Goal: Task Accomplishment & Management: Complete application form

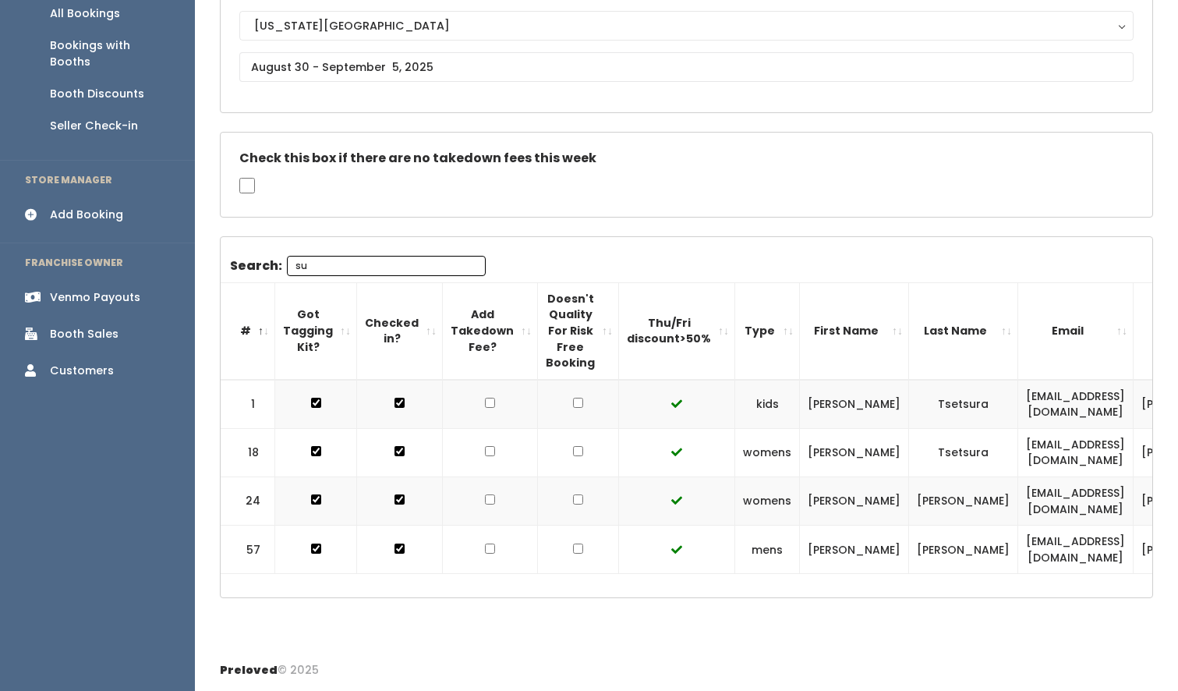
scroll to position [0, 144]
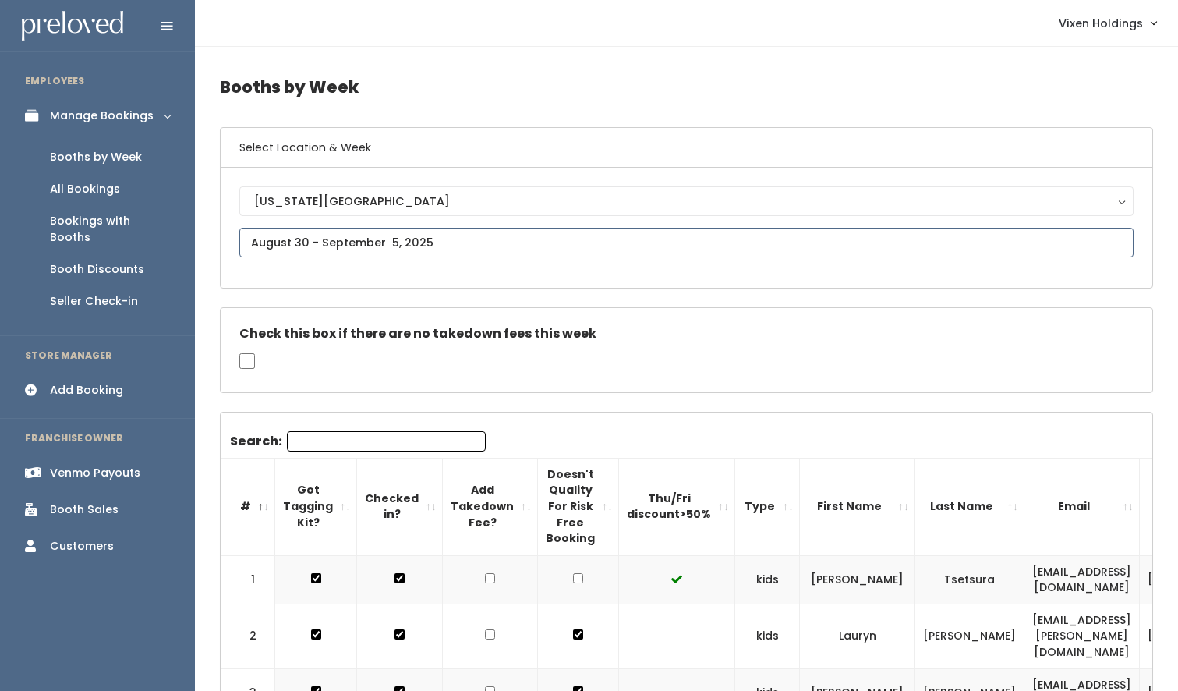
click at [402, 244] on input "text" at bounding box center [686, 243] width 894 height 30
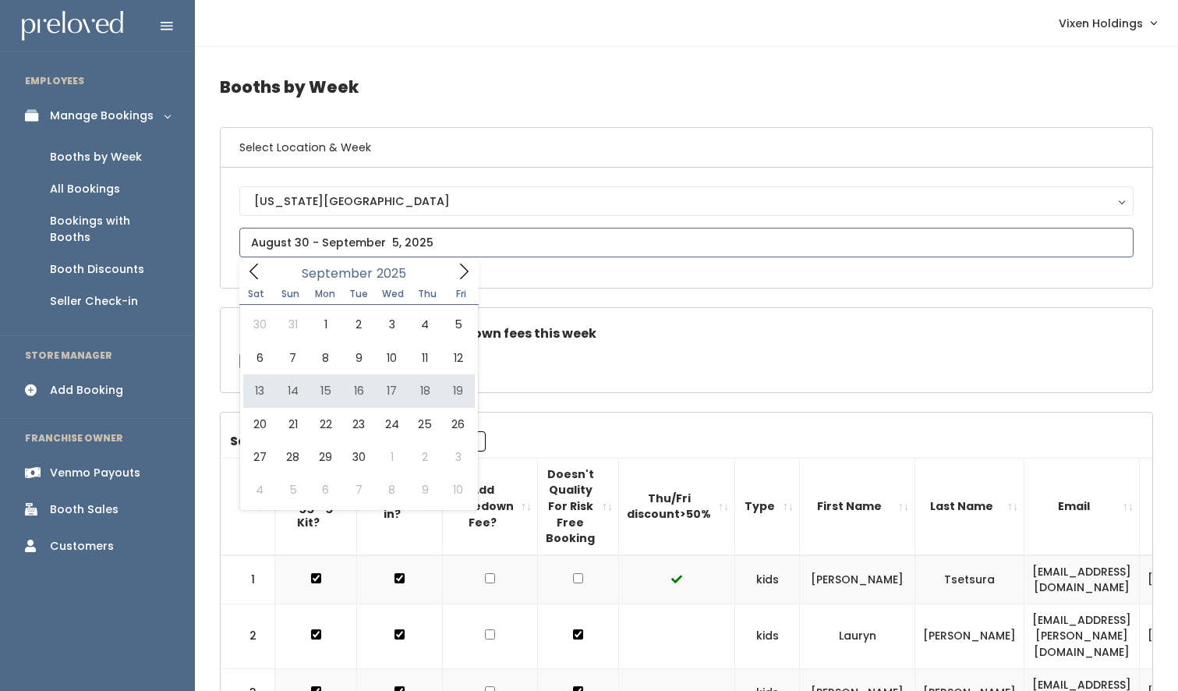
type input "September 13 to September 19"
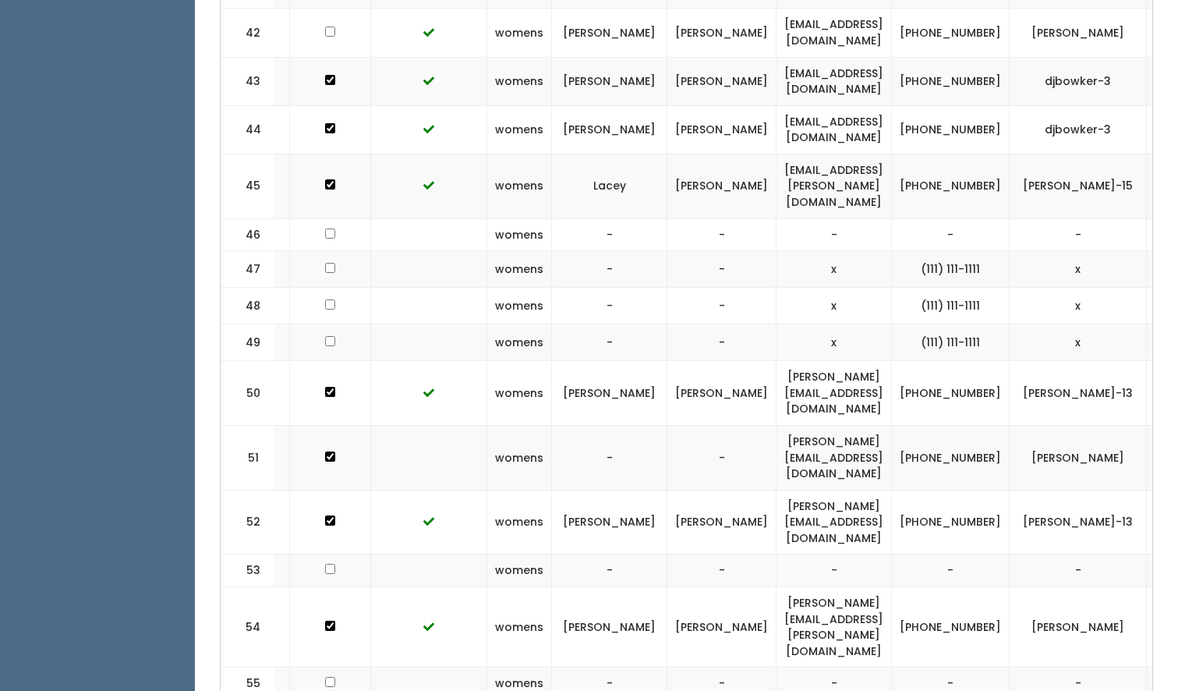
scroll to position [0, 290]
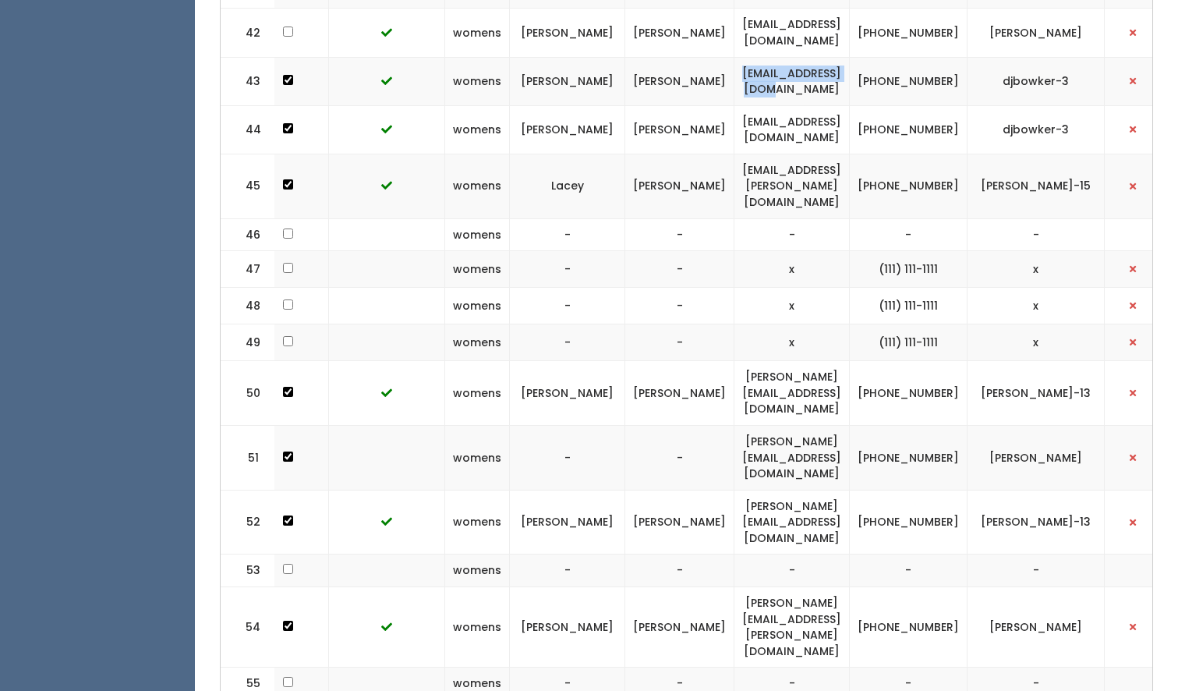
drag, startPoint x: 875, startPoint y: 14, endPoint x: 747, endPoint y: 16, distance: 128.6
click at [747, 57] on td "djbowker-dj@att.net" at bounding box center [791, 81] width 115 height 48
copy td "djbowker-dj@att.net"
drag, startPoint x: 971, startPoint y: 21, endPoint x: 911, endPoint y: 13, distance: 60.5
click at [911, 57] on tr "43 womens Denise Bowker djbowker-dj@att.net (405) 210-0999 djbowker-3" at bounding box center [552, 81] width 1242 height 48
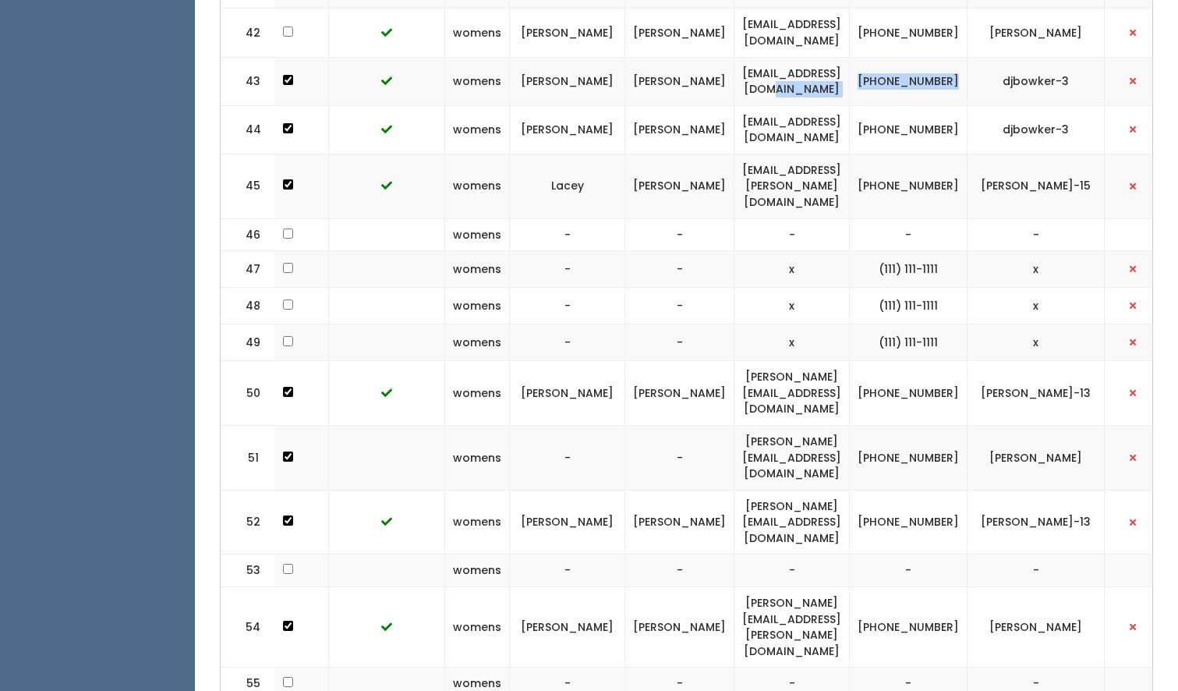
copy tr "(405) 210-0999"
drag, startPoint x: 1074, startPoint y: 12, endPoint x: 999, endPoint y: 13, distance: 74.8
click at [999, 57] on td "djbowker-3" at bounding box center [1035, 81] width 137 height 48
copy td "djbowker-3"
drag, startPoint x: 971, startPoint y: 21, endPoint x: 921, endPoint y: 9, distance: 51.2
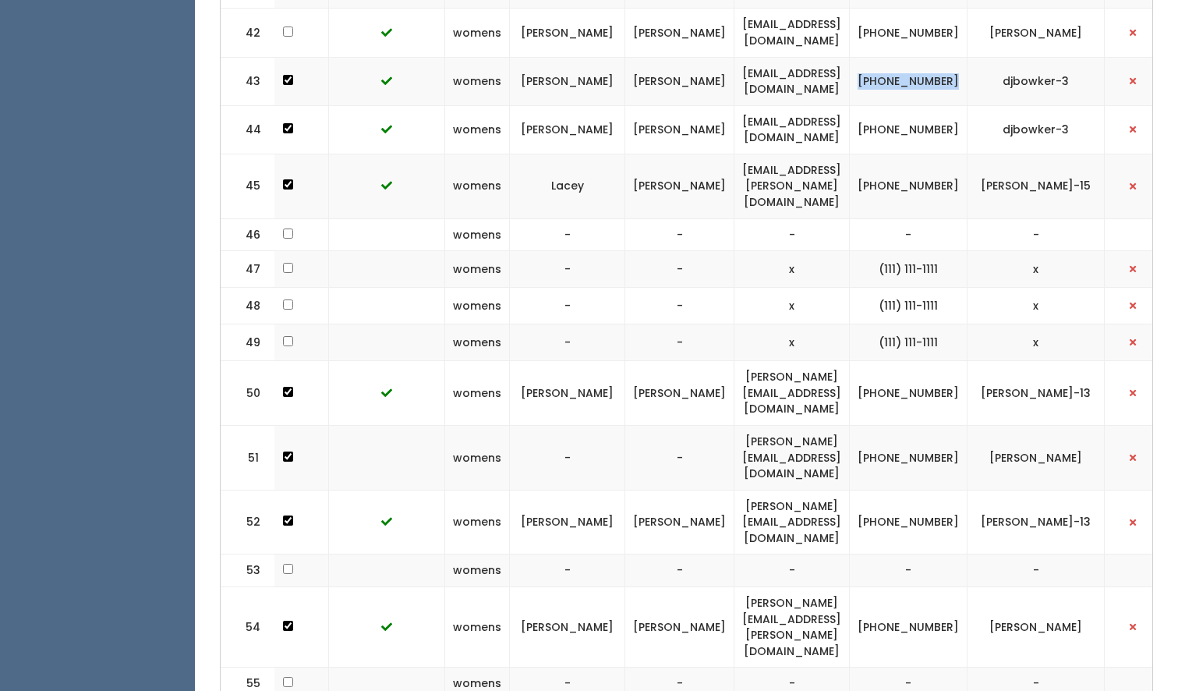
click at [921, 57] on td "[PHONE_NUMBER]" at bounding box center [909, 81] width 118 height 48
copy td "[PHONE_NUMBER]"
drag, startPoint x: 876, startPoint y: 12, endPoint x: 747, endPoint y: 12, distance: 128.6
click at [747, 57] on td "djbowker-dj@att.net" at bounding box center [791, 81] width 115 height 48
copy td "djbowker-dj@att.net"
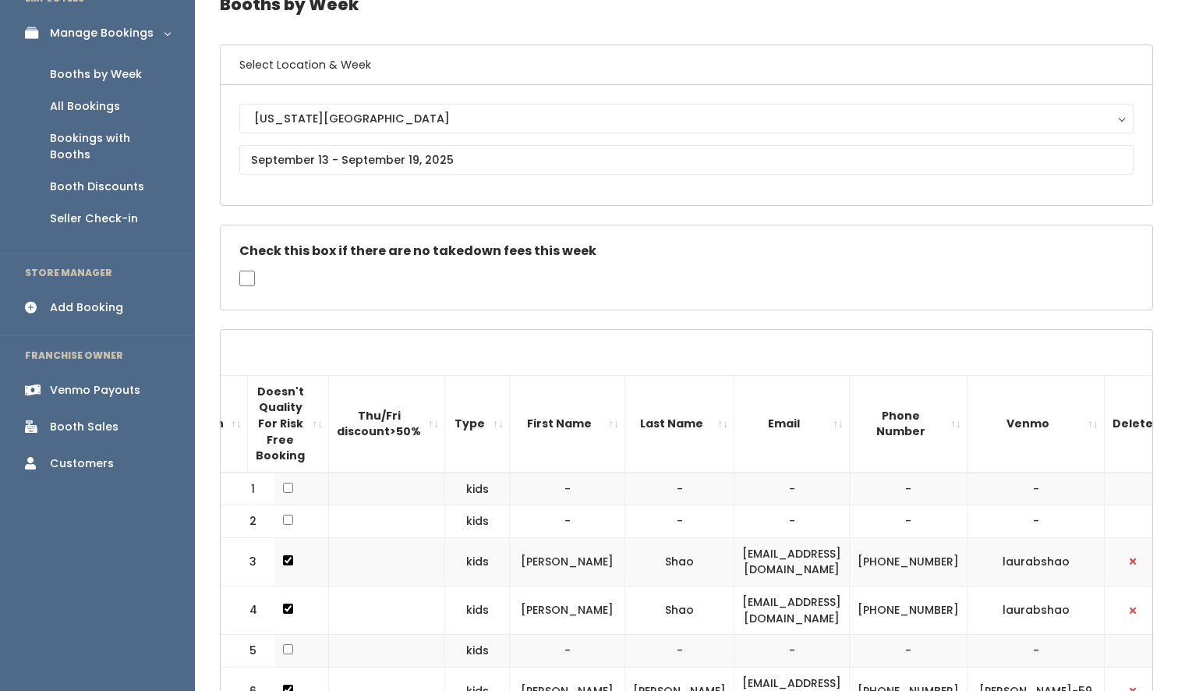
scroll to position [0, 0]
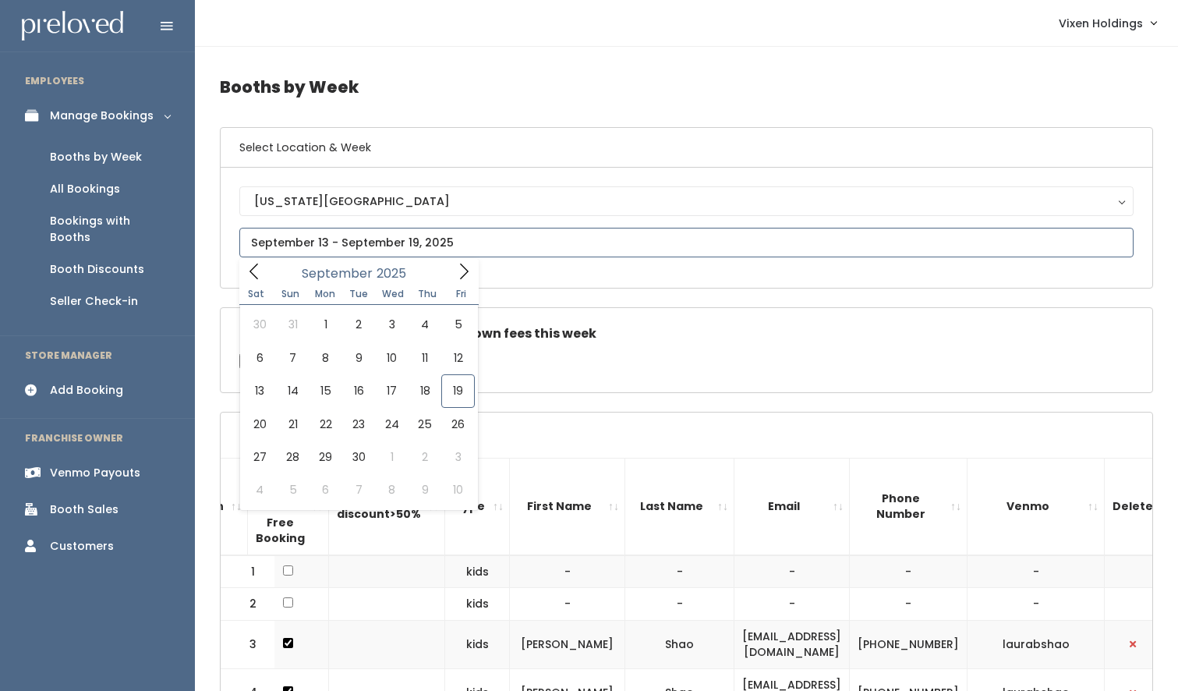
click at [290, 252] on input "text" at bounding box center [686, 243] width 894 height 30
type input "September 20 to September 26"
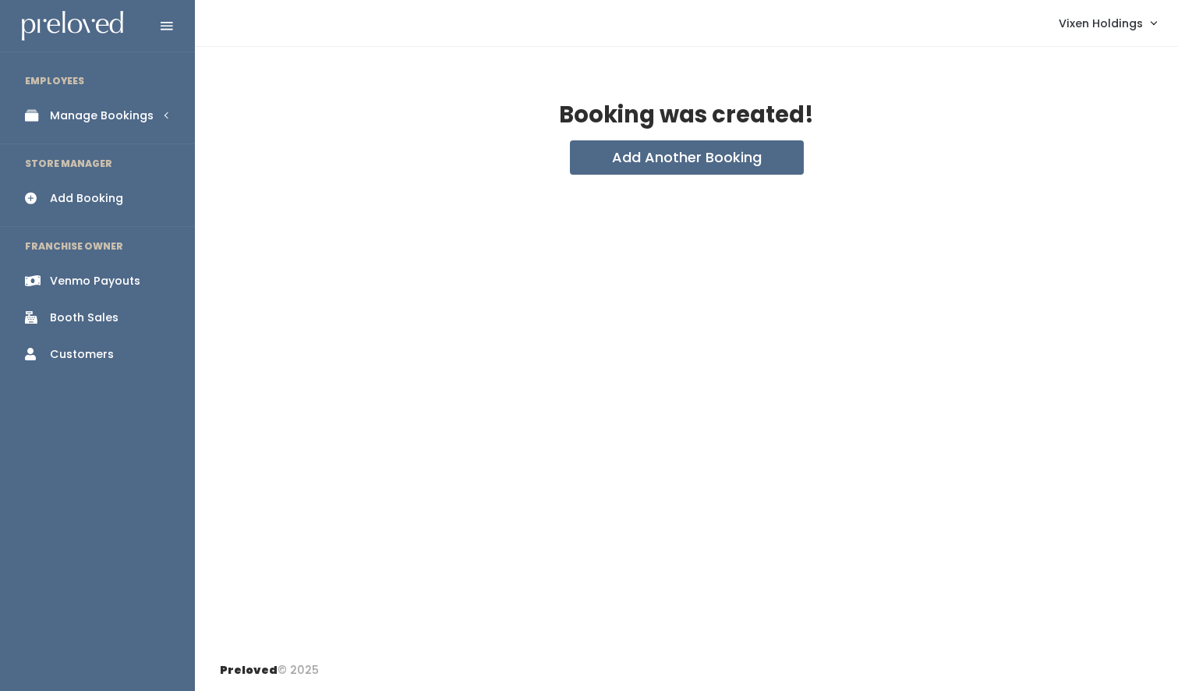
click at [103, 122] on div "Manage Bookings" at bounding box center [102, 116] width 104 height 16
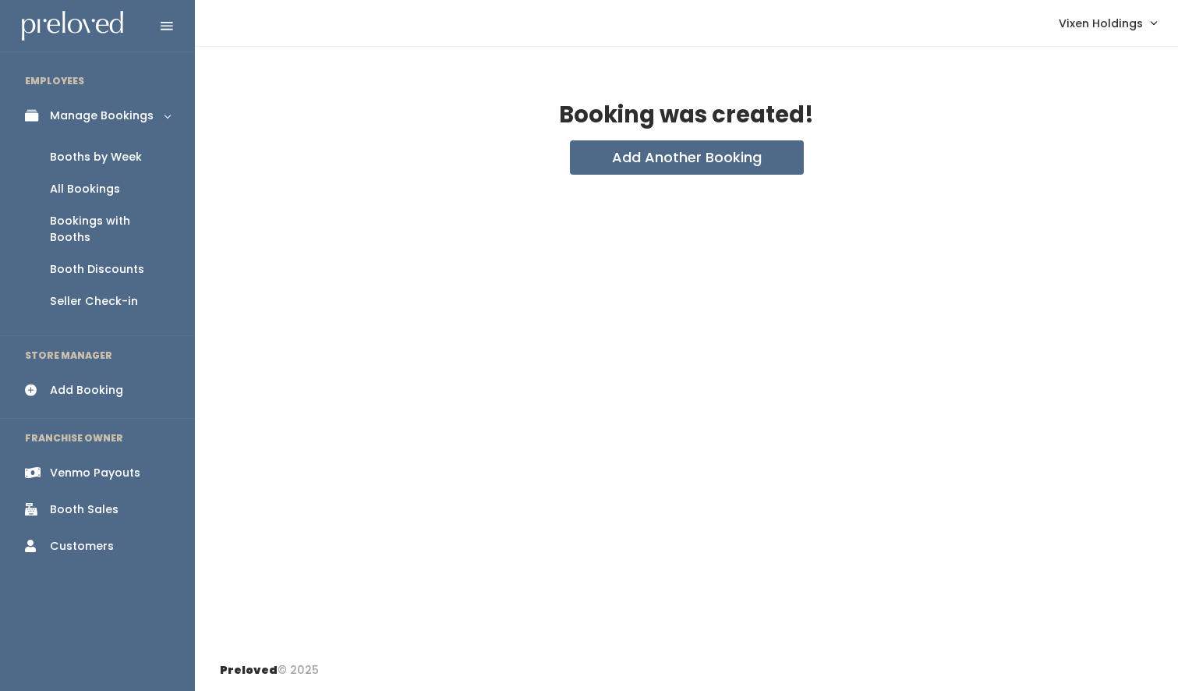
click at [106, 160] on div "Booths by Week" at bounding box center [96, 157] width 92 height 16
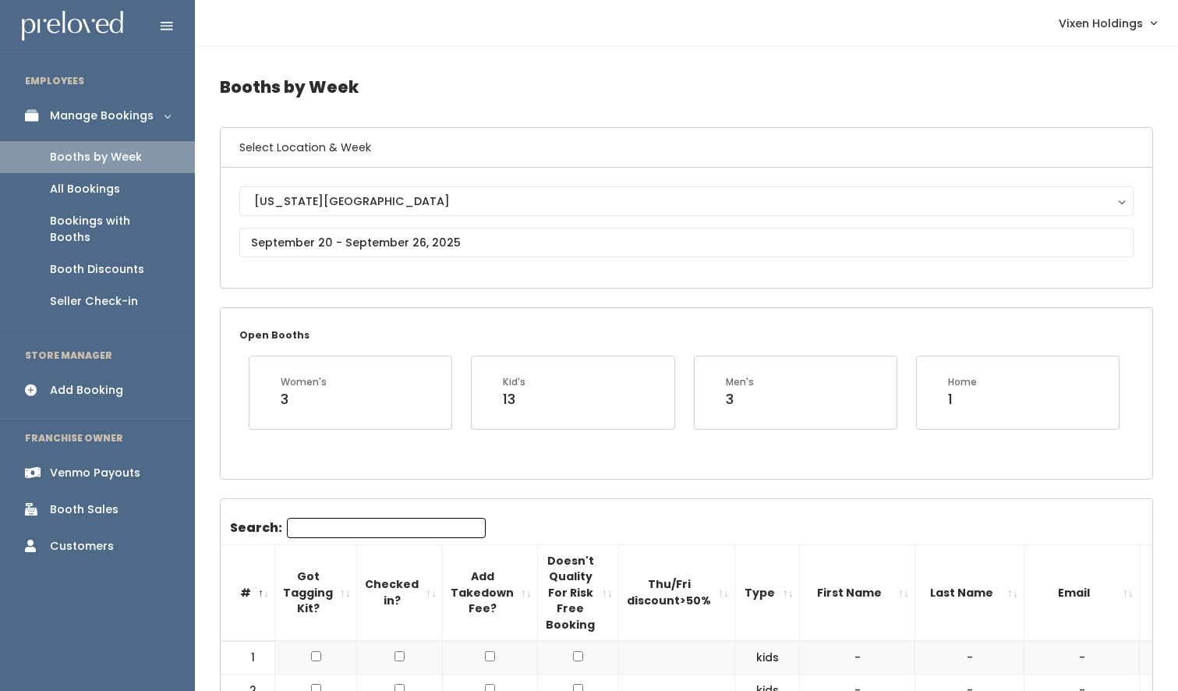
click at [104, 261] on div "Booth Discounts" at bounding box center [97, 269] width 94 height 16
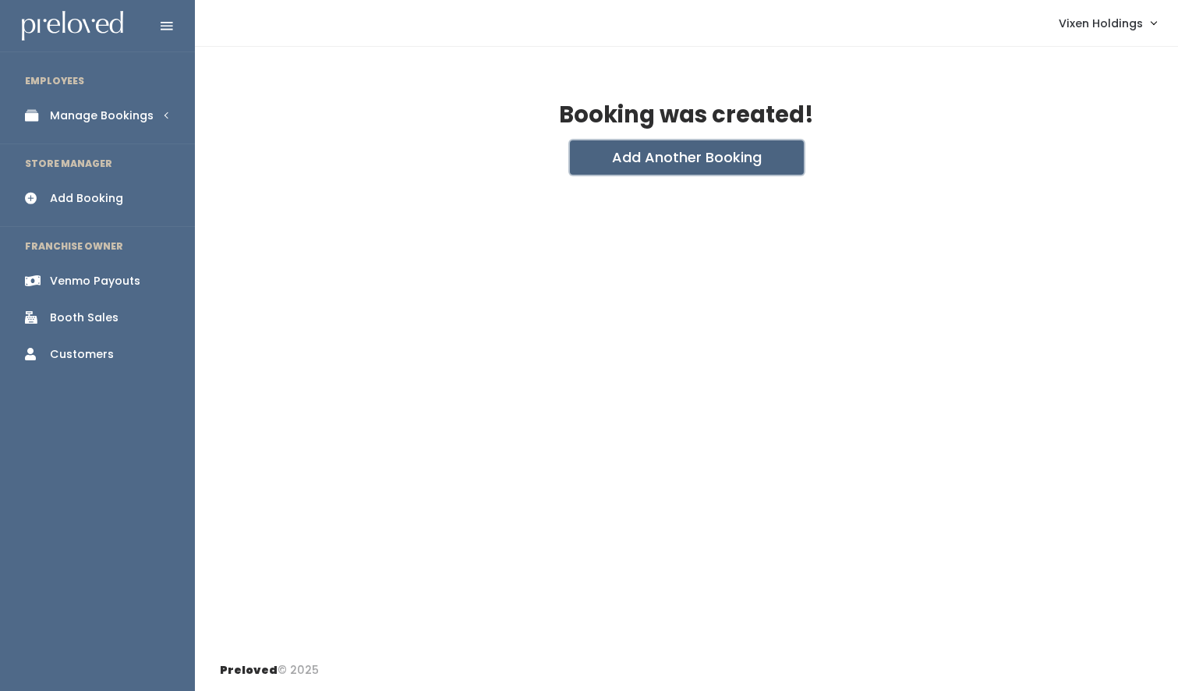
click at [669, 161] on button "Add Another Booking" at bounding box center [687, 157] width 234 height 34
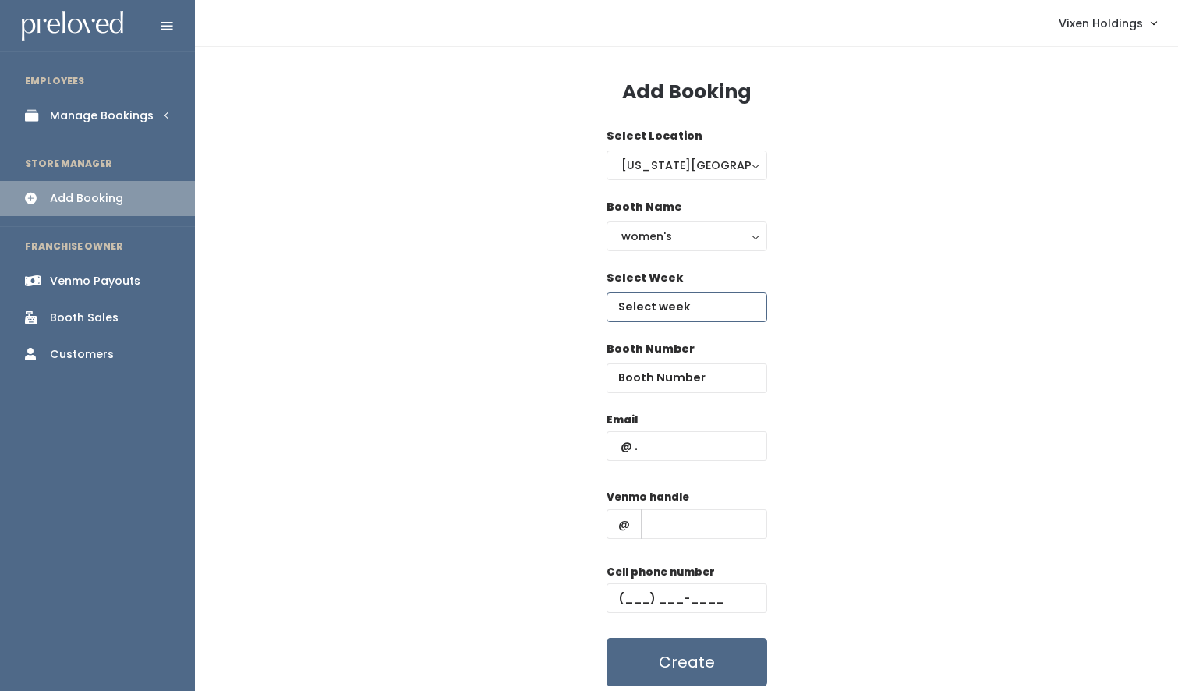
click at [660, 309] on input "text" at bounding box center [686, 307] width 161 height 30
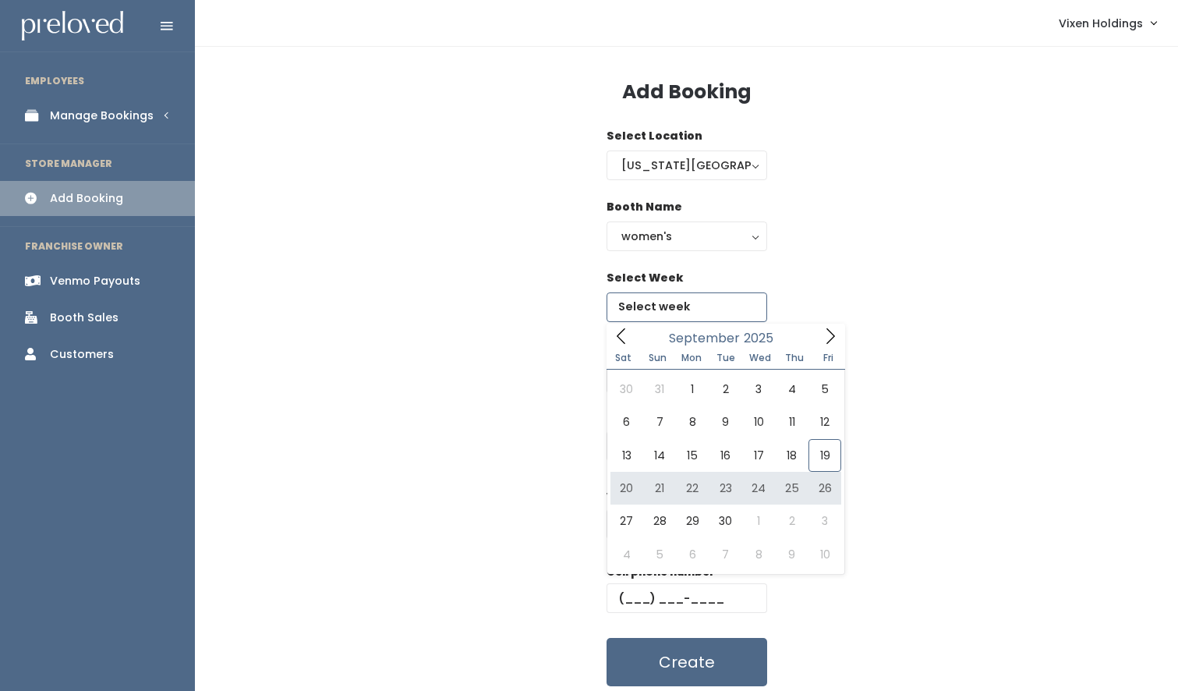
type input "[DATE] to [DATE]"
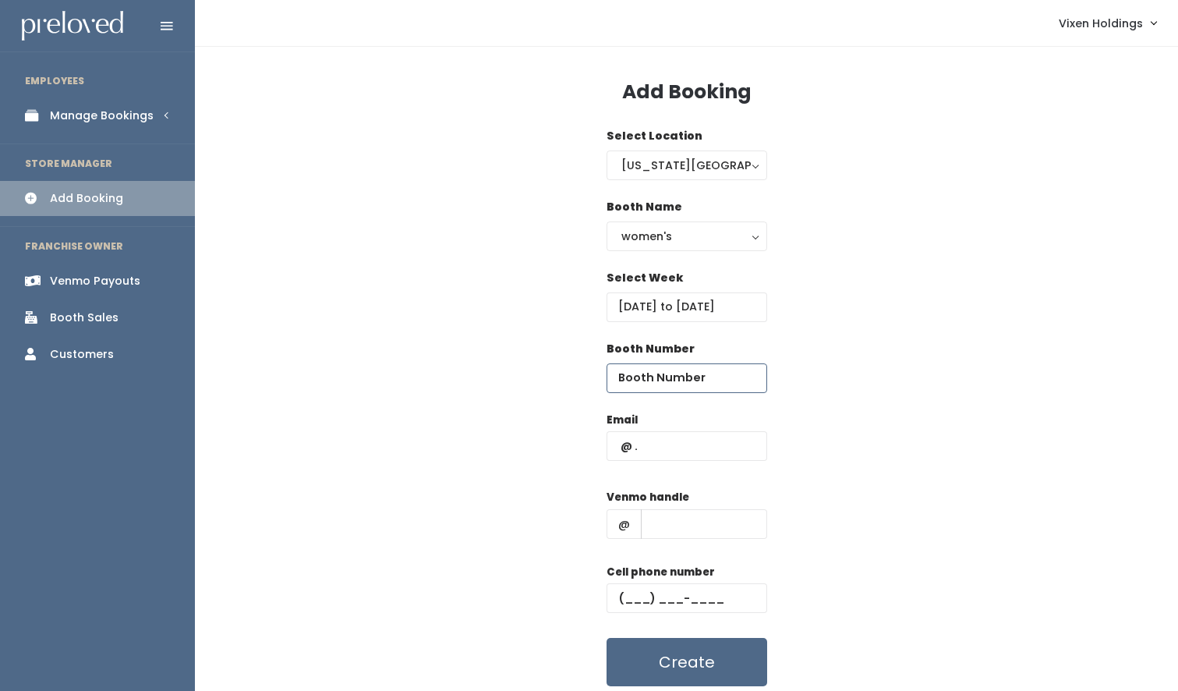
click at [655, 379] on input "number" at bounding box center [686, 378] width 161 height 30
type input "43"
click at [616, 443] on input "text" at bounding box center [686, 446] width 161 height 30
click at [614, 444] on input "text" at bounding box center [686, 446] width 161 height 30
paste input "djbowker-dj@att.net"
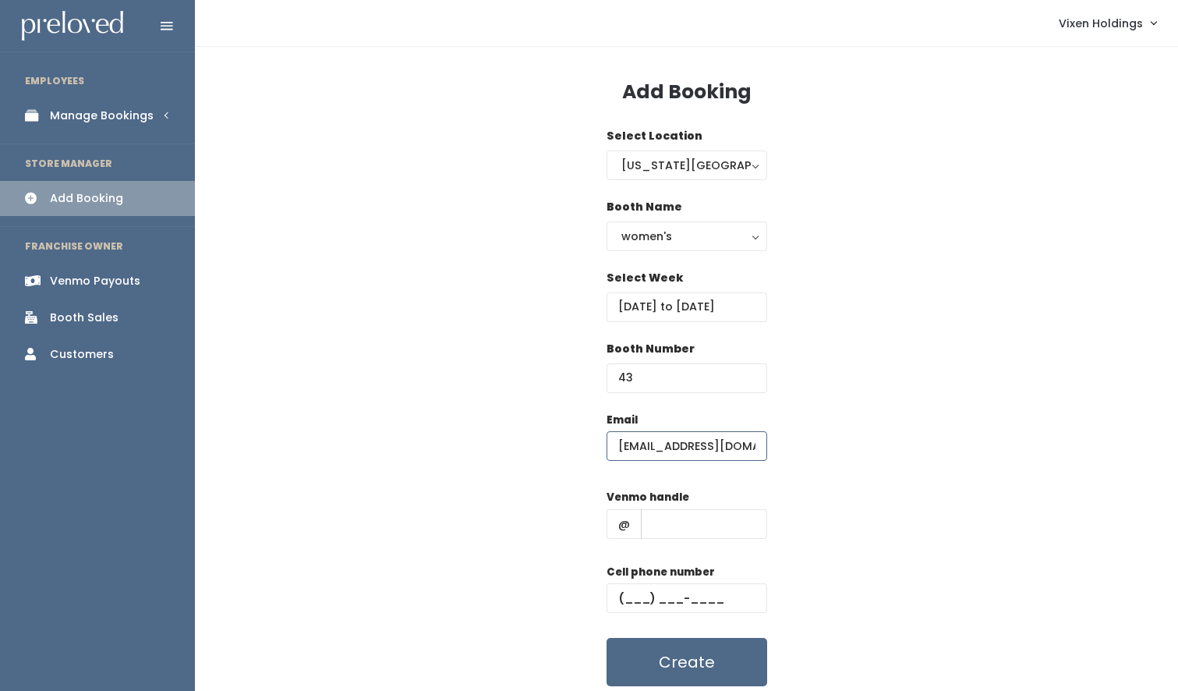
type input "djbowker-dj@att.net"
click at [616, 593] on input "text" at bounding box center [686, 598] width 161 height 30
paste input "(405) 210-0999"
type input "(405) 210-0999"
click at [669, 523] on input "text" at bounding box center [704, 524] width 126 height 30
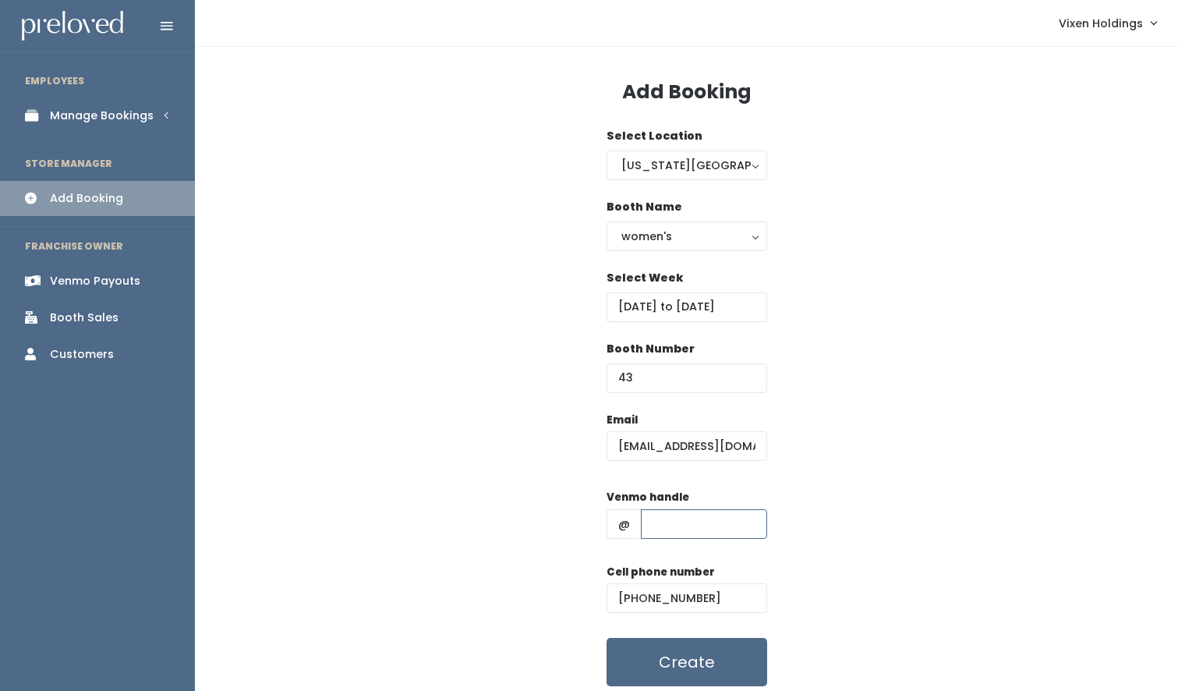
paste input "djbowker-3"
type input "djbowker-3"
click at [677, 670] on button "Create" at bounding box center [686, 662] width 161 height 48
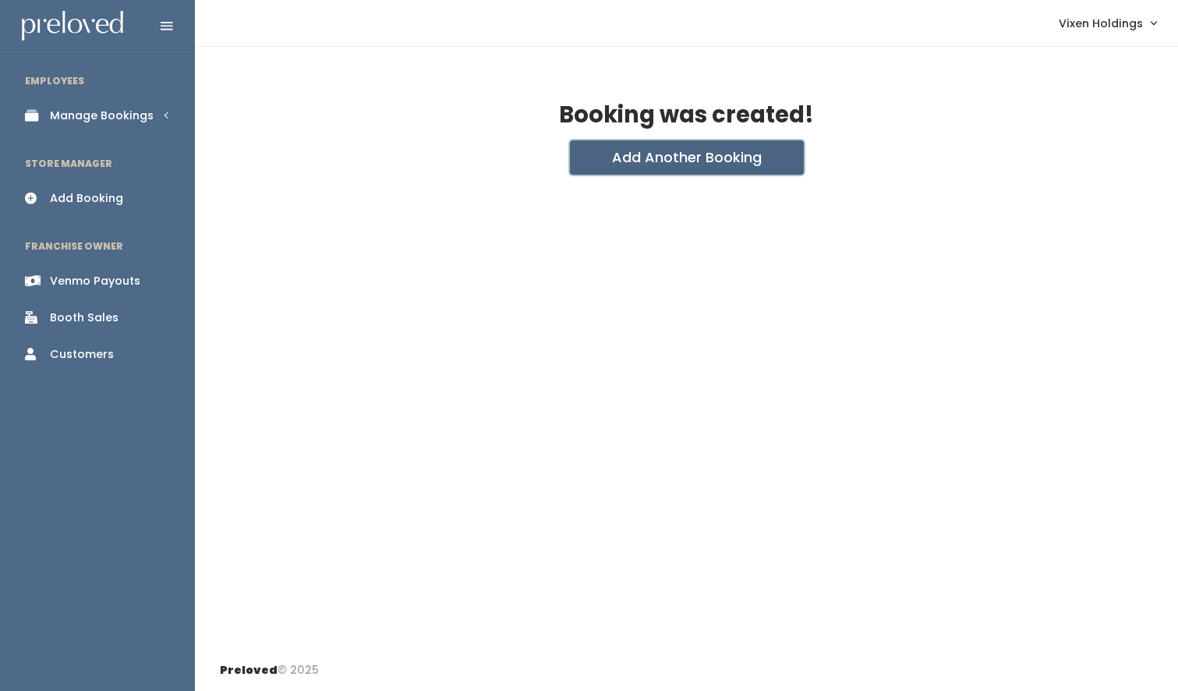
click at [702, 160] on button "Add Another Booking" at bounding box center [687, 157] width 234 height 34
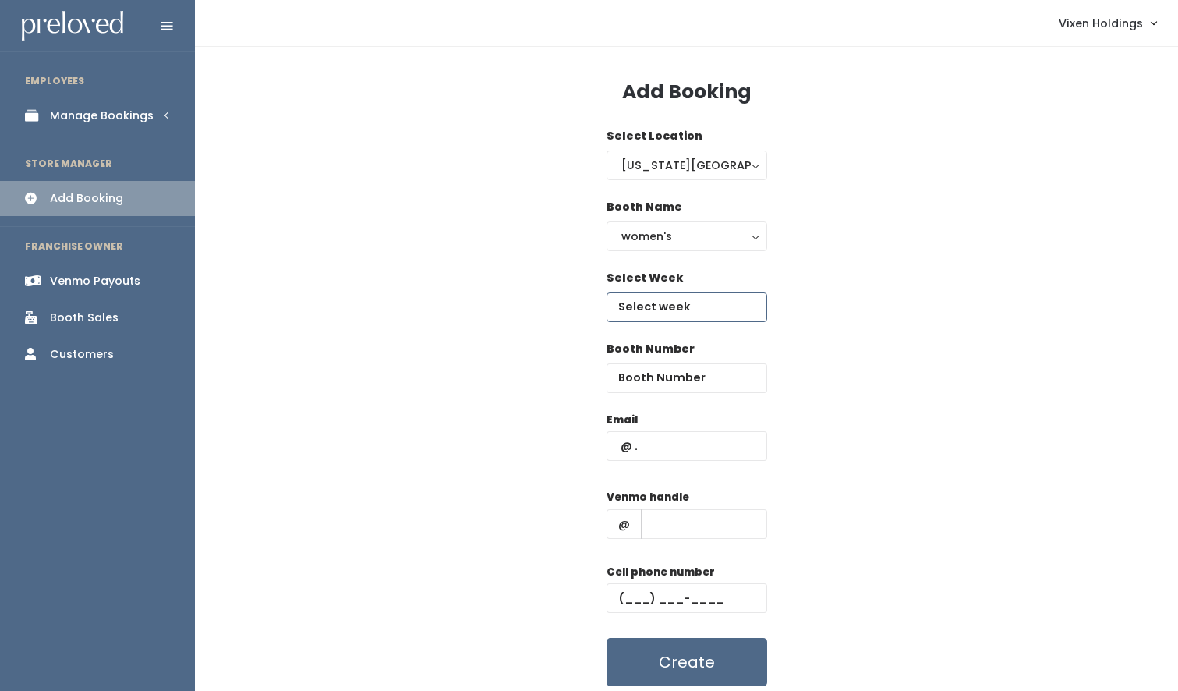
click at [670, 313] on input "text" at bounding box center [686, 307] width 161 height 30
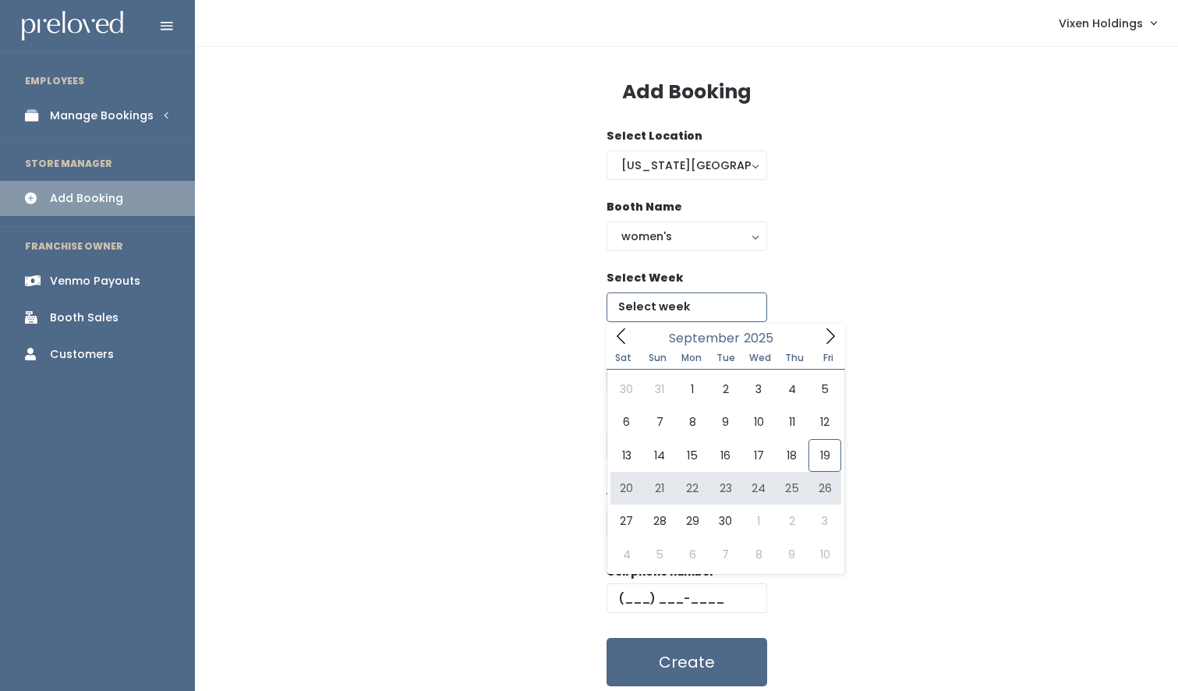
type input "September 20 to September 26"
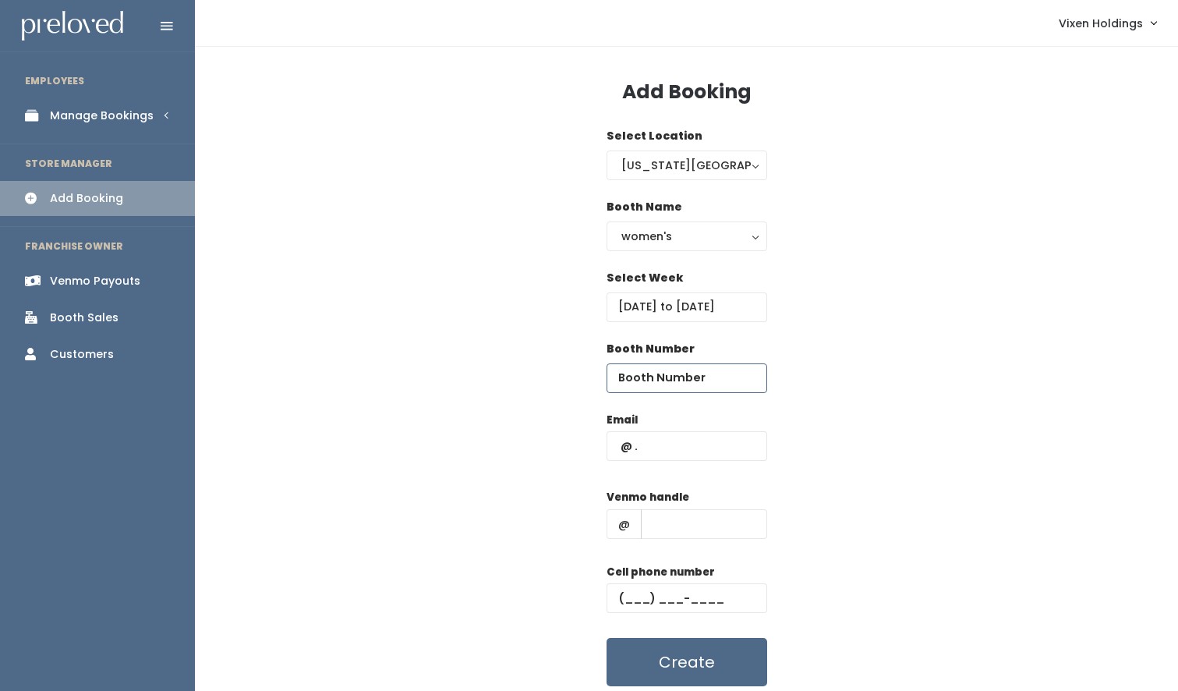
click at [632, 373] on input "number" at bounding box center [686, 378] width 161 height 30
type input "44"
click at [652, 525] on input "text" at bounding box center [704, 524] width 126 height 30
paste input "djbowker-3"
type input "djbowker-3"
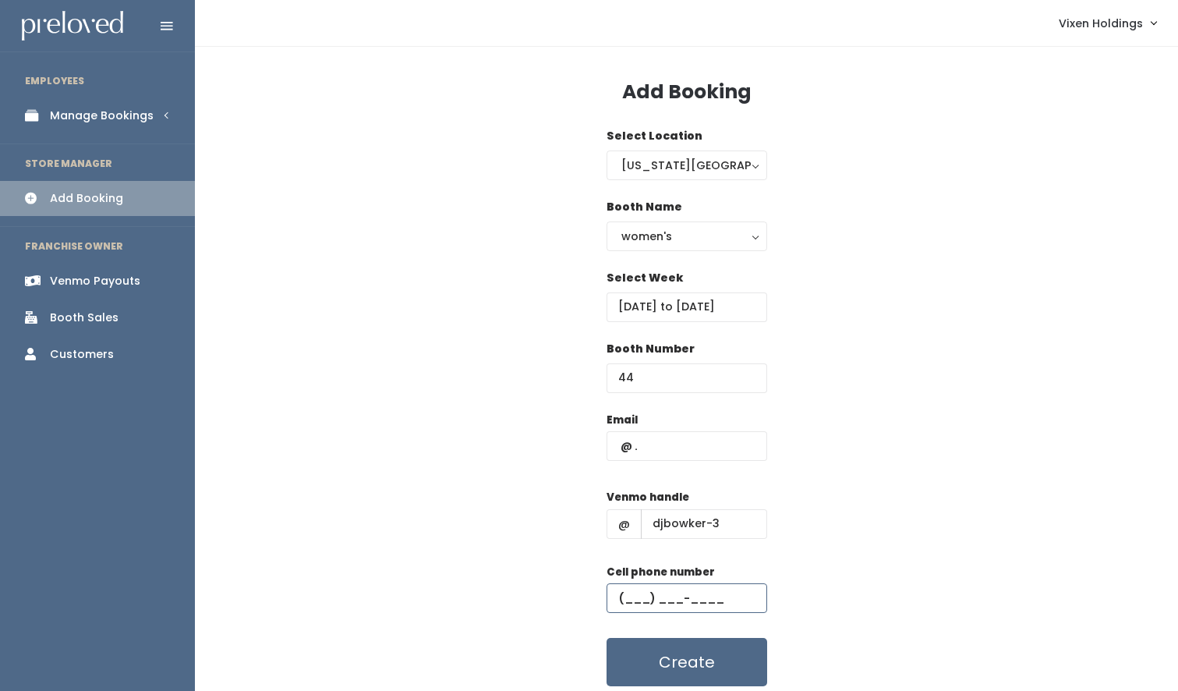
click at [613, 592] on input "text" at bounding box center [686, 598] width 161 height 30
paste input "[PHONE_NUMBER]"
type input "[PHONE_NUMBER]"
click at [616, 444] on input "text" at bounding box center [686, 446] width 161 height 30
paste input "[EMAIL_ADDRESS][DOMAIN_NAME]"
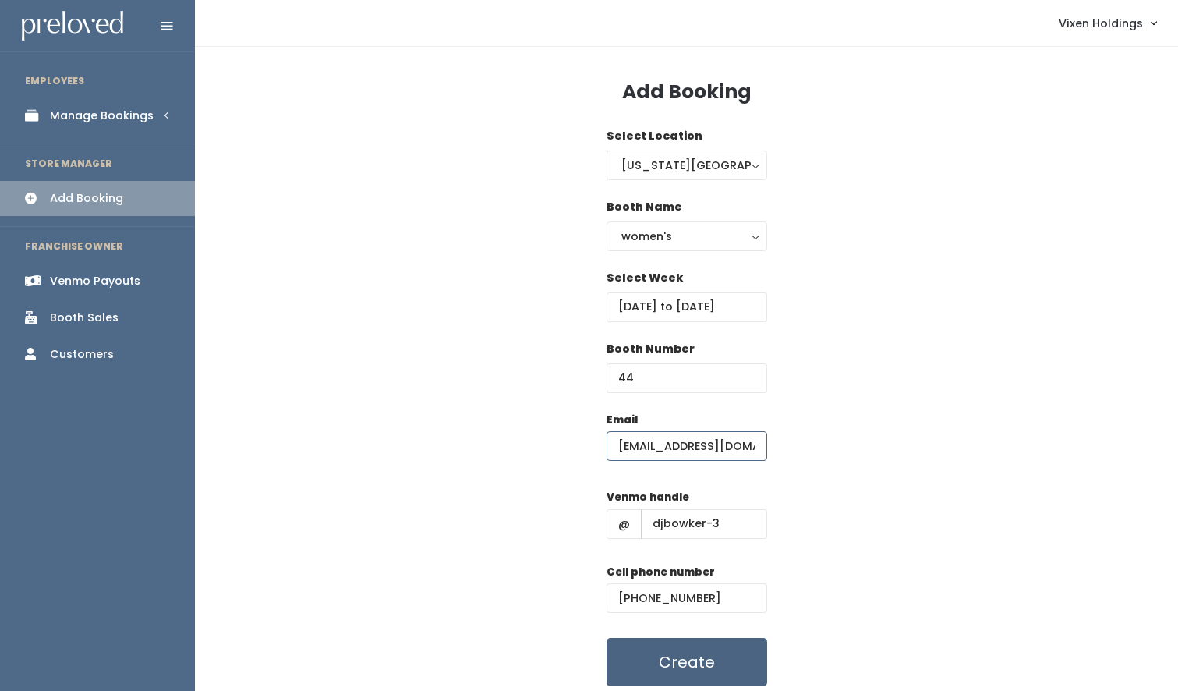
type input "[EMAIL_ADDRESS][DOMAIN_NAME]"
click at [690, 657] on button "Create" at bounding box center [686, 662] width 161 height 48
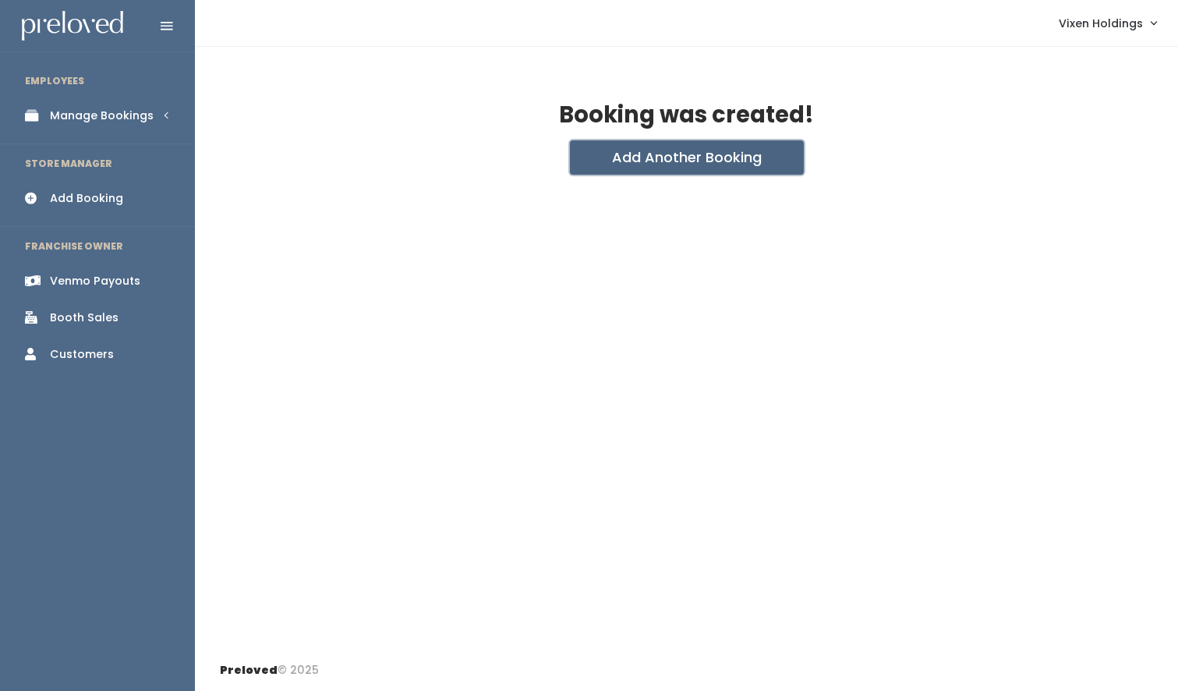
click at [656, 154] on button "Add Another Booking" at bounding box center [687, 157] width 234 height 34
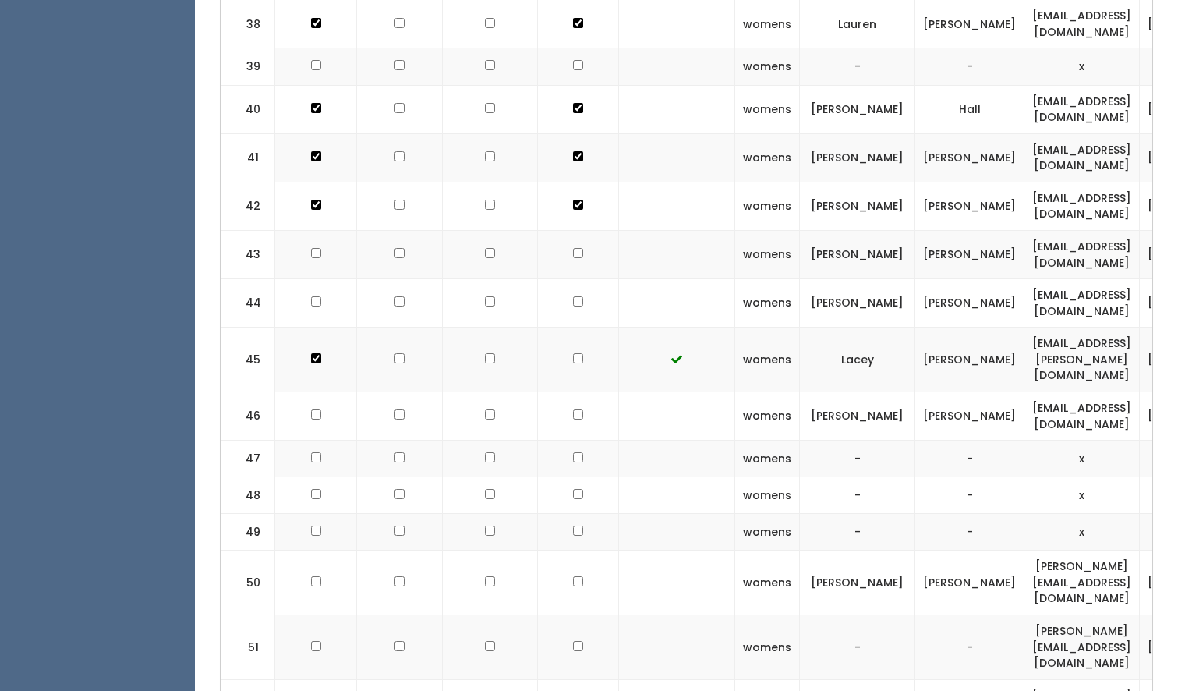
scroll to position [2263, 0]
click at [573, 247] on input "checkbox" at bounding box center [578, 252] width 10 height 10
checkbox input "true"
click at [573, 295] on input "checkbox" at bounding box center [578, 300] width 10 height 10
checkbox input "true"
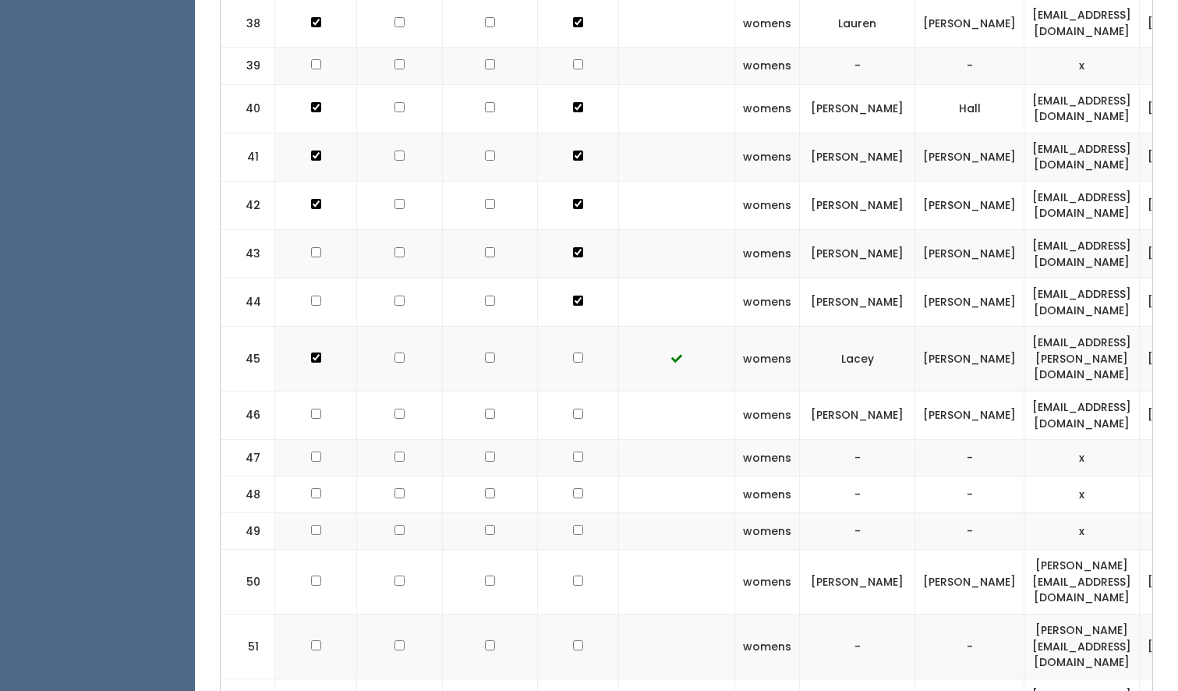
click at [313, 247] on input "checkbox" at bounding box center [316, 252] width 10 height 10
checkbox input "true"
click at [311, 295] on input "checkbox" at bounding box center [316, 300] width 10 height 10
checkbox input "true"
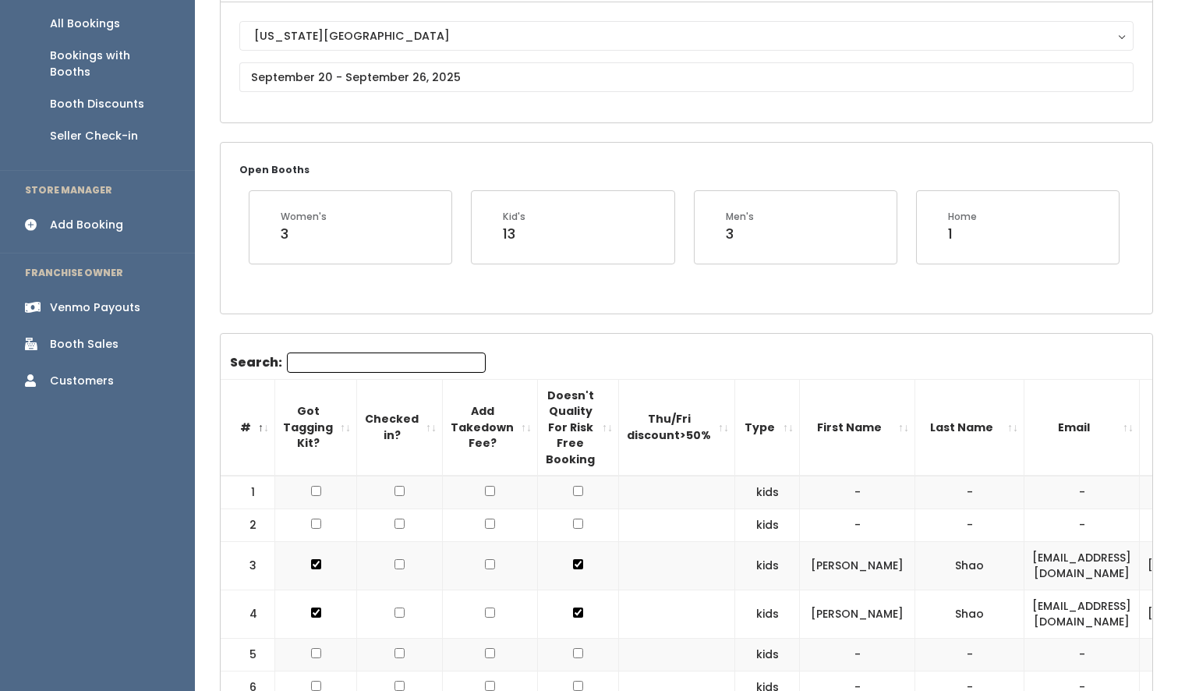
scroll to position [0, 0]
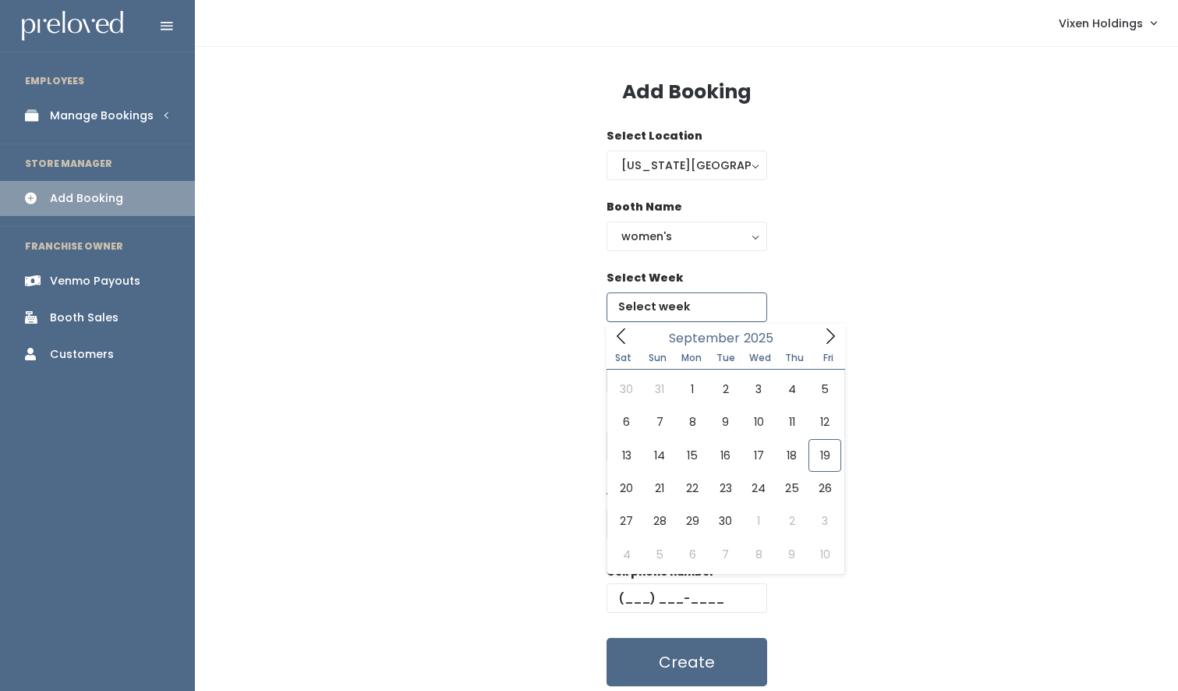
click at [649, 306] on input "text" at bounding box center [686, 307] width 161 height 30
type input "[DATE] to [DATE]"
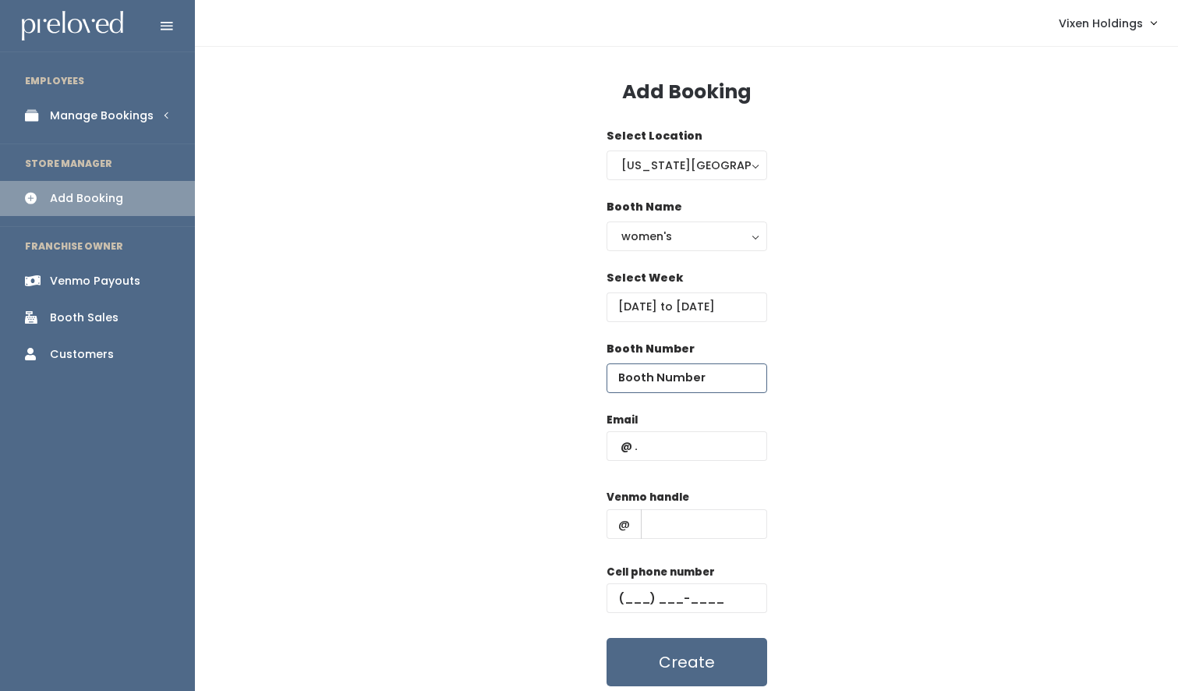
click at [659, 376] on input "number" at bounding box center [686, 378] width 161 height 30
type input "49"
click at [622, 446] on input "text" at bounding box center [686, 446] width 161 height 30
type input "[EMAIL_ADDRESS][DOMAIN_NAME]"
click at [679, 520] on input "text" at bounding box center [704, 524] width 126 height 30
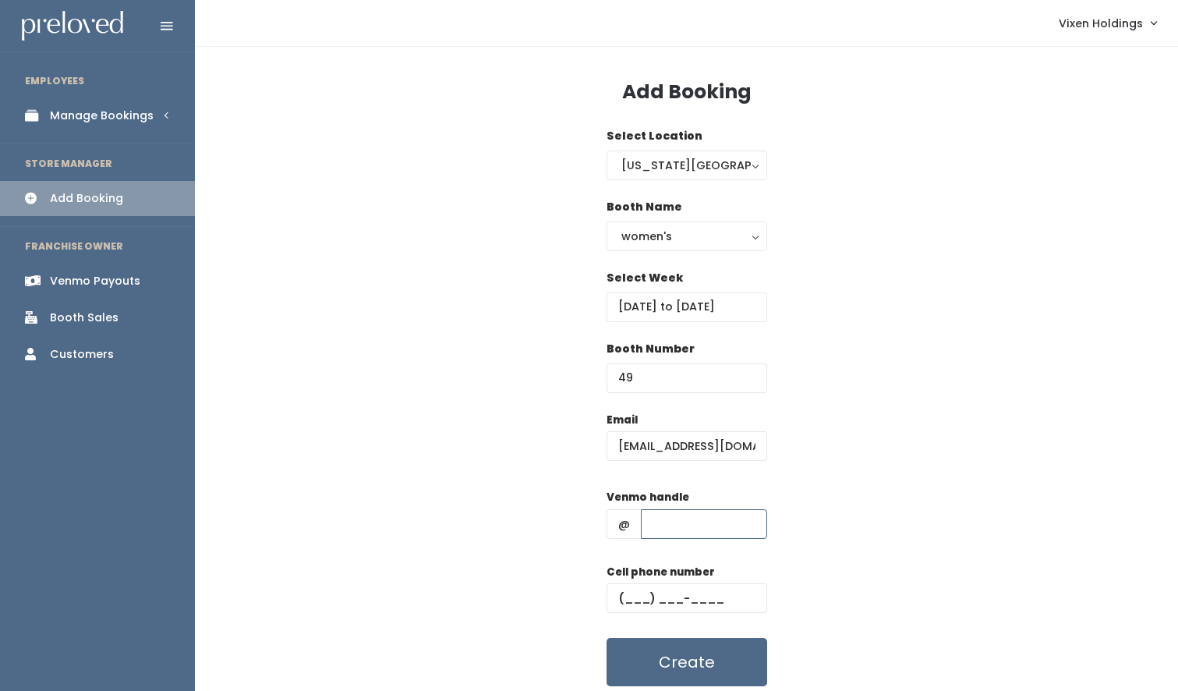
type input "[PERSON_NAME]"
click at [617, 603] on input "text" at bounding box center [686, 598] width 161 height 30
type input "[PHONE_NUMBER]"
click at [654, 658] on button "Create" at bounding box center [686, 662] width 161 height 48
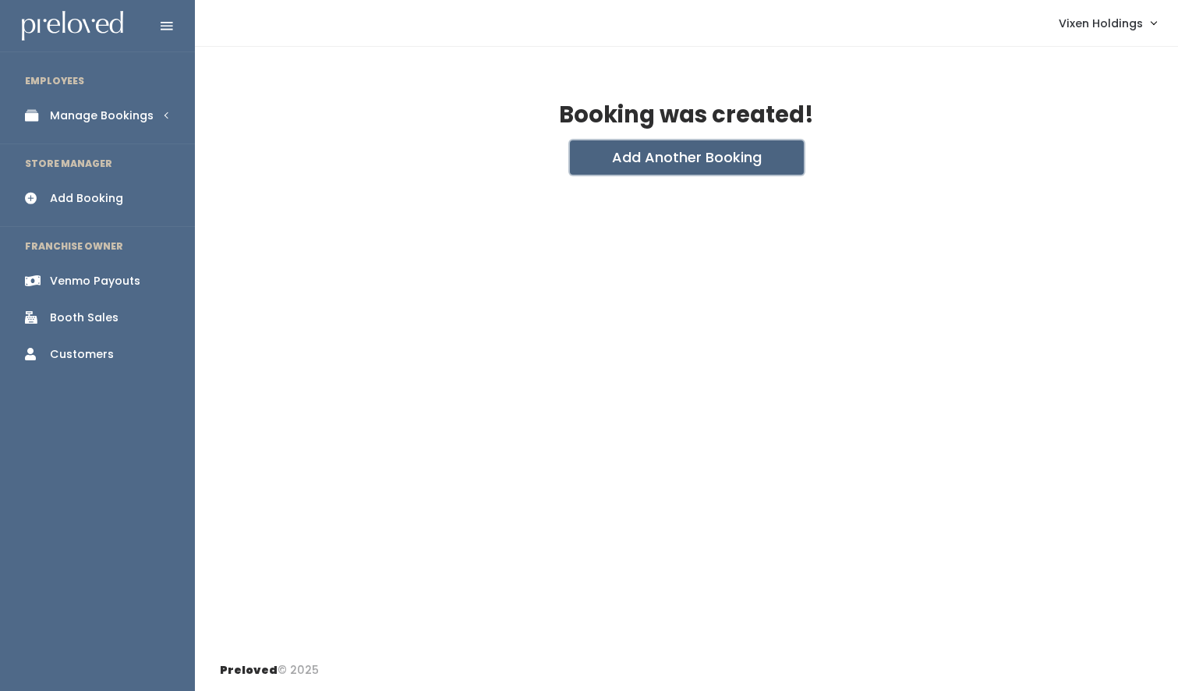
click at [673, 157] on button "Add Another Booking" at bounding box center [687, 157] width 234 height 34
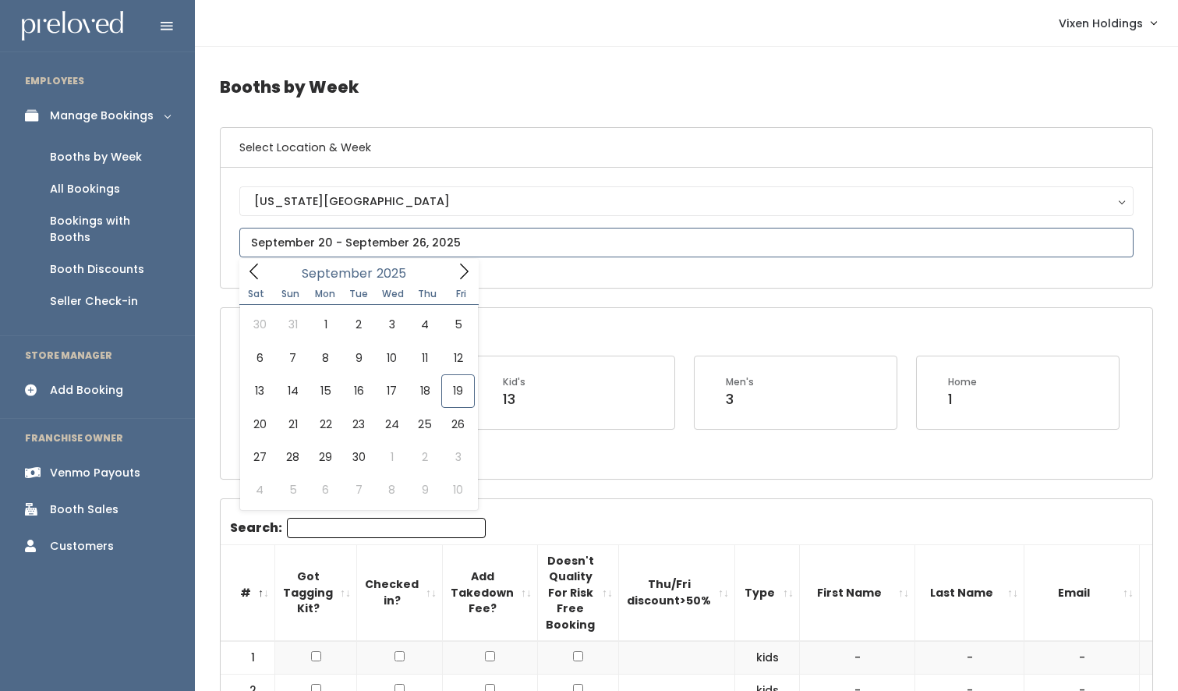
click at [310, 245] on input "text" at bounding box center [686, 243] width 894 height 30
type input "[DATE] to [DATE]"
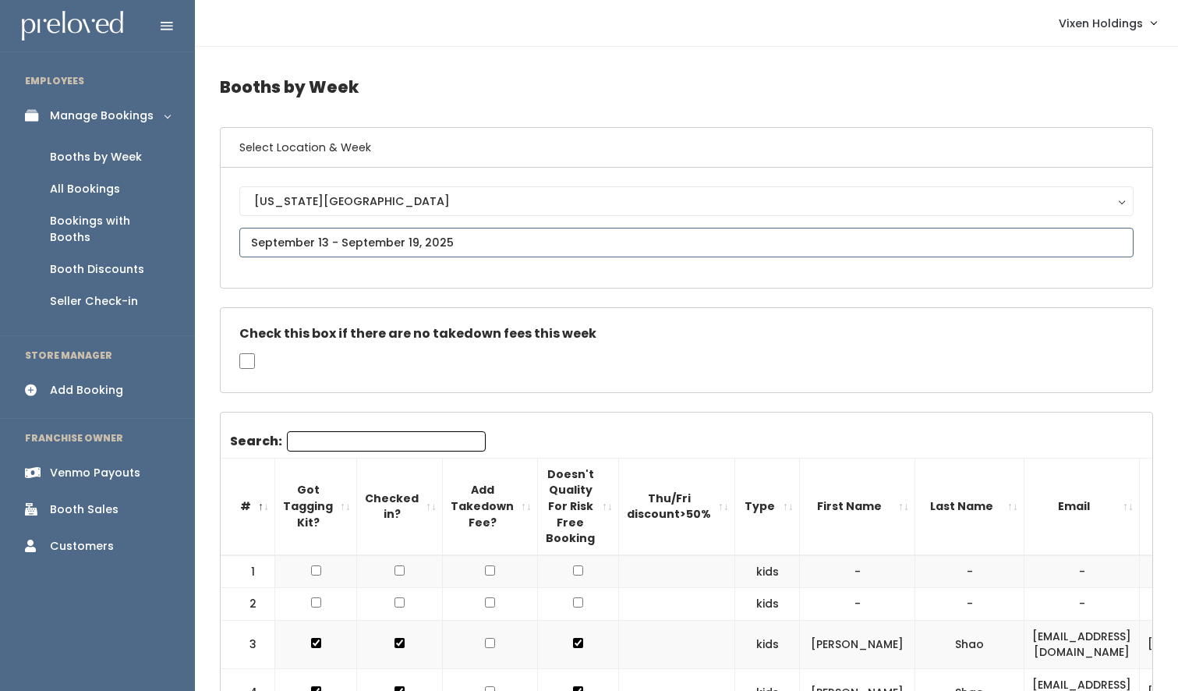
click at [334, 244] on input "text" at bounding box center [686, 243] width 894 height 30
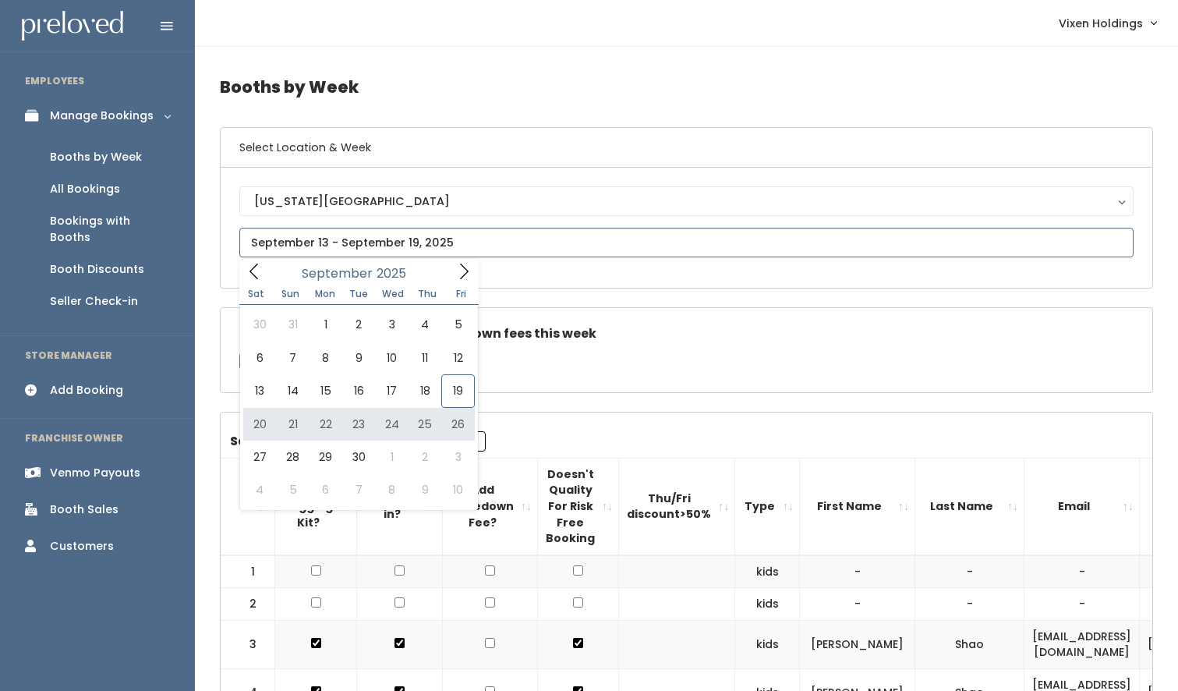
type input "September 20 to September 26"
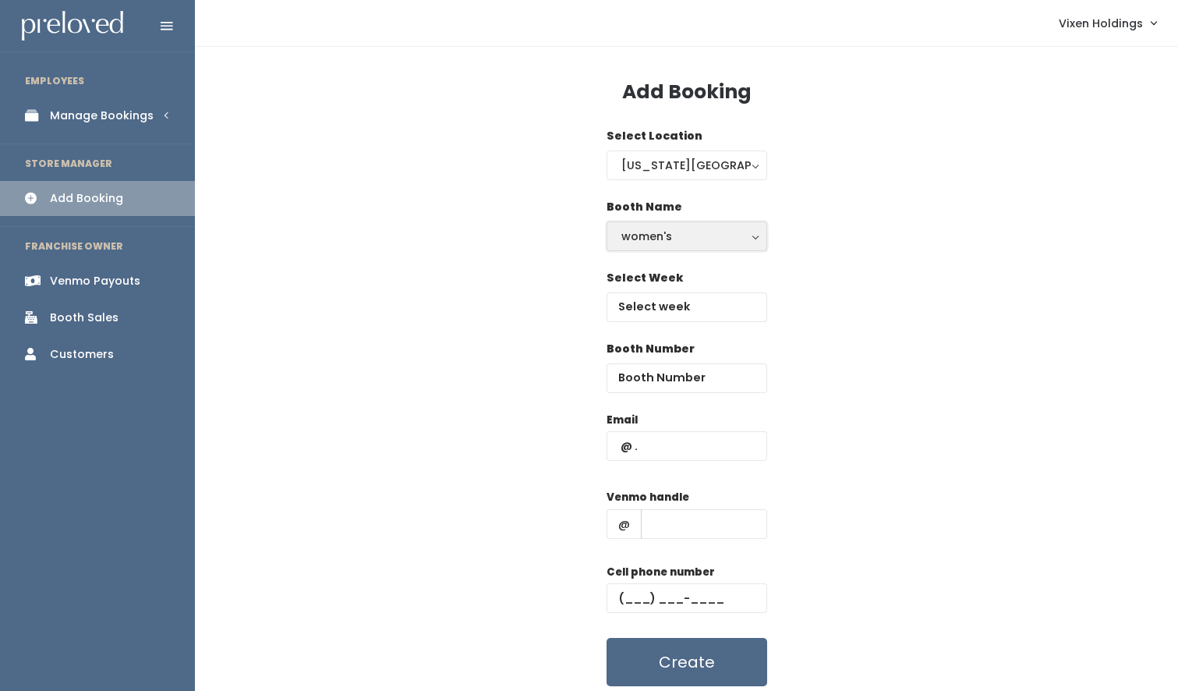
click at [671, 236] on div "women's" at bounding box center [686, 236] width 131 height 17
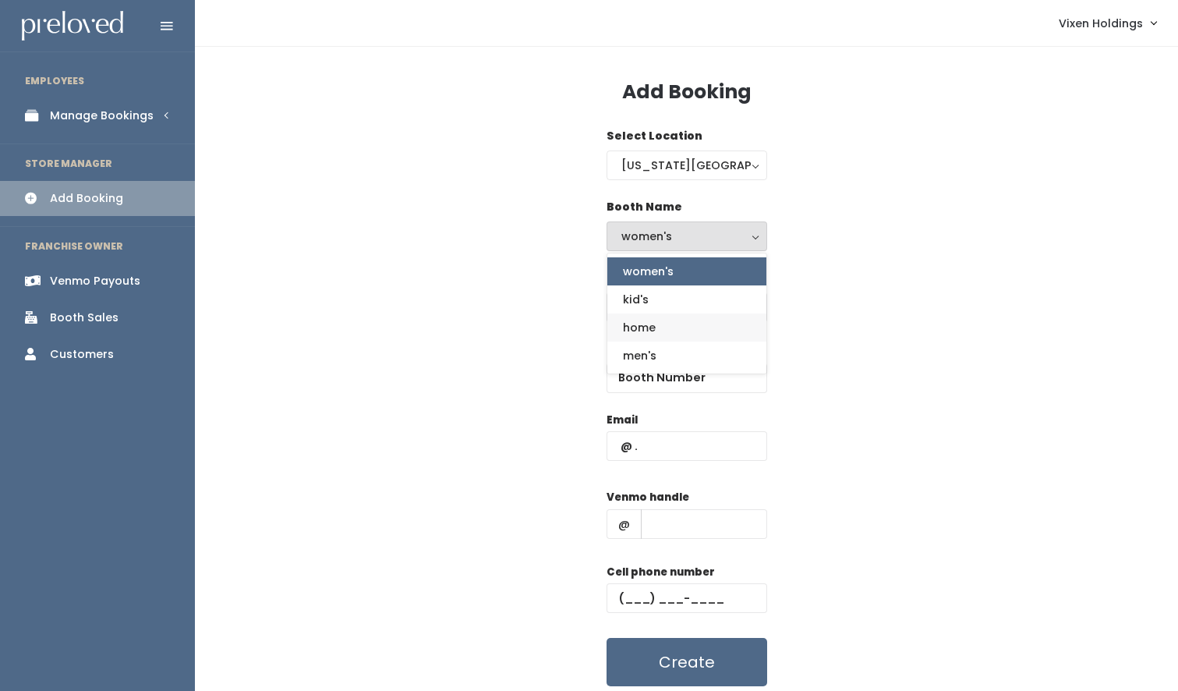
click at [669, 328] on link "home" at bounding box center [686, 327] width 159 height 28
select select "home"
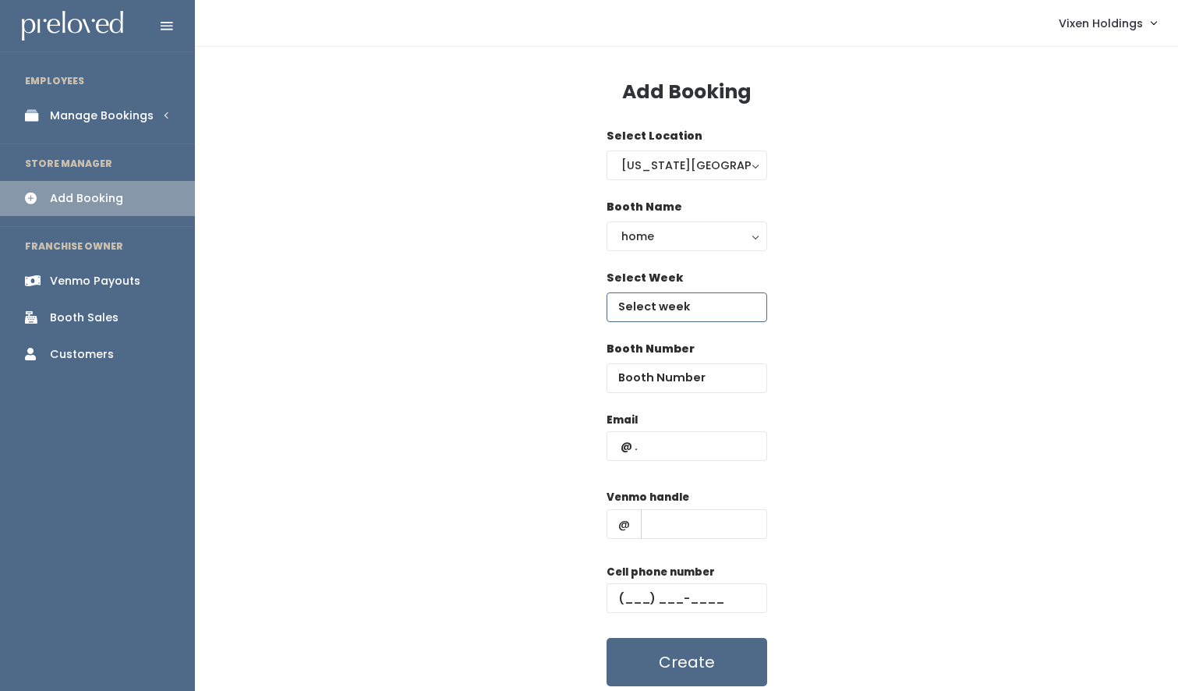
click at [670, 306] on input "text" at bounding box center [686, 307] width 161 height 30
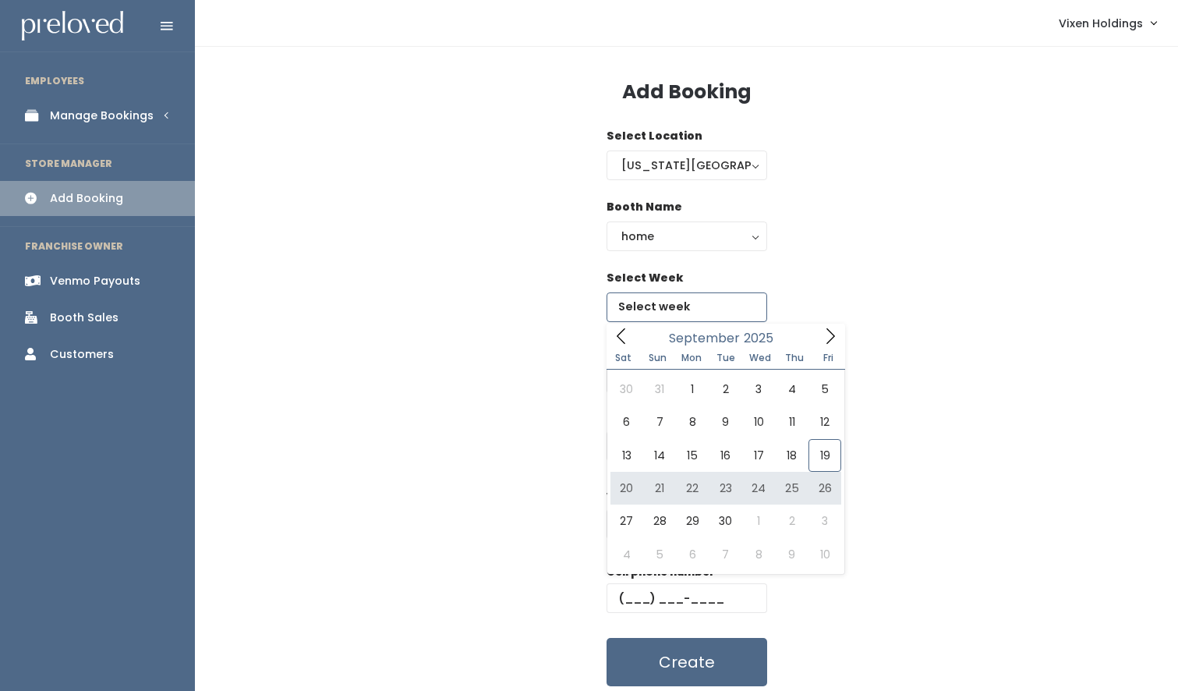
type input "[DATE] to [DATE]"
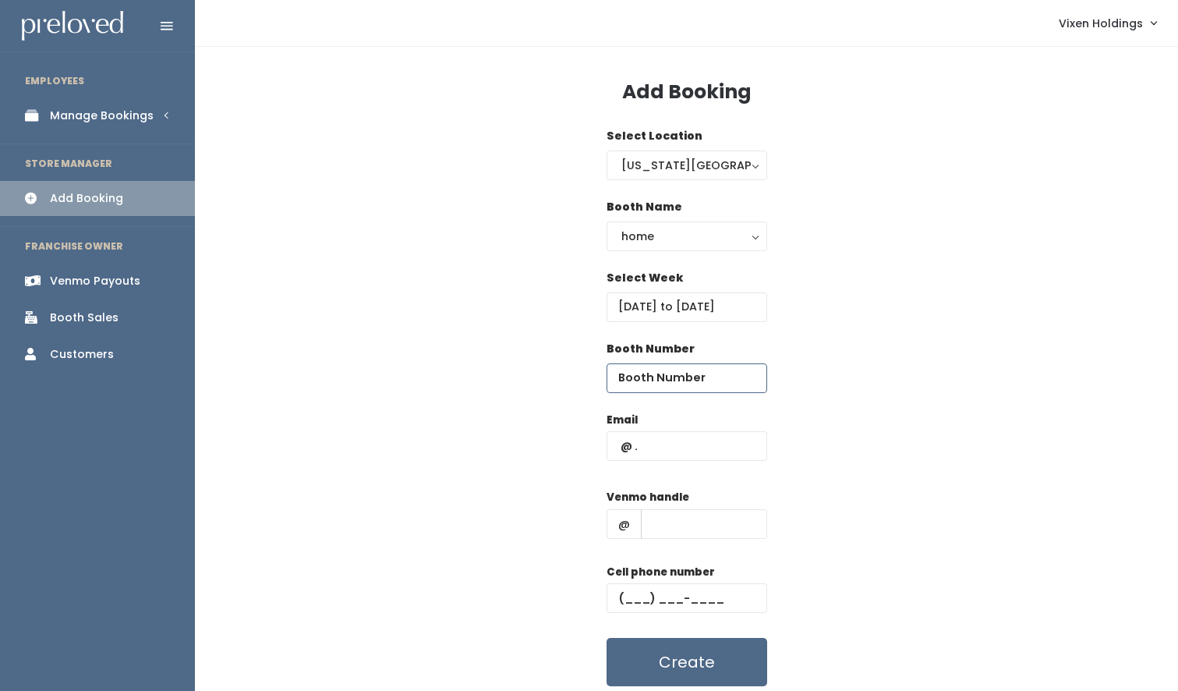
click at [674, 369] on input "number" at bounding box center [686, 378] width 161 height 30
type input "9"
click at [619, 445] on input "text" at bounding box center [686, 446] width 161 height 30
type input "kuklinskiheather@gmail.com"
click at [687, 518] on input "text" at bounding box center [704, 524] width 126 height 30
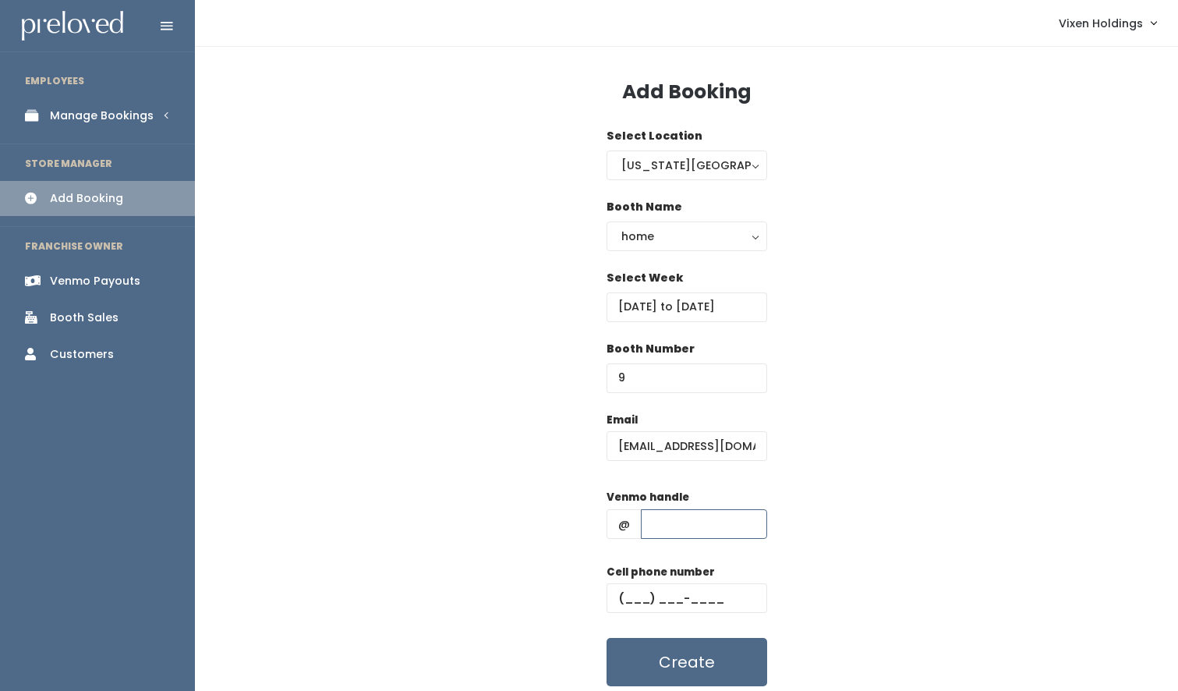
type input "heather-kuklinski"
click at [624, 593] on input "text" at bounding box center [686, 598] width 161 height 30
type input "(405) 640-1942"
click at [634, 652] on button "Create" at bounding box center [686, 662] width 161 height 48
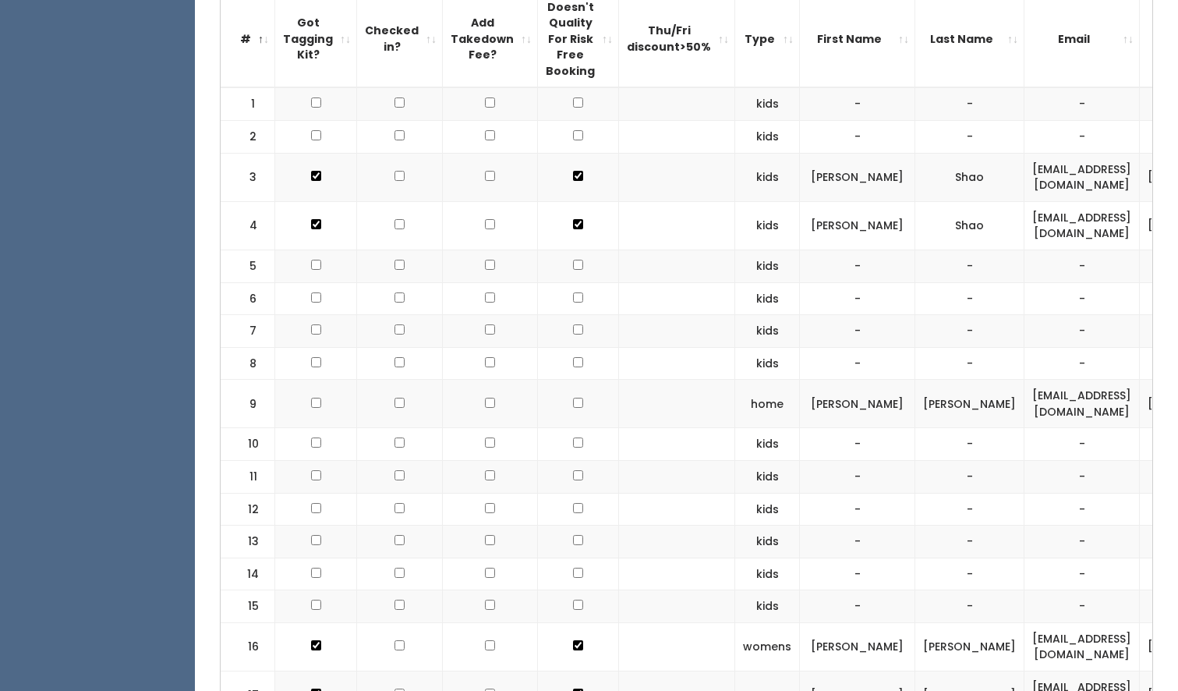
scroll to position [551, 0]
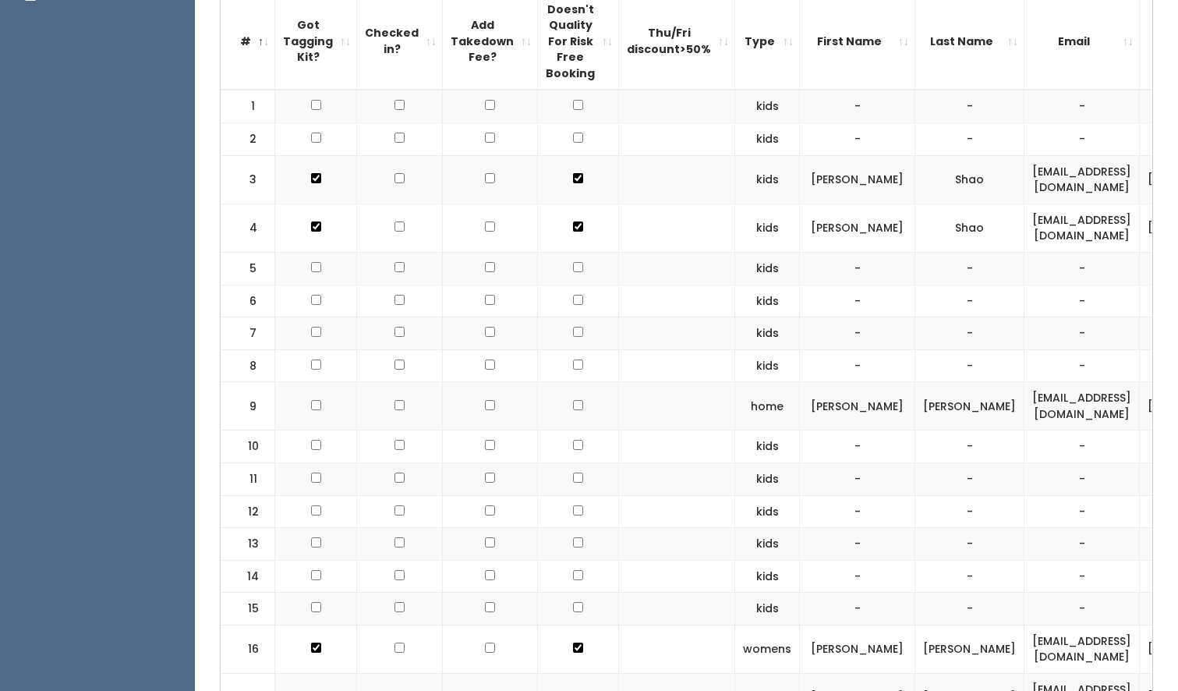
click at [573, 401] on input "checkbox" at bounding box center [578, 405] width 10 height 10
checkbox input "true"
click at [313, 403] on input "checkbox" at bounding box center [316, 405] width 10 height 10
checkbox input "true"
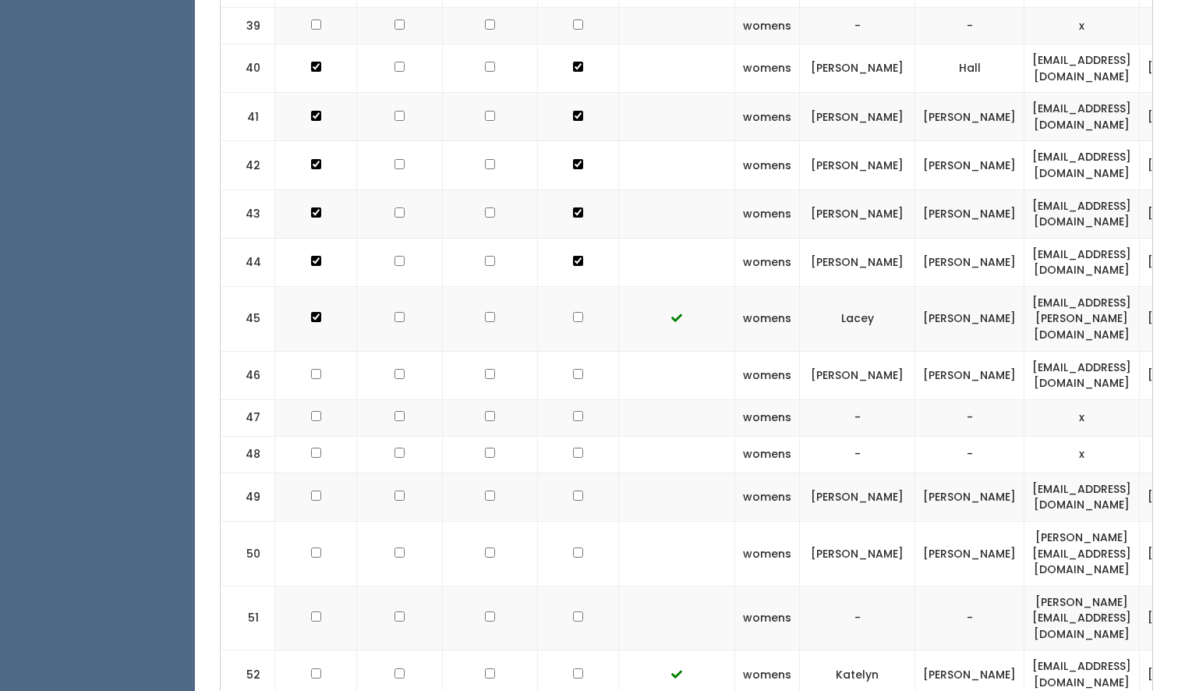
scroll to position [2320, 0]
click at [573, 311] on input "checkbox" at bounding box center [578, 316] width 10 height 10
checkbox input "true"
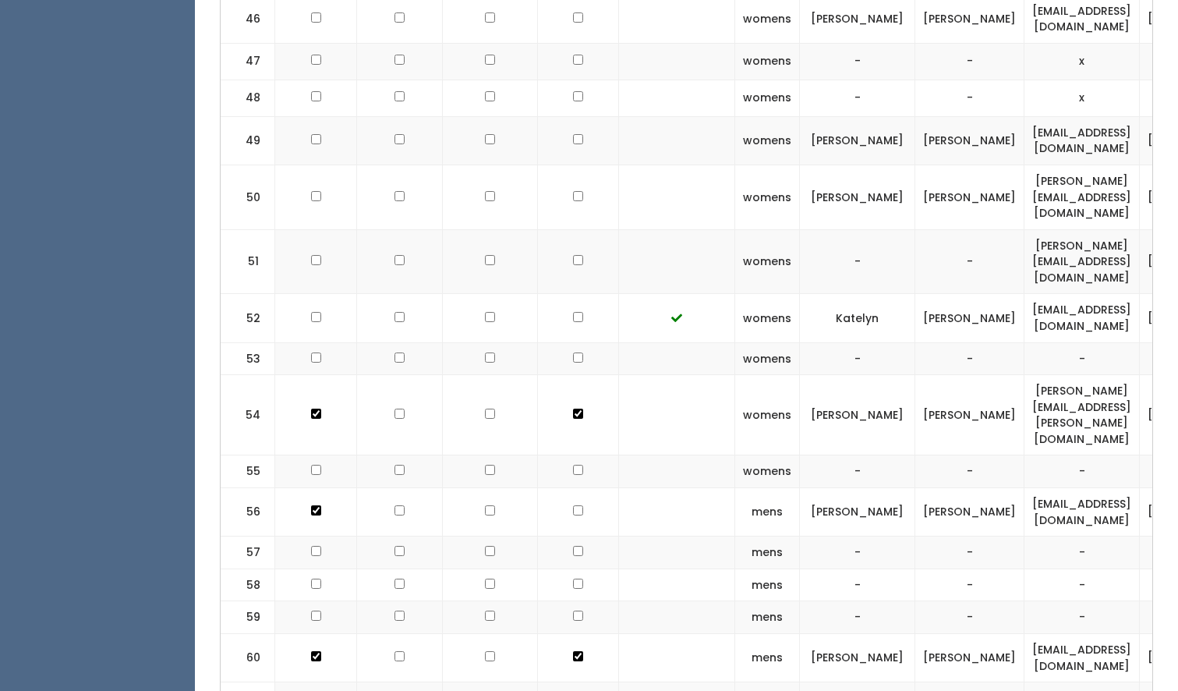
scroll to position [2665, 0]
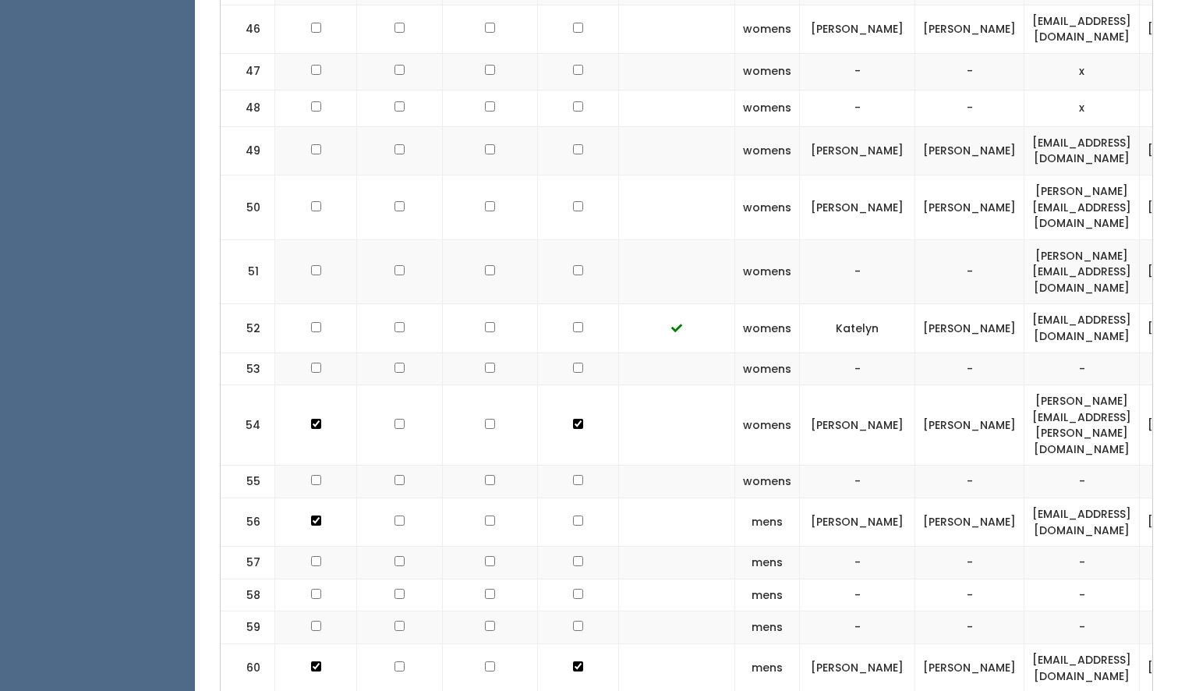
click at [316, 144] on input "checkbox" at bounding box center [316, 149] width 10 height 10
checkbox input "true"
click at [573, 144] on input "checkbox" at bounding box center [578, 149] width 10 height 10
checkbox input "true"
click at [573, 201] on input "checkbox" at bounding box center [578, 206] width 10 height 10
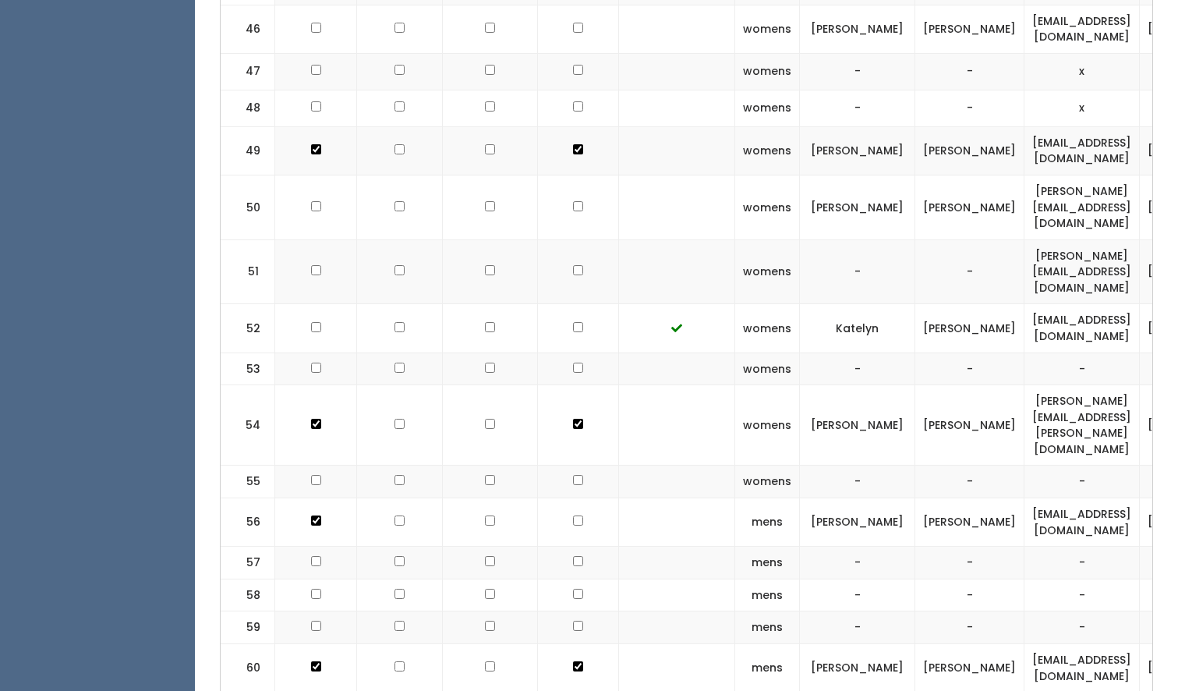
checkbox input "true"
click at [573, 265] on input "checkbox" at bounding box center [578, 270] width 10 height 10
checkbox input "true"
click at [313, 265] on input "checkbox" at bounding box center [316, 270] width 10 height 10
checkbox input "true"
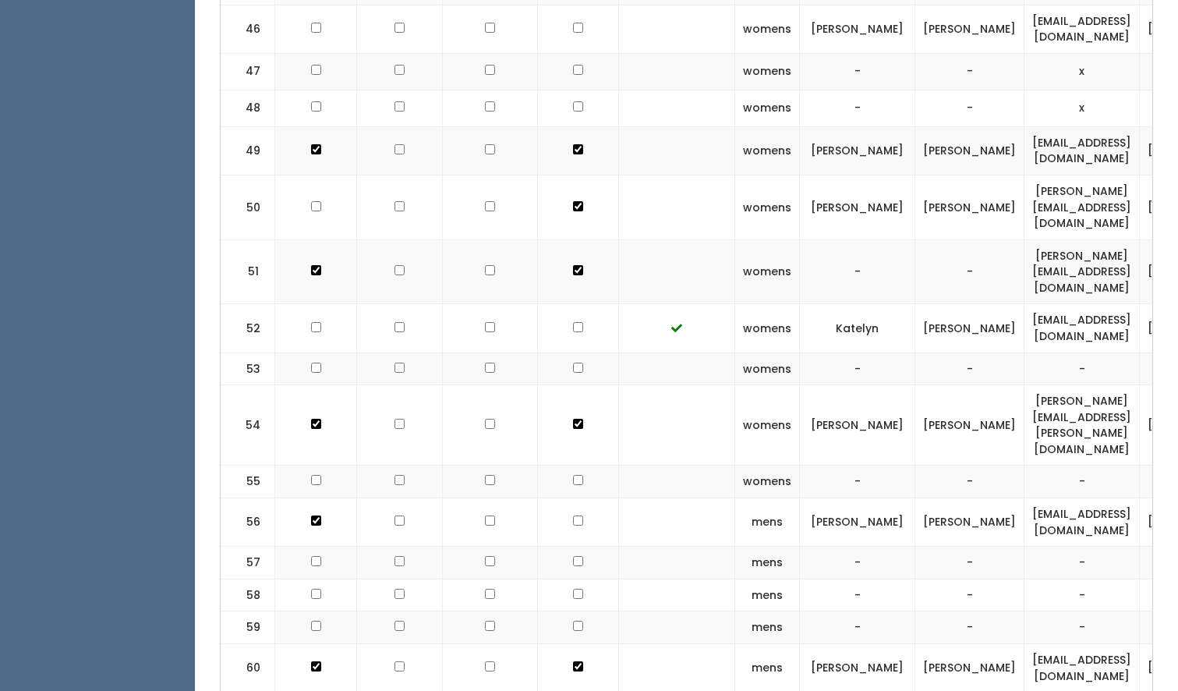
click at [313, 201] on input "checkbox" at bounding box center [316, 206] width 10 height 10
checkbox input "true"
click at [313, 322] on input "checkbox" at bounding box center [316, 327] width 10 height 10
checkbox input "true"
click at [573, 322] on input "checkbox" at bounding box center [578, 327] width 10 height 10
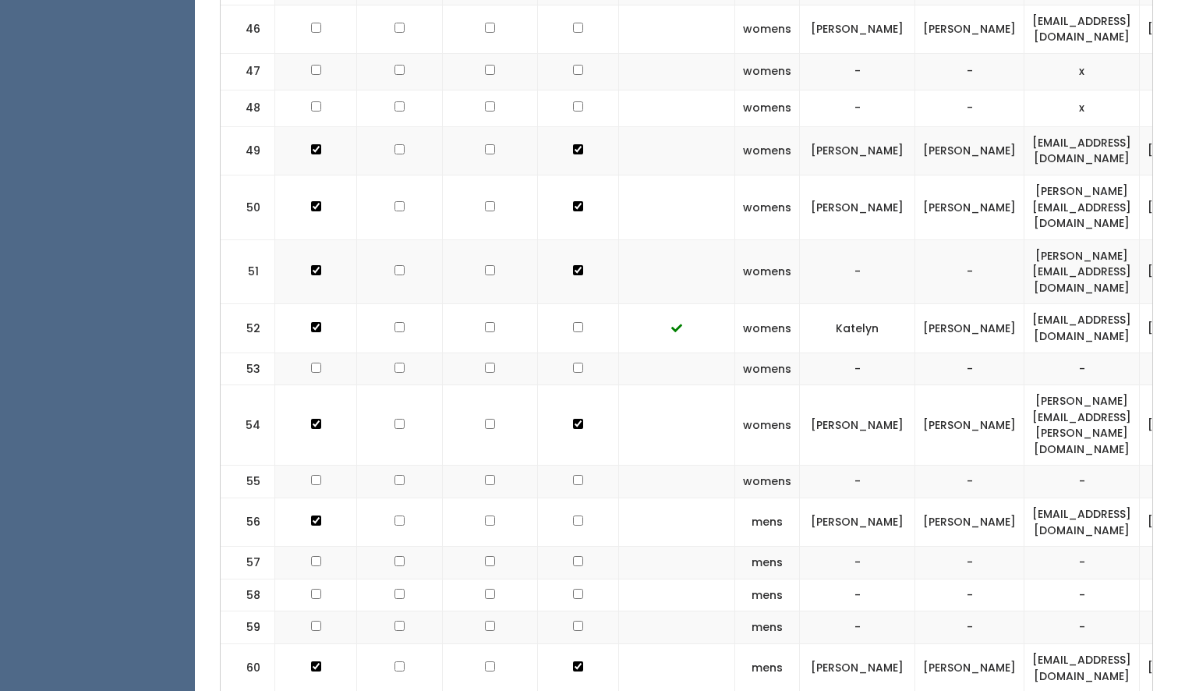
checkbox input "true"
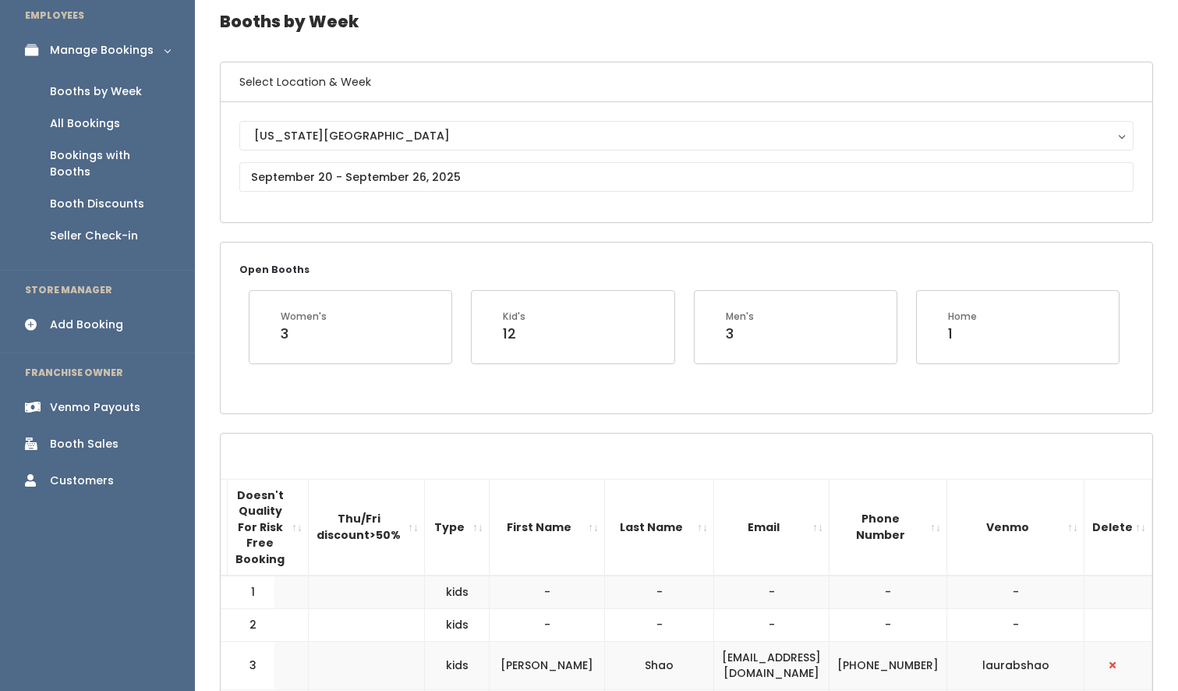
scroll to position [0, 0]
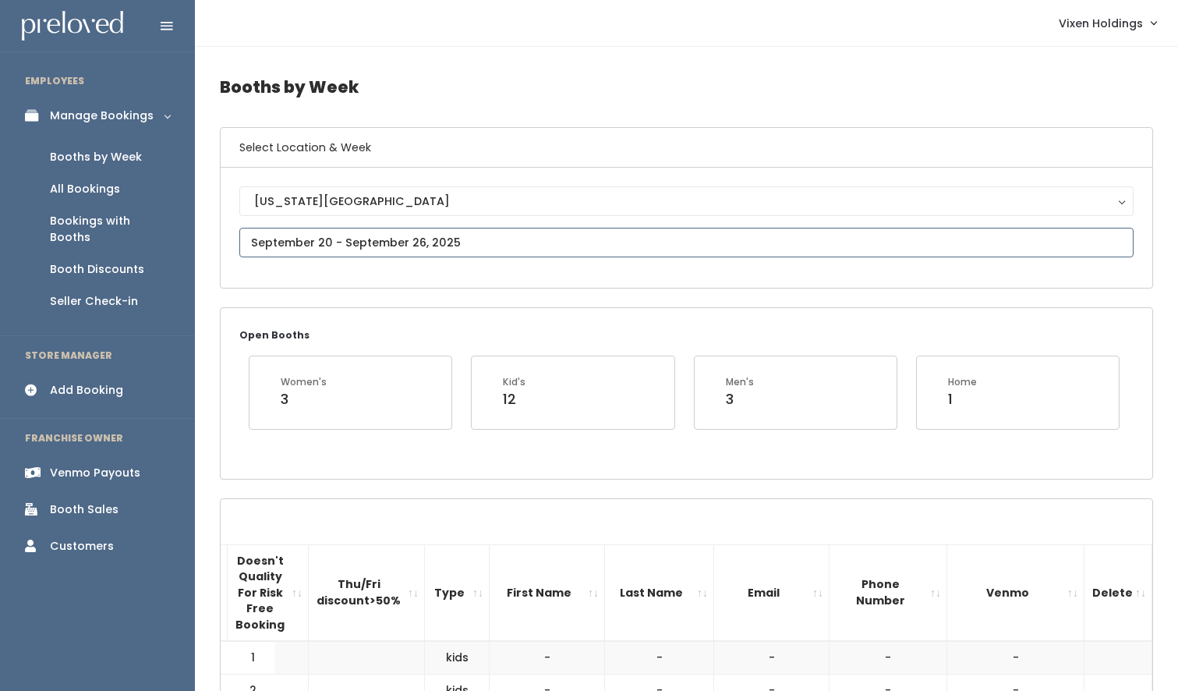
click at [272, 244] on input "text" at bounding box center [686, 243] width 894 height 30
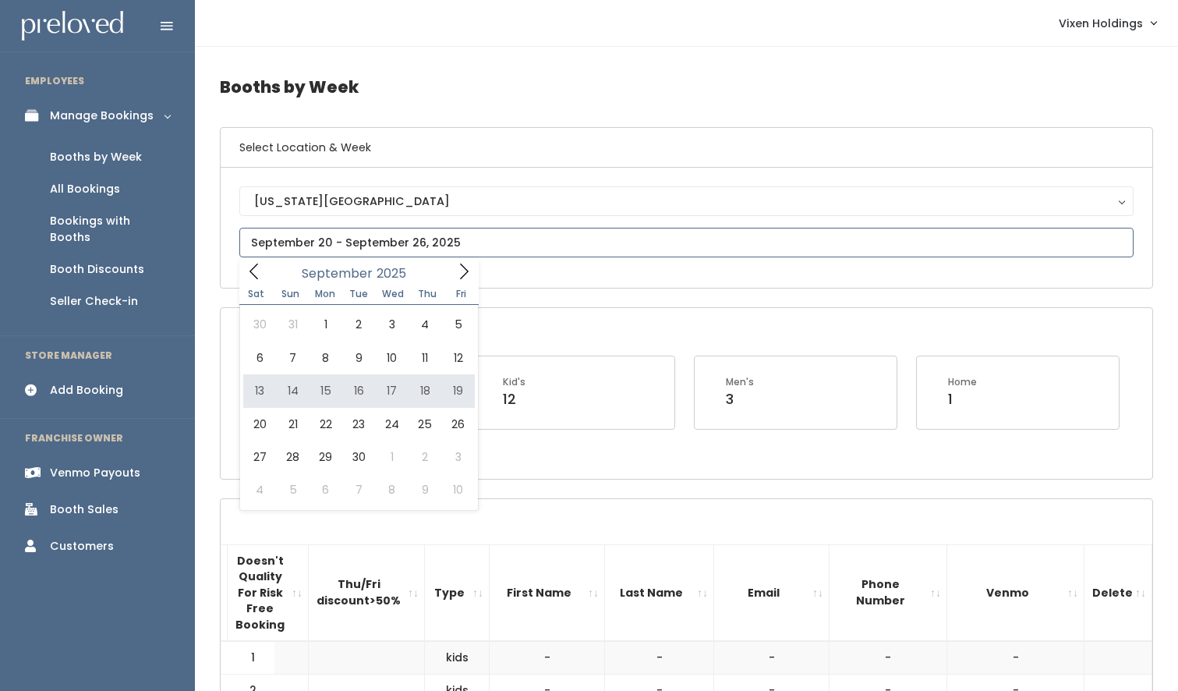
type input "September 13 to September 19"
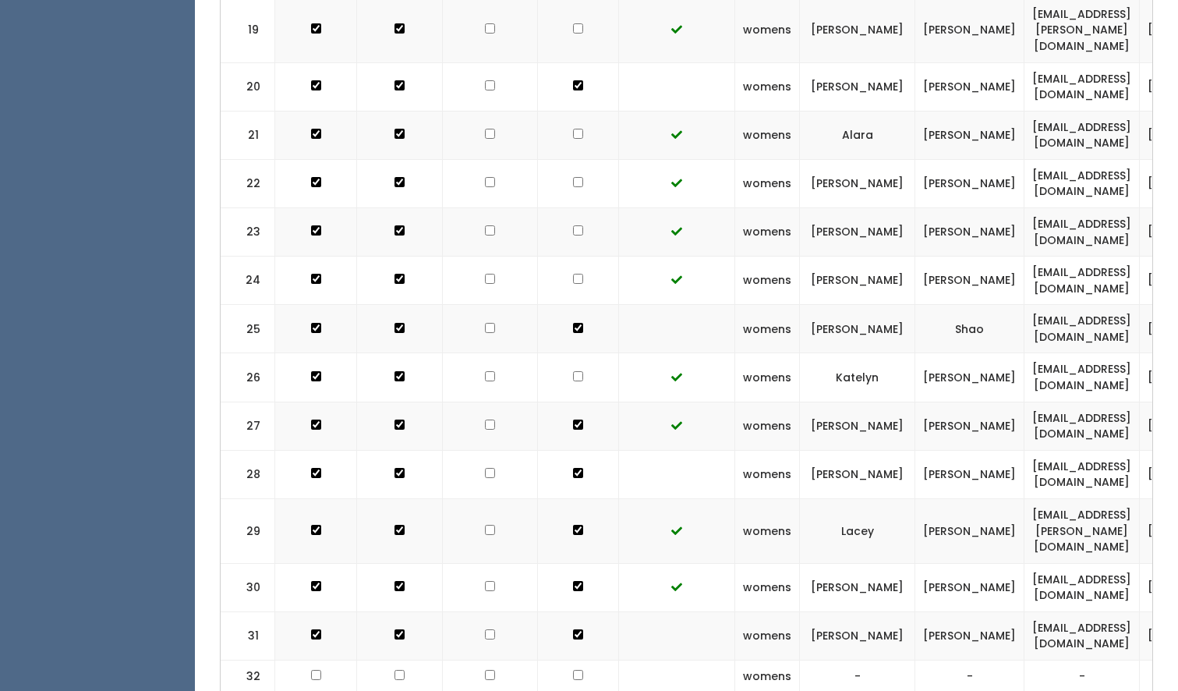
scroll to position [1299, 0]
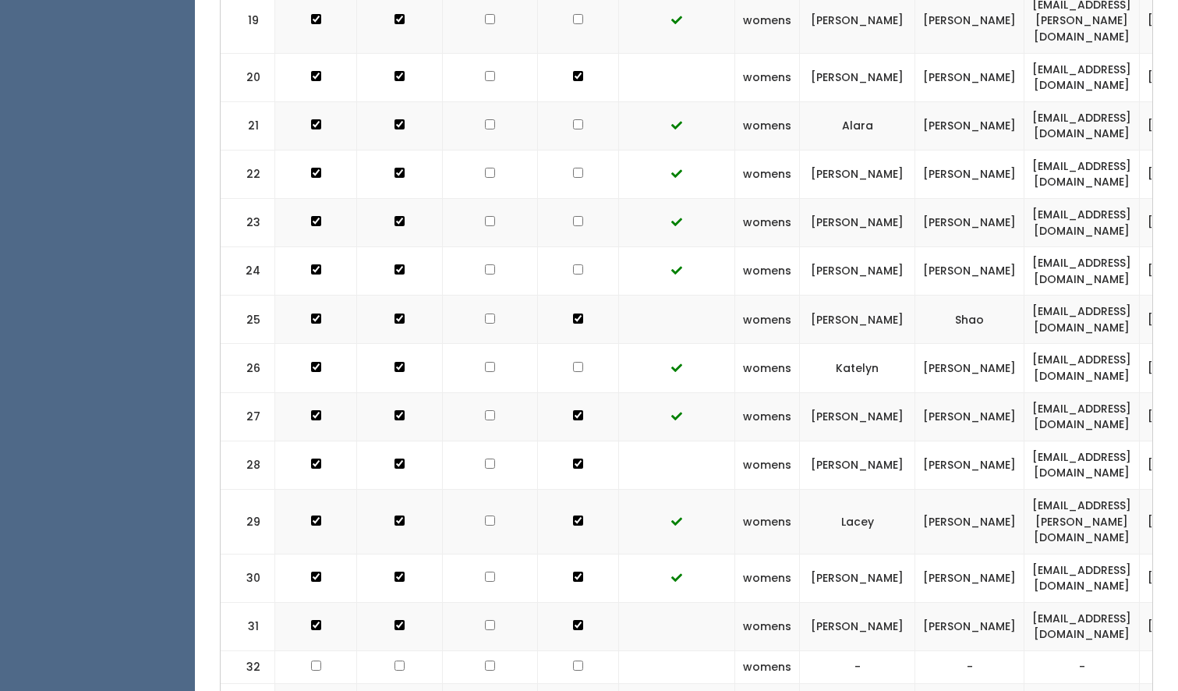
click at [500, 489] on td at bounding box center [490, 521] width 95 height 65
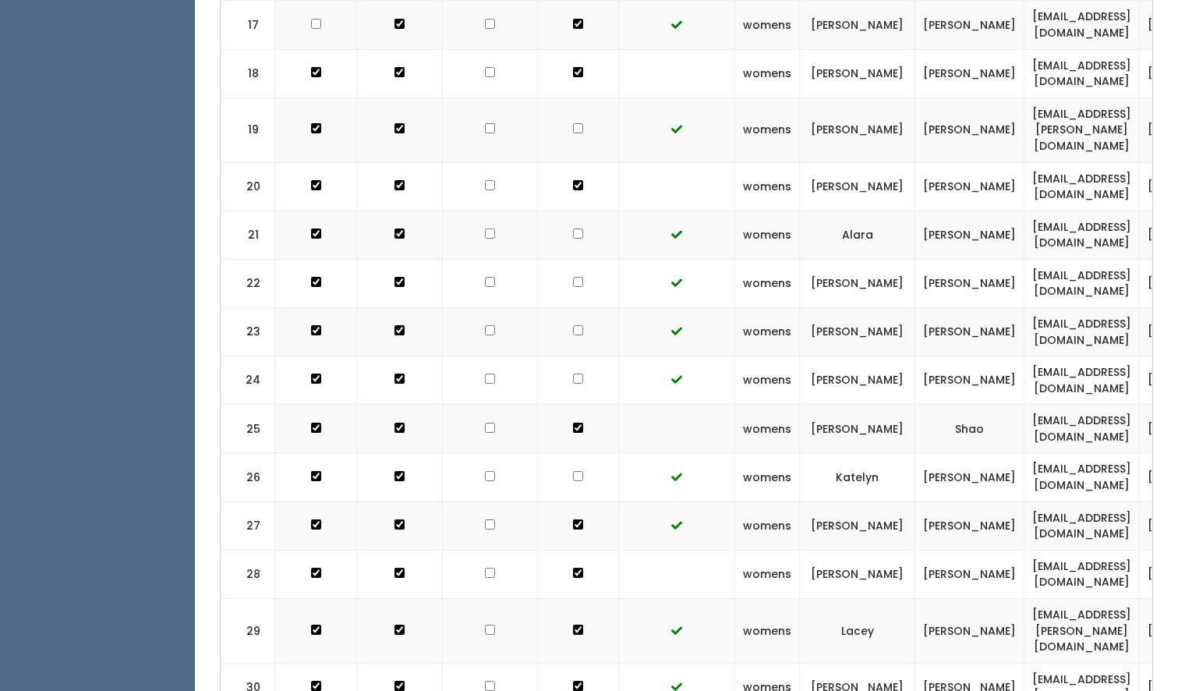
scroll to position [0, 0]
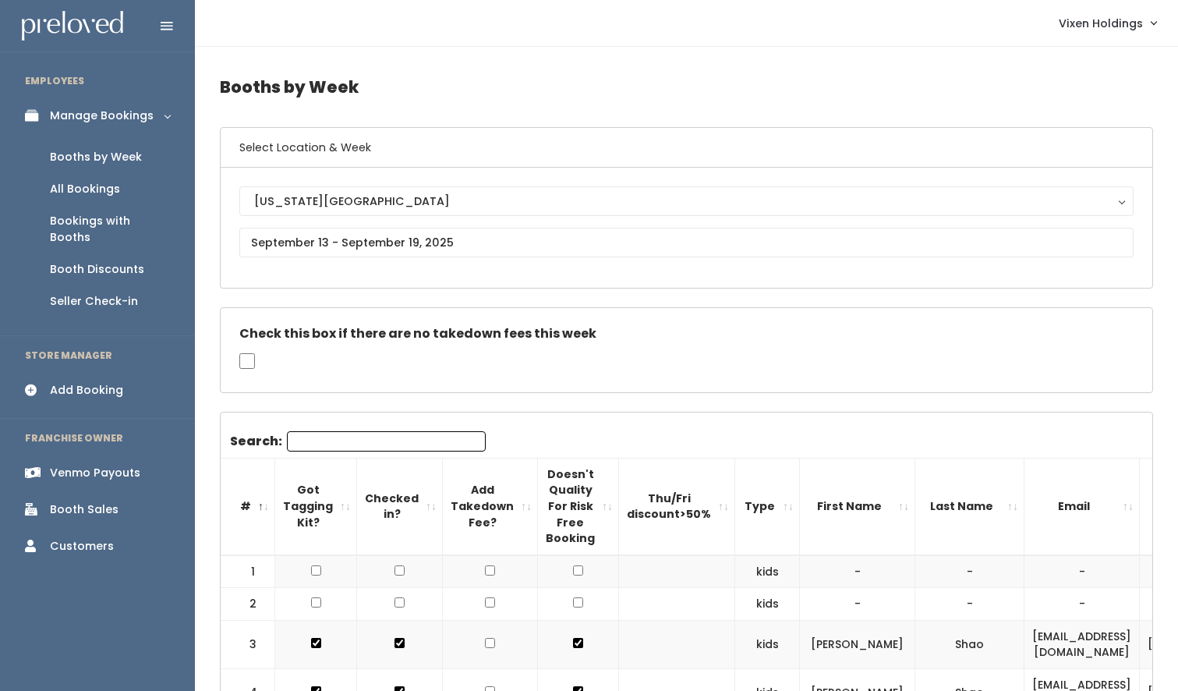
click at [95, 501] on div "Booth Sales" at bounding box center [84, 509] width 69 height 16
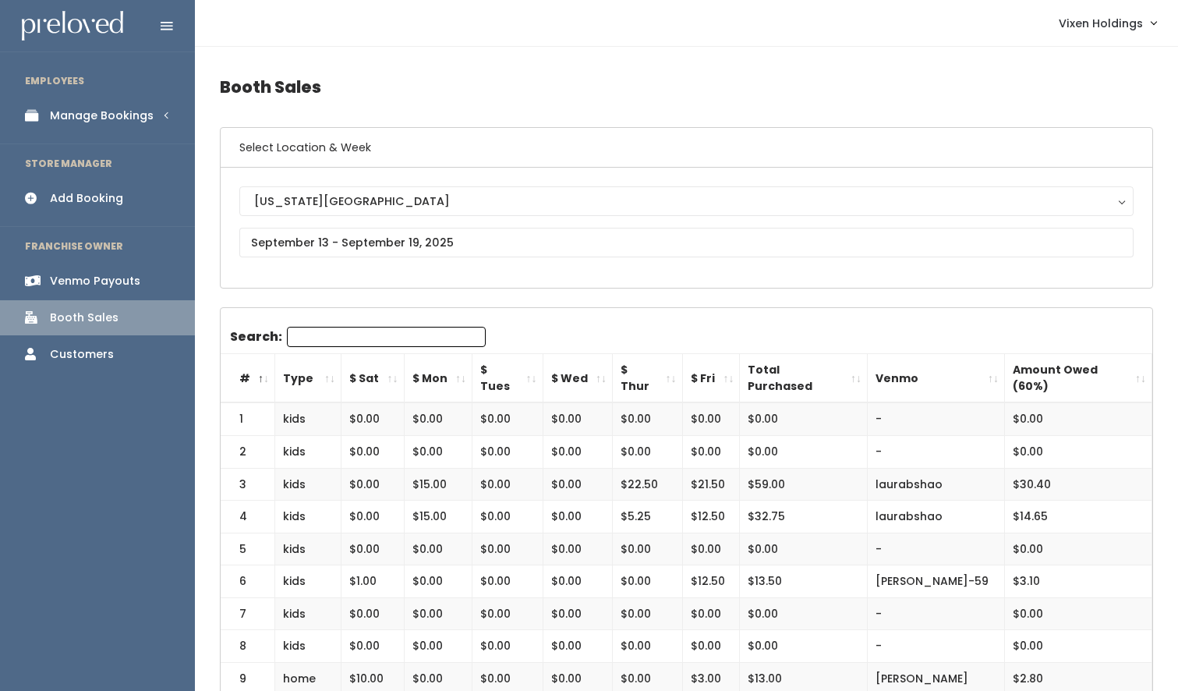
click at [101, 118] on div "Manage Bookings" at bounding box center [102, 116] width 104 height 16
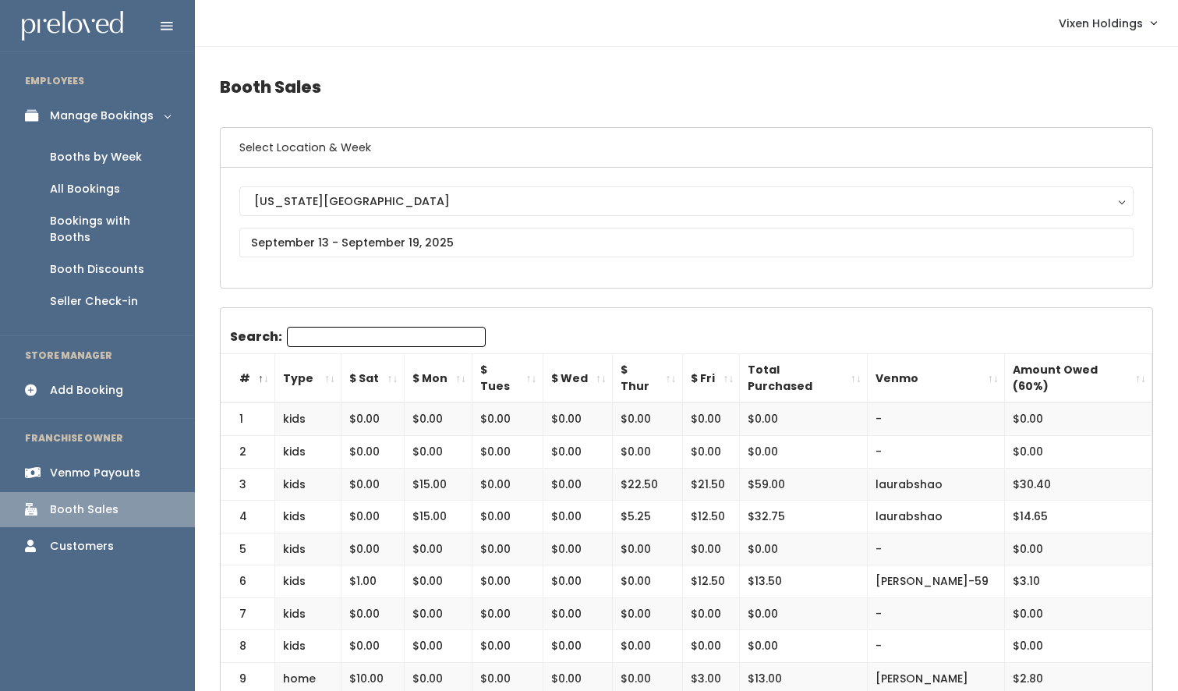
click at [137, 158] on div "Booths by Week" at bounding box center [96, 157] width 92 height 16
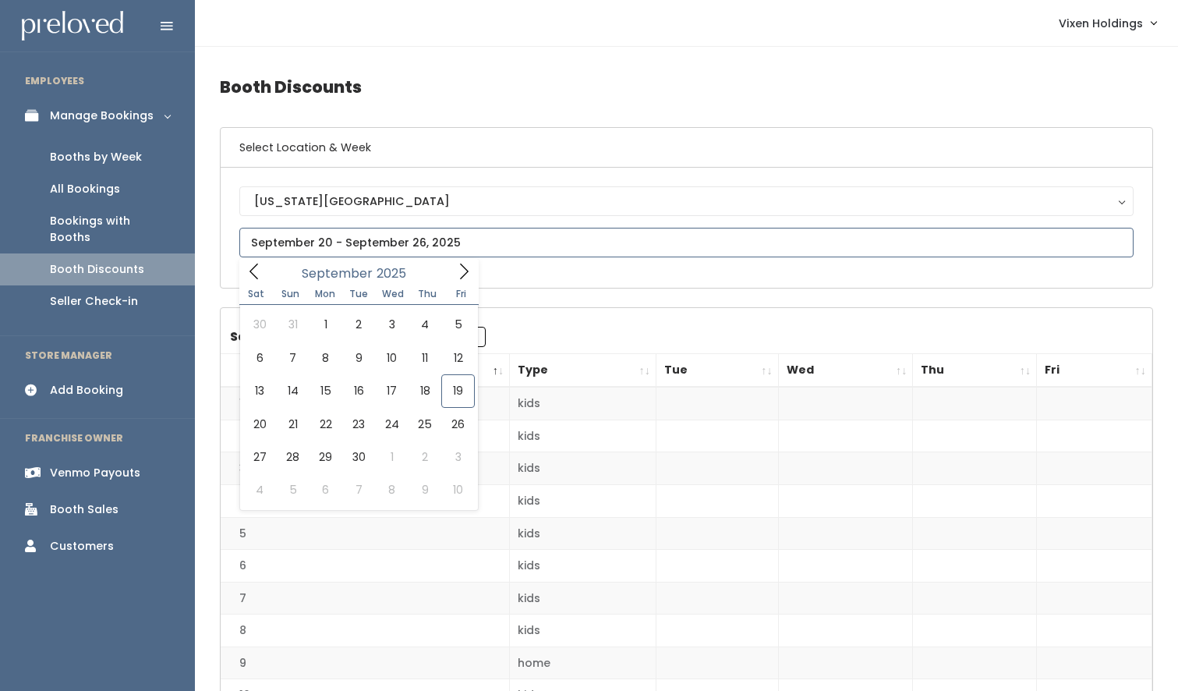
click at [312, 246] on input "text" at bounding box center [686, 243] width 894 height 30
type input "[DATE] to [DATE]"
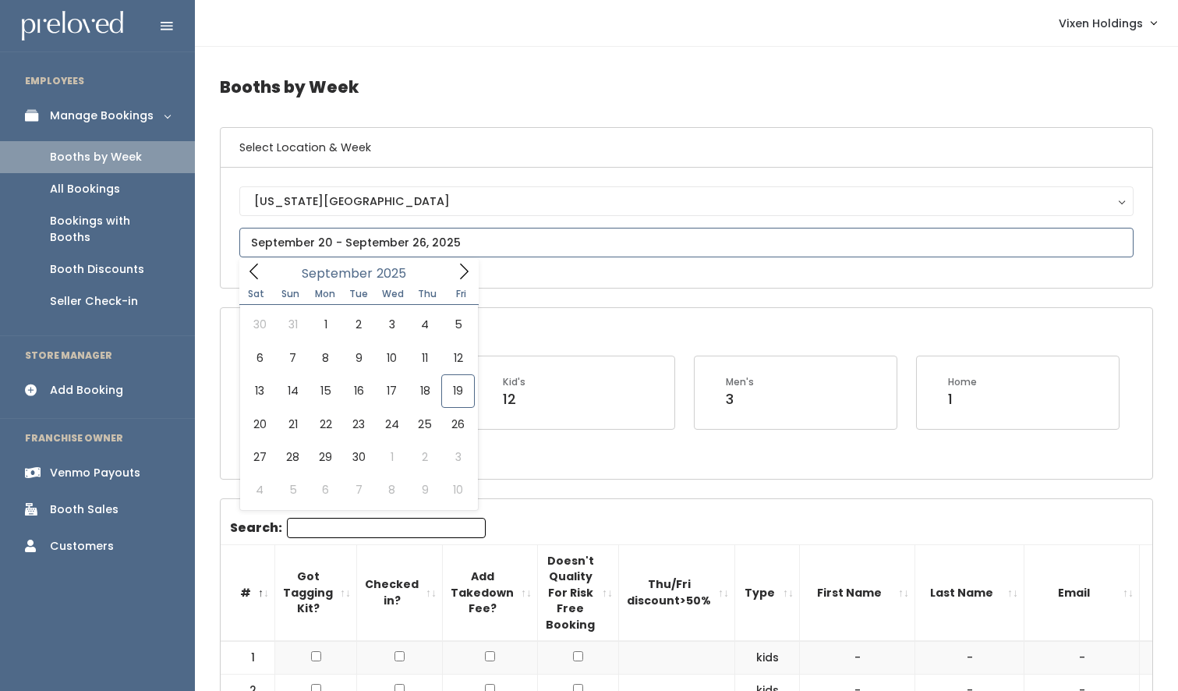
click at [362, 240] on input "text" at bounding box center [686, 243] width 894 height 30
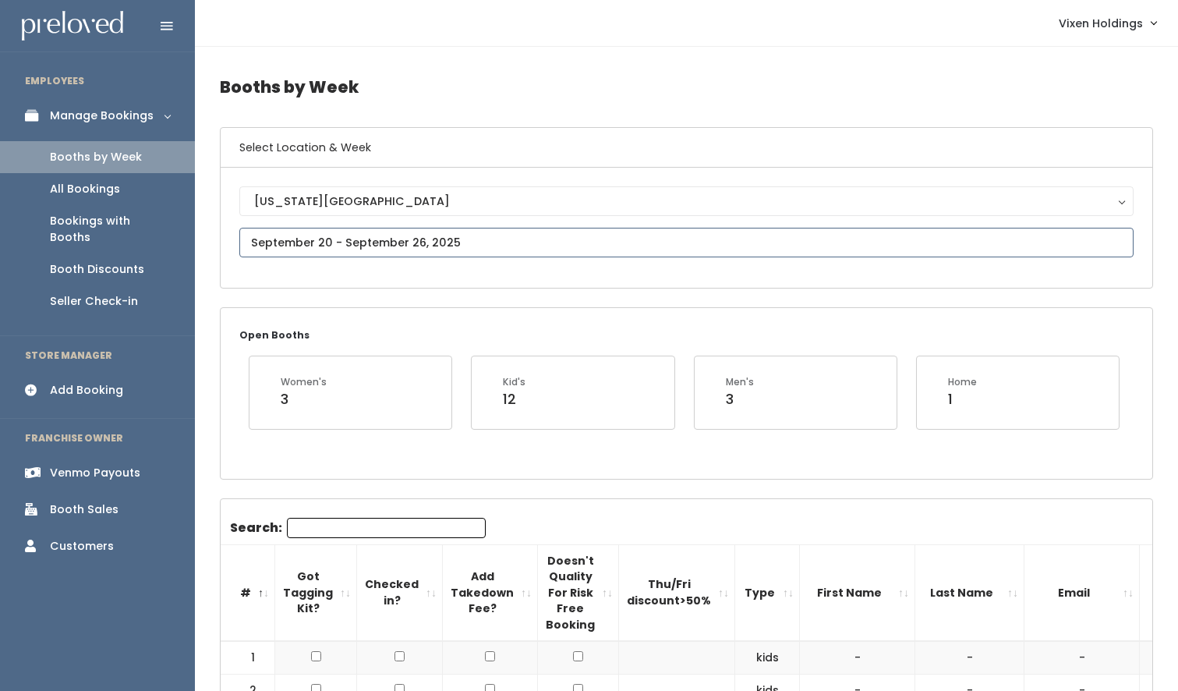
type input "September 20 to September 26"
click at [345, 240] on input "text" at bounding box center [686, 243] width 894 height 30
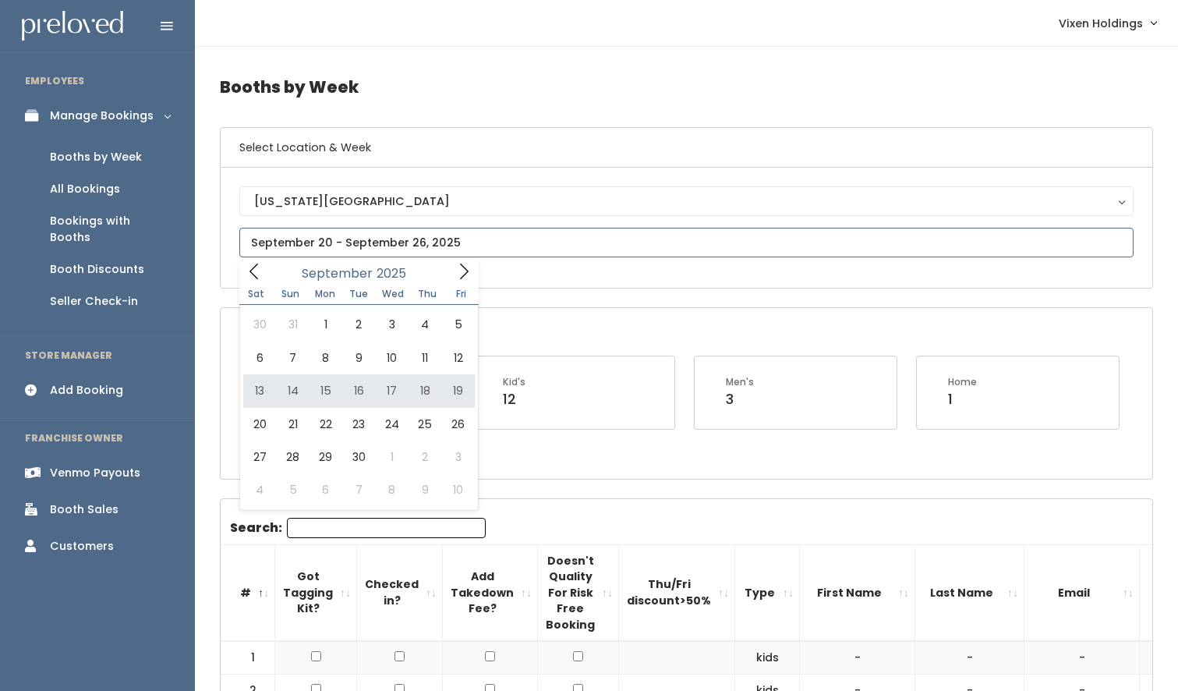
type input "[DATE] to [DATE]"
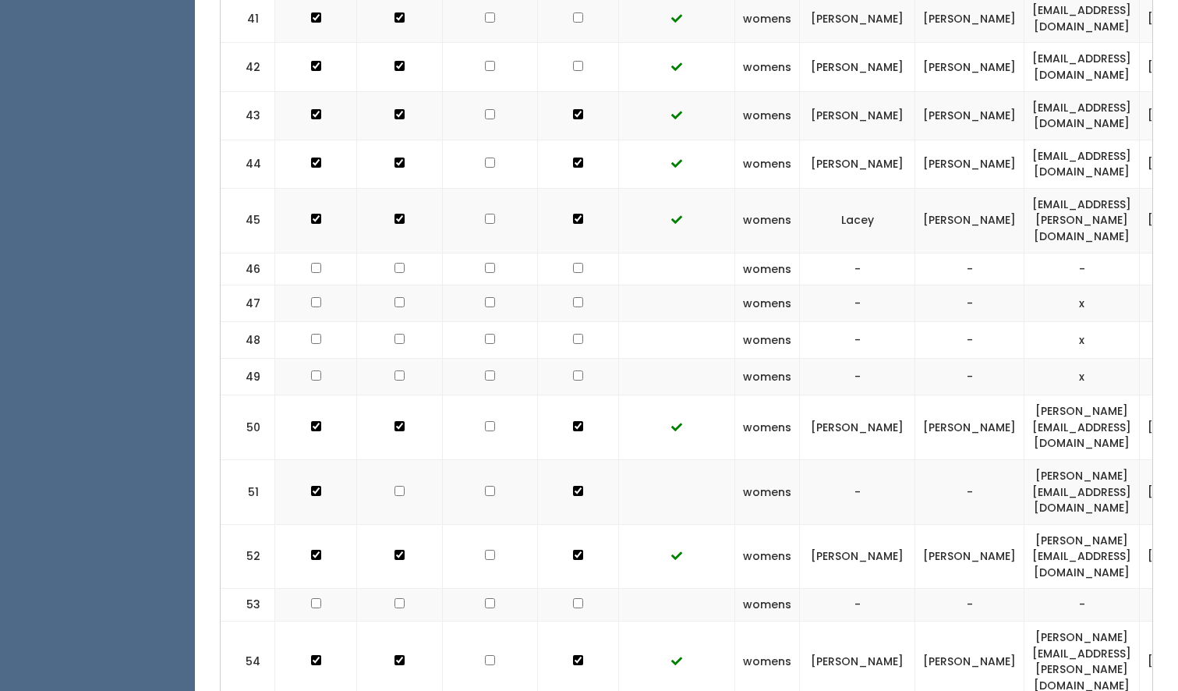
scroll to position [2360, 0]
click at [573, 653] on input "checkbox" at bounding box center [578, 658] width 10 height 10
checkbox input "false"
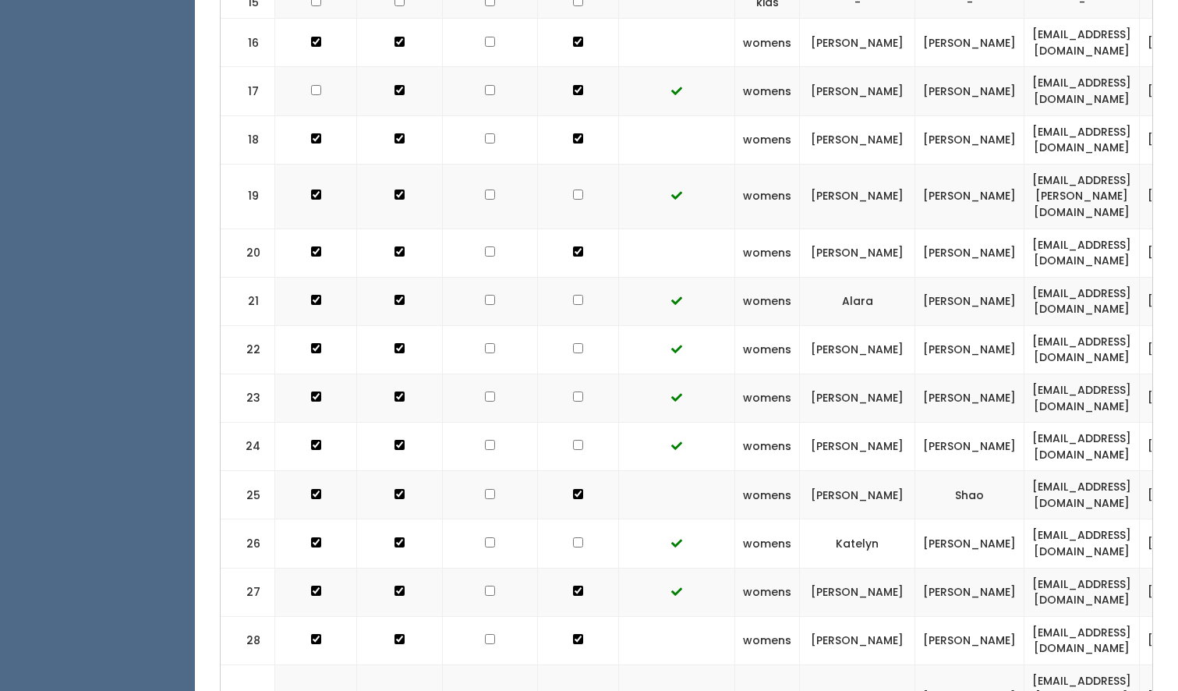
scroll to position [0, 0]
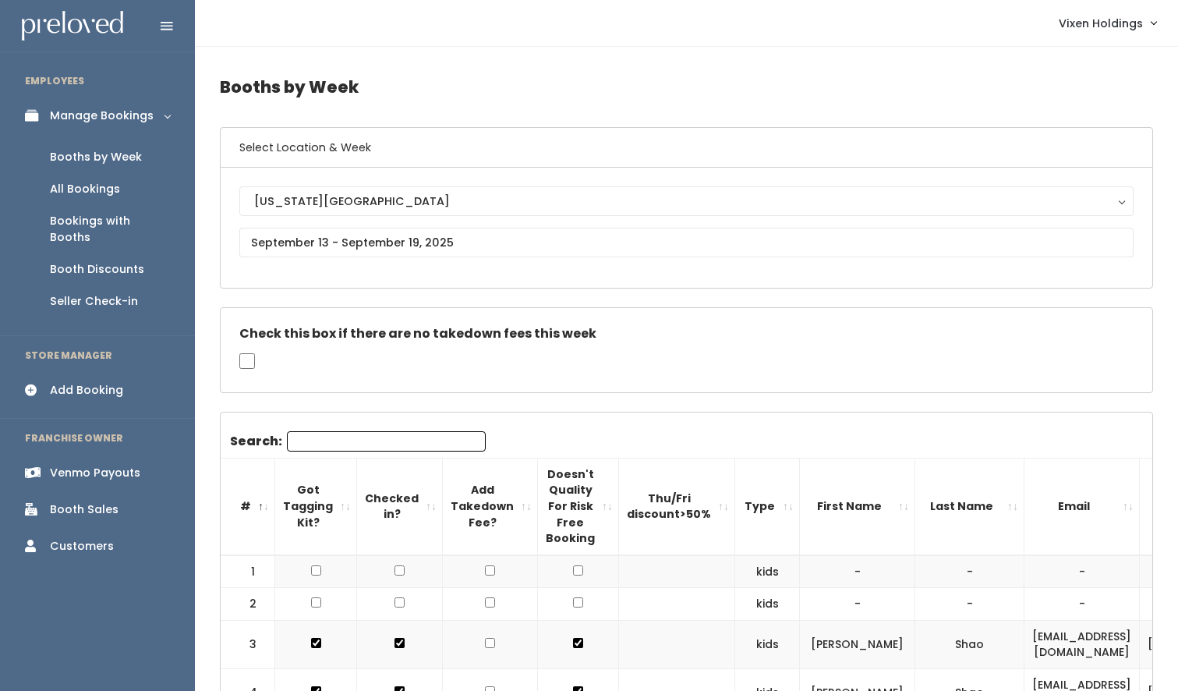
click at [78, 501] on div "Booth Sales" at bounding box center [84, 509] width 69 height 16
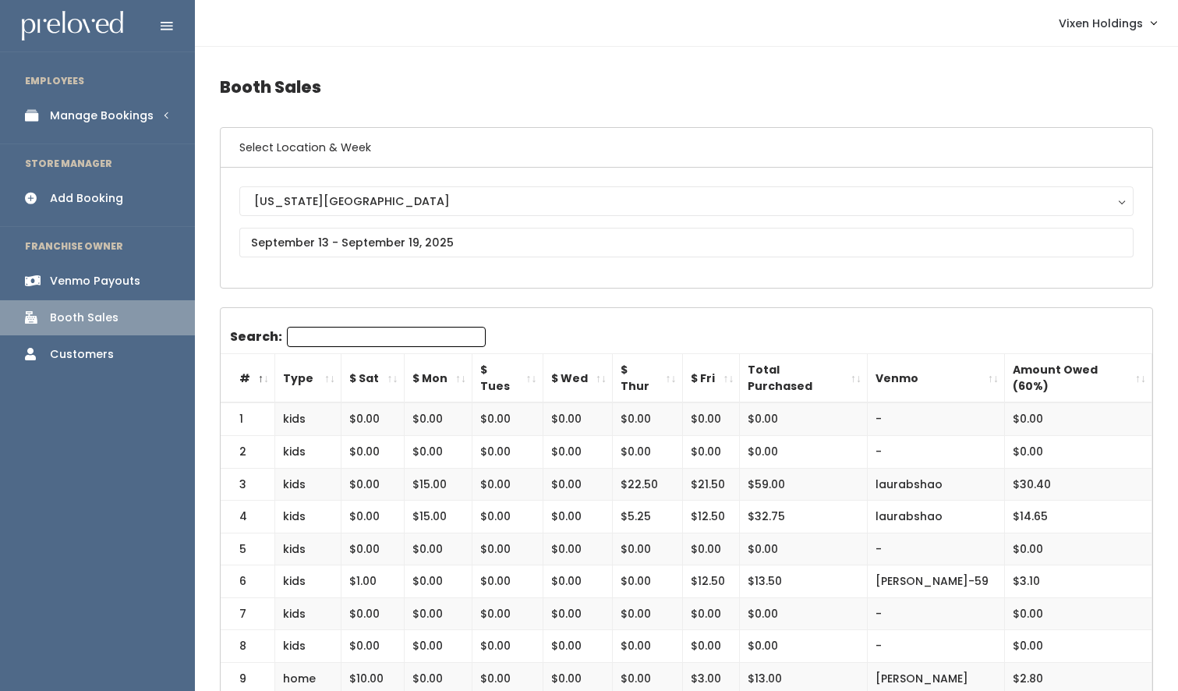
click at [127, 116] on div "Manage Bookings" at bounding box center [102, 116] width 104 height 16
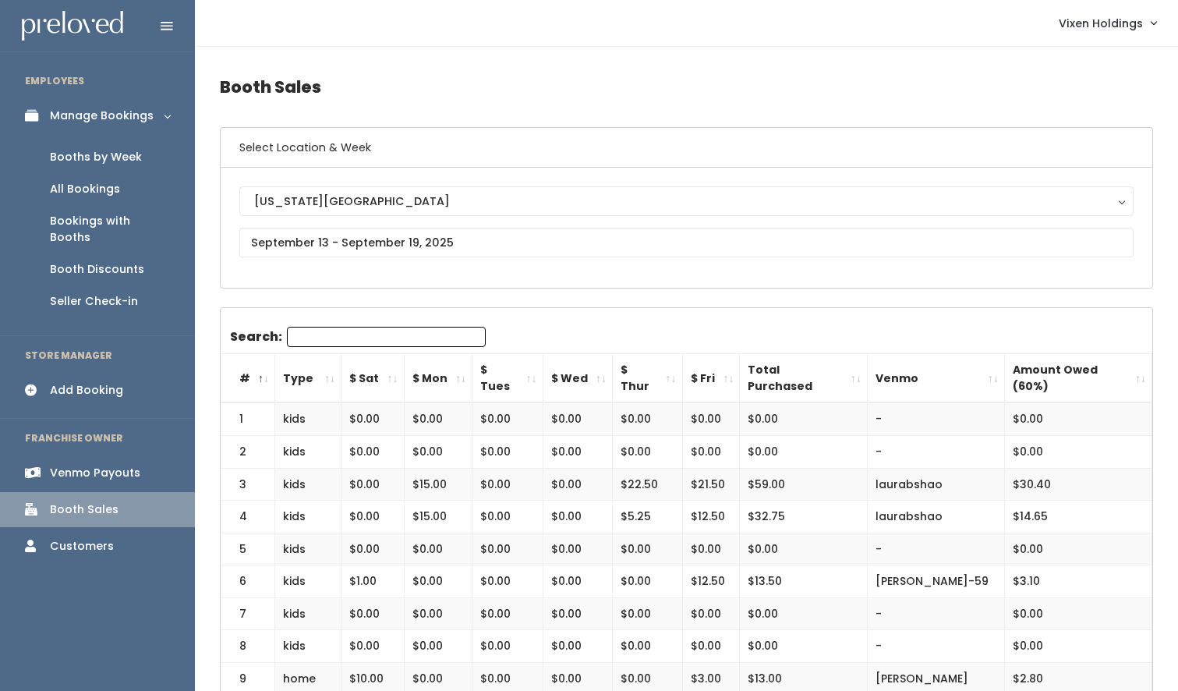
click at [111, 157] on div "Booths by Week" at bounding box center [96, 157] width 92 height 16
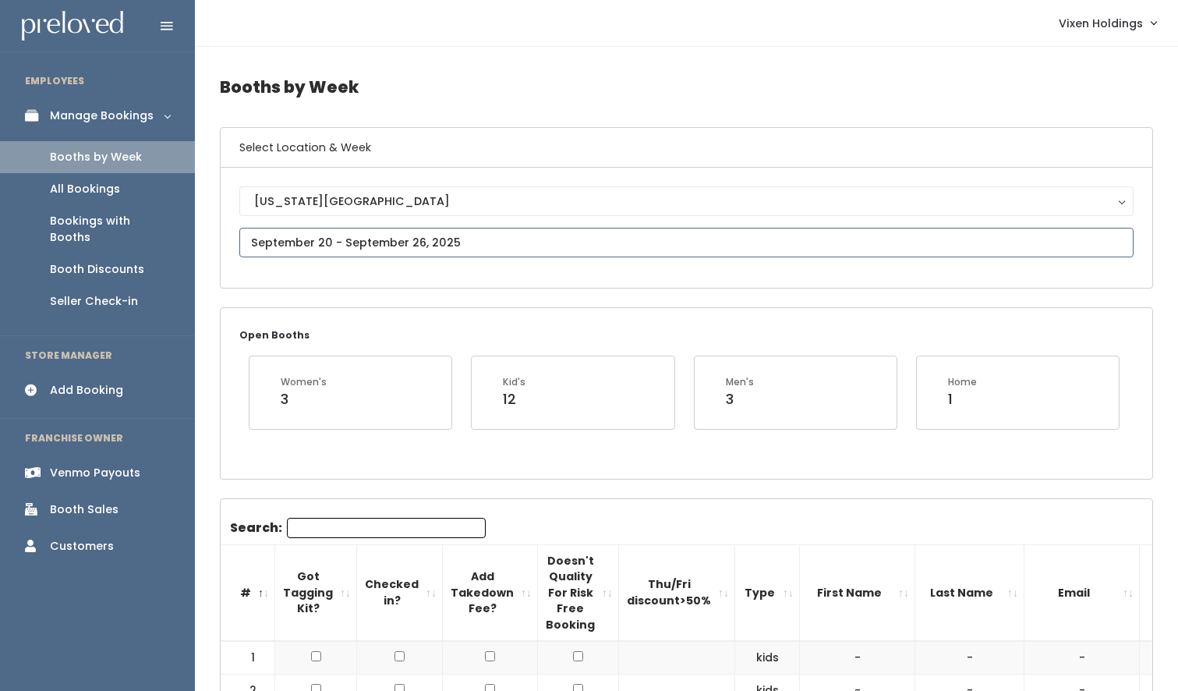
click at [327, 248] on input "text" at bounding box center [686, 243] width 894 height 30
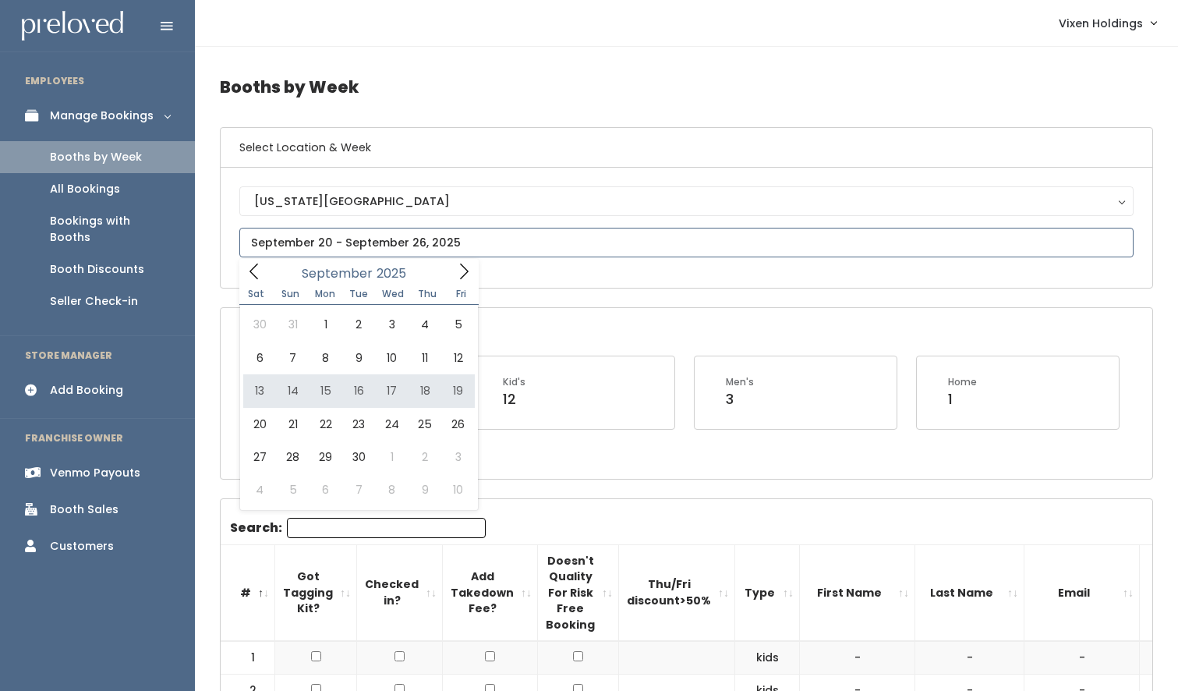
type input "September 13 to September 19"
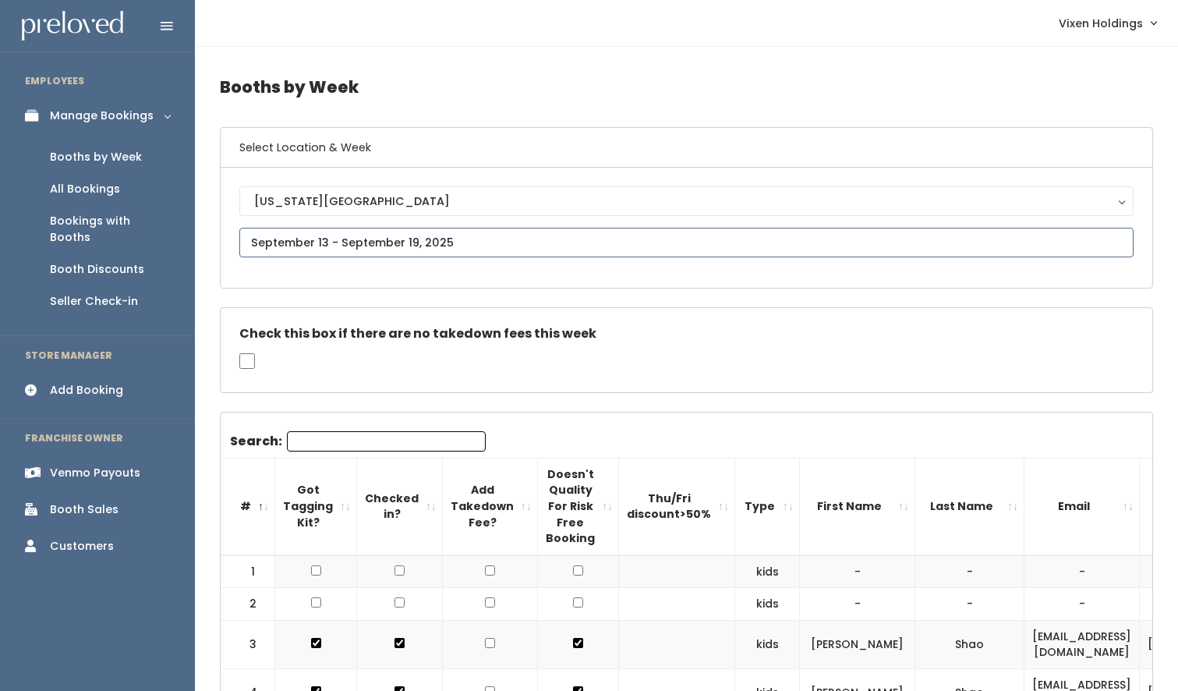
click at [430, 242] on input "text" at bounding box center [686, 243] width 894 height 30
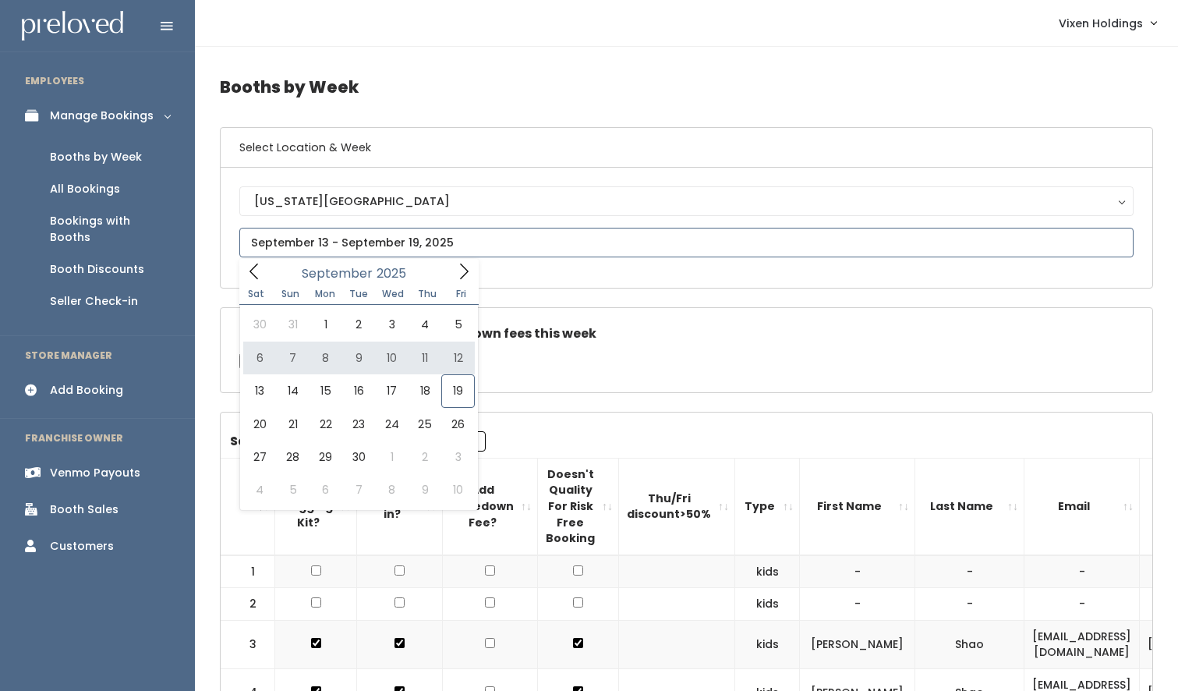
type input "[DATE] to [DATE]"
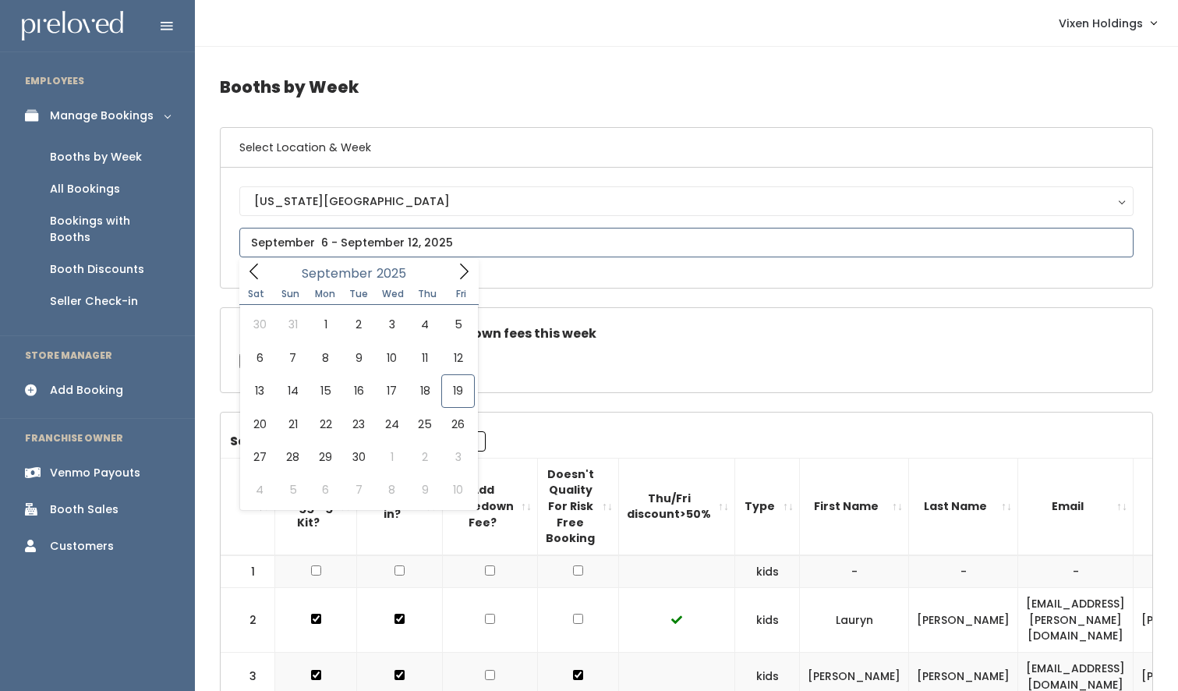
click at [371, 241] on input "text" at bounding box center [686, 243] width 894 height 30
type input "[DATE] to [DATE]"
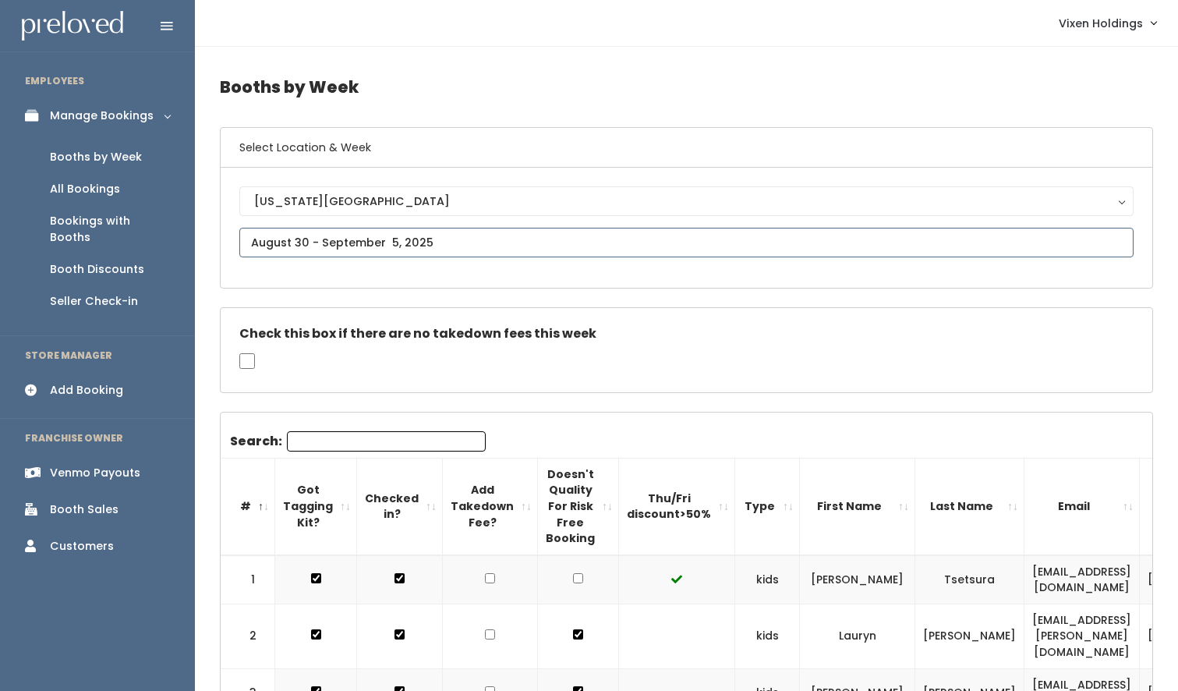
click at [370, 241] on input "text" at bounding box center [686, 243] width 894 height 30
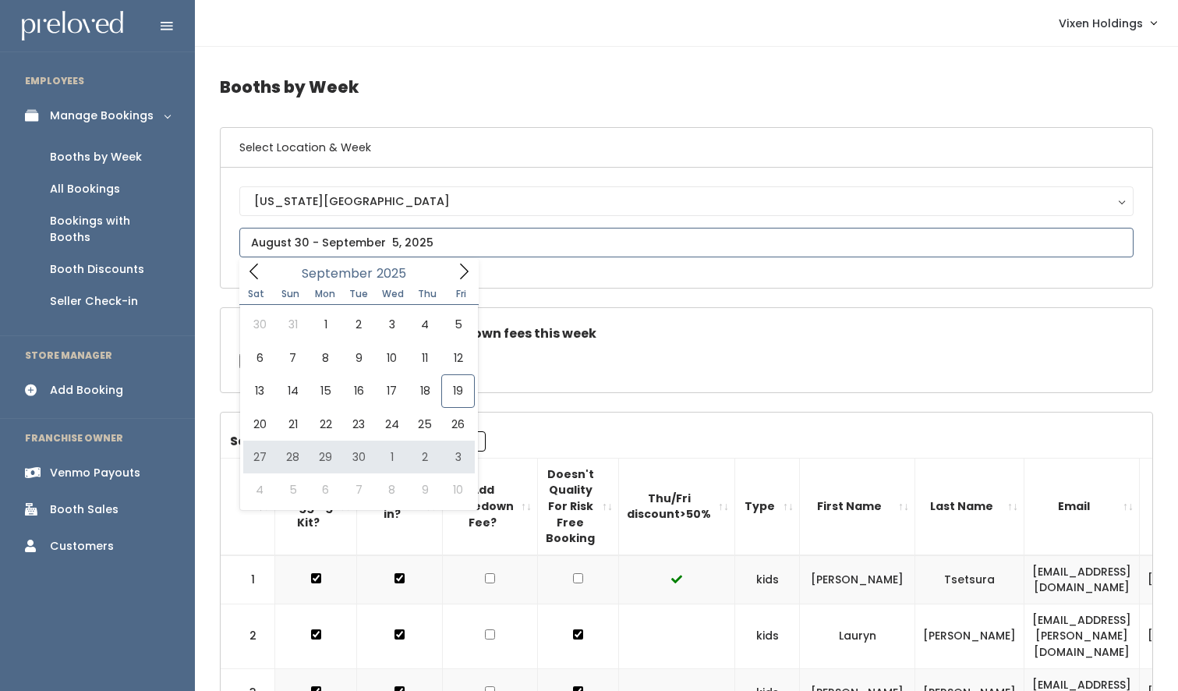
type input "[DATE] to [DATE]"
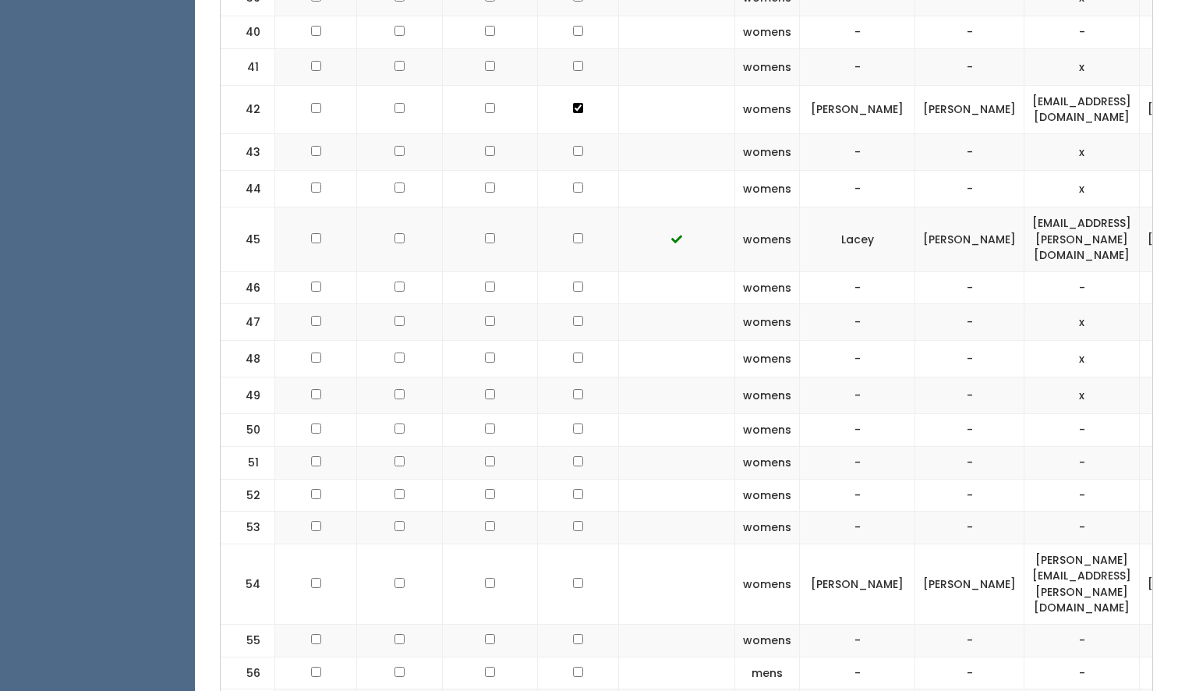
scroll to position [2205, 0]
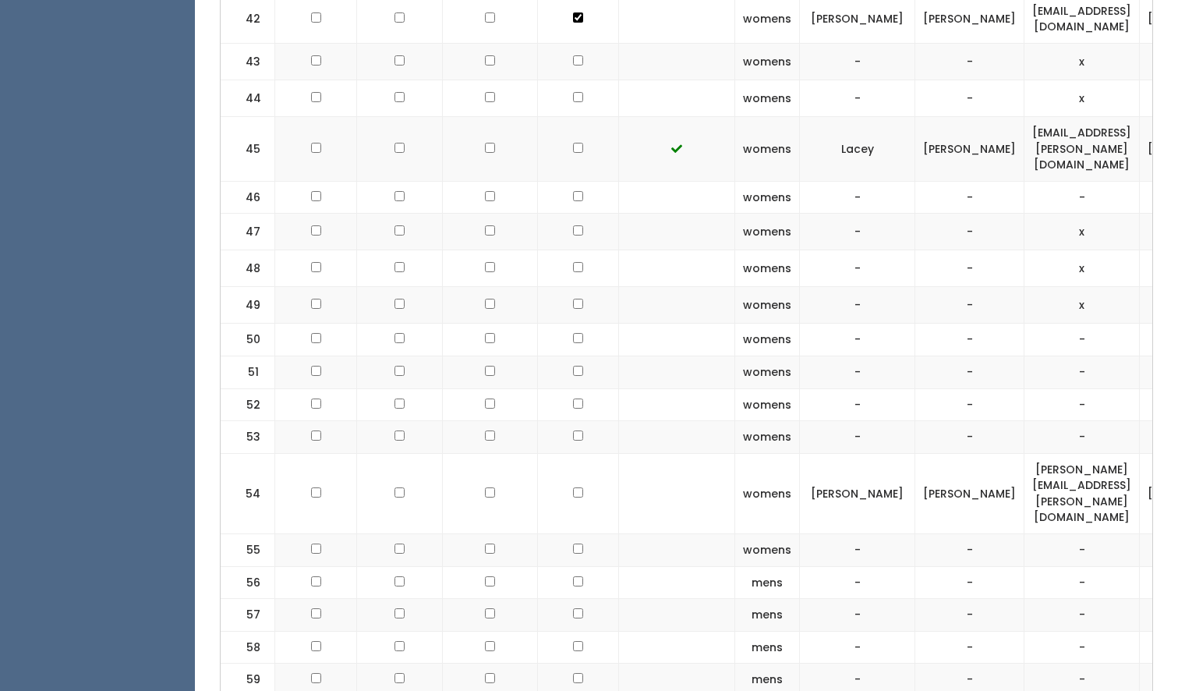
click at [573, 487] on input "checkbox" at bounding box center [578, 492] width 10 height 10
checkbox input "true"
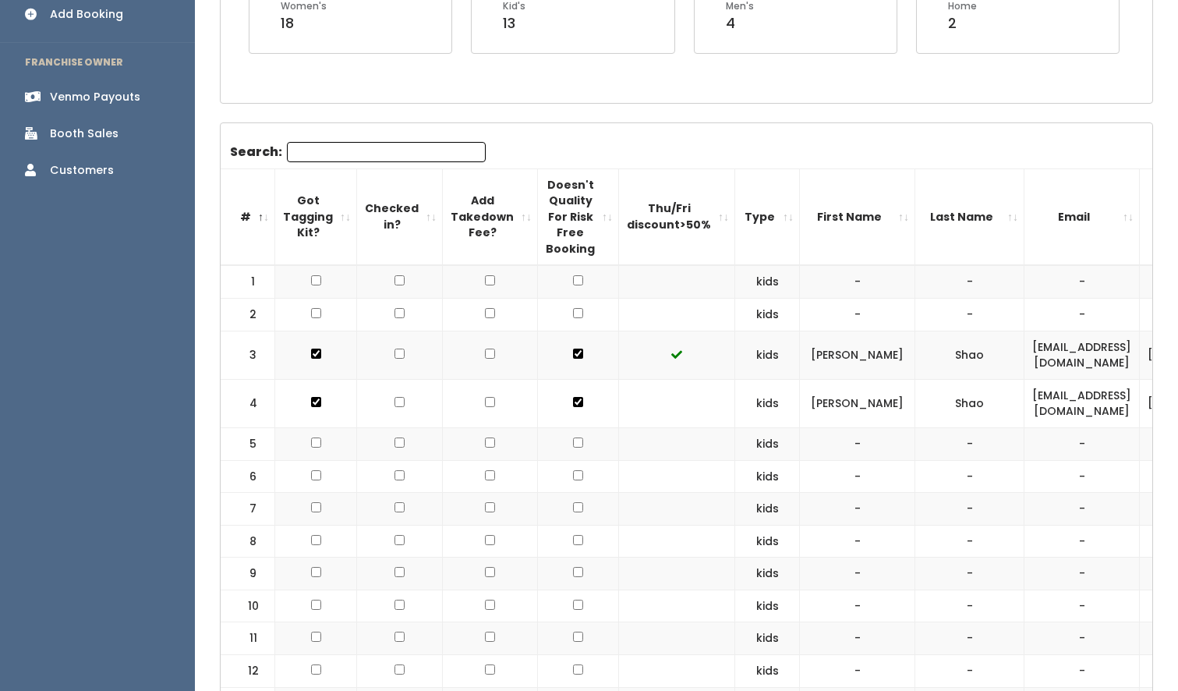
scroll to position [0, 0]
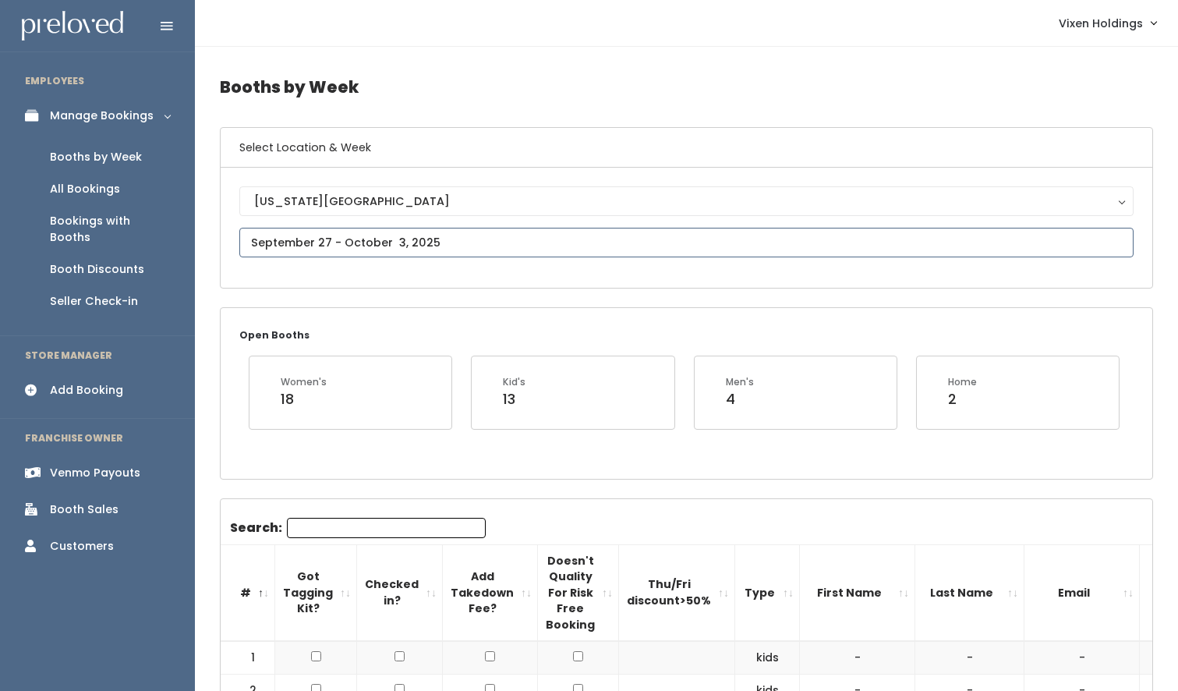
click at [359, 242] on input "text" at bounding box center [686, 243] width 894 height 30
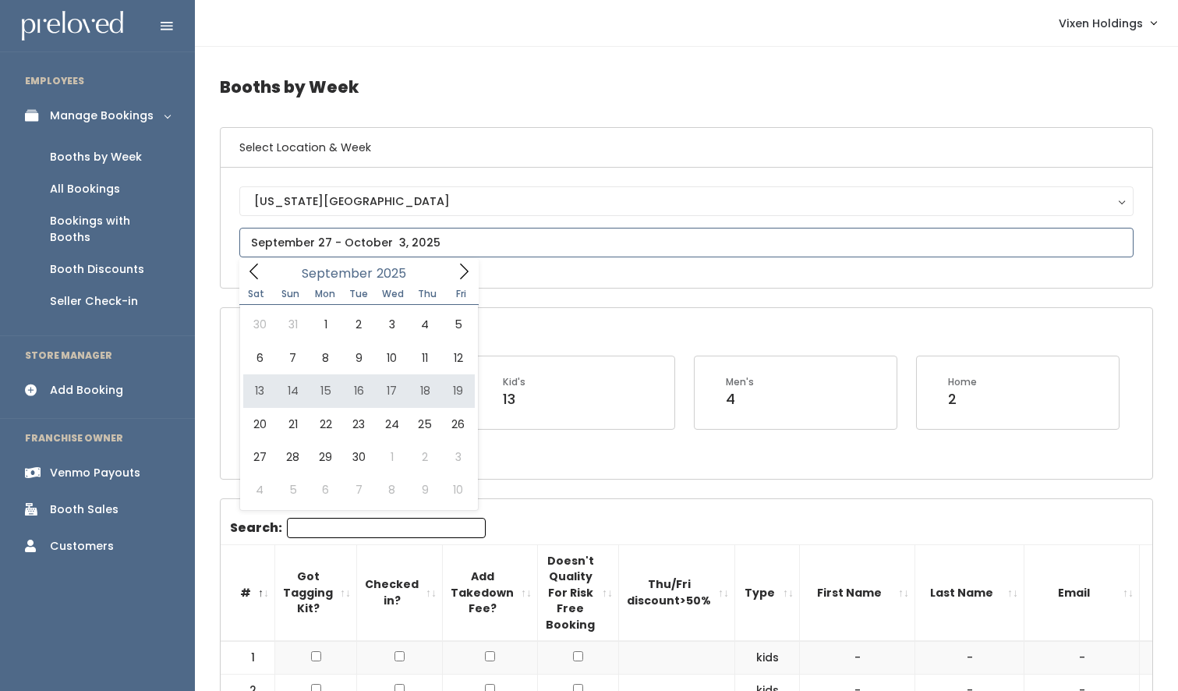
type input "[DATE] to [DATE]"
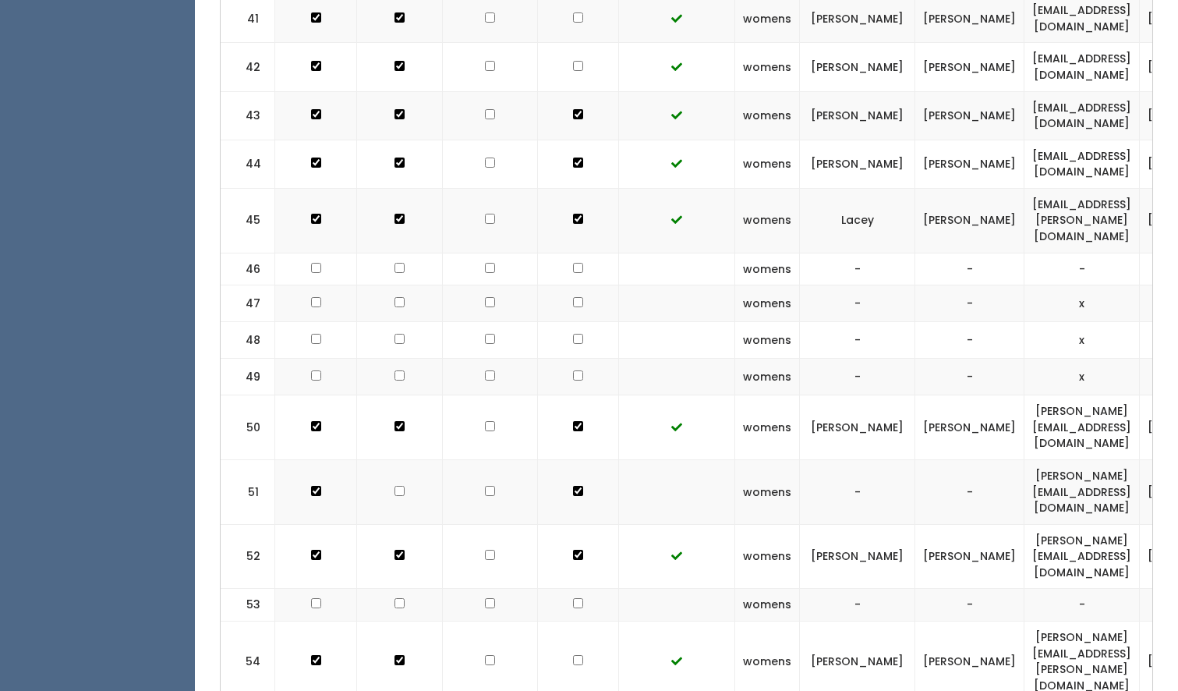
scroll to position [2359, 0]
click at [573, 654] on input "checkbox" at bounding box center [578, 659] width 10 height 10
checkbox input "true"
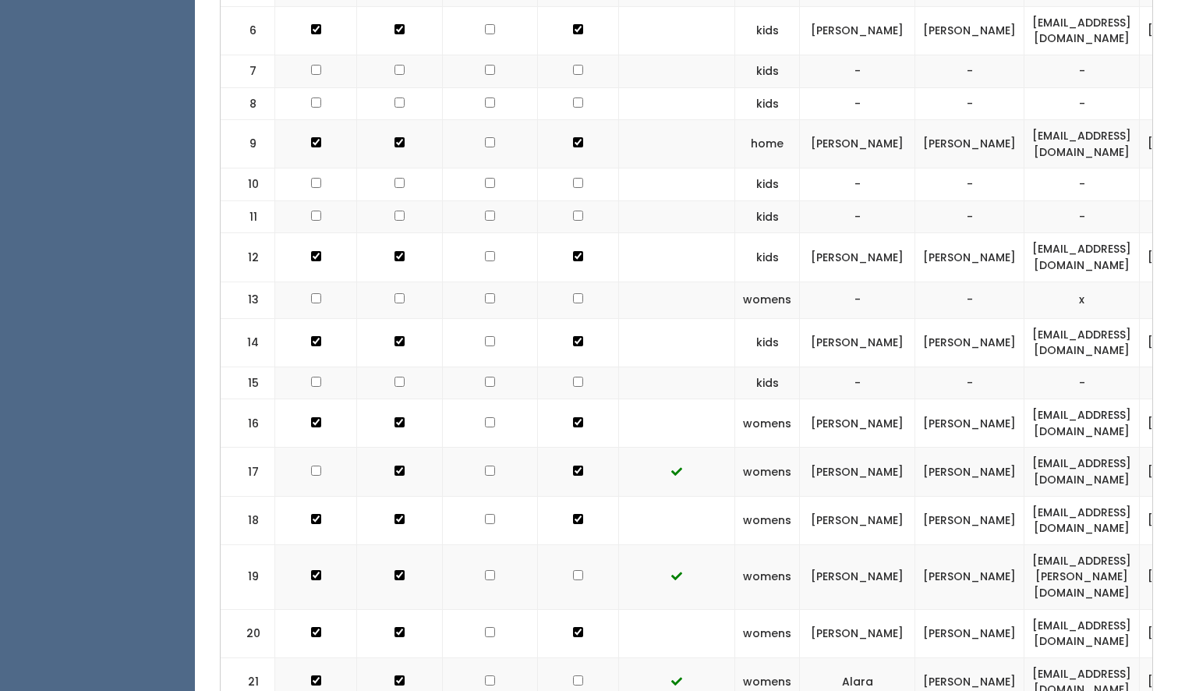
scroll to position [0, 0]
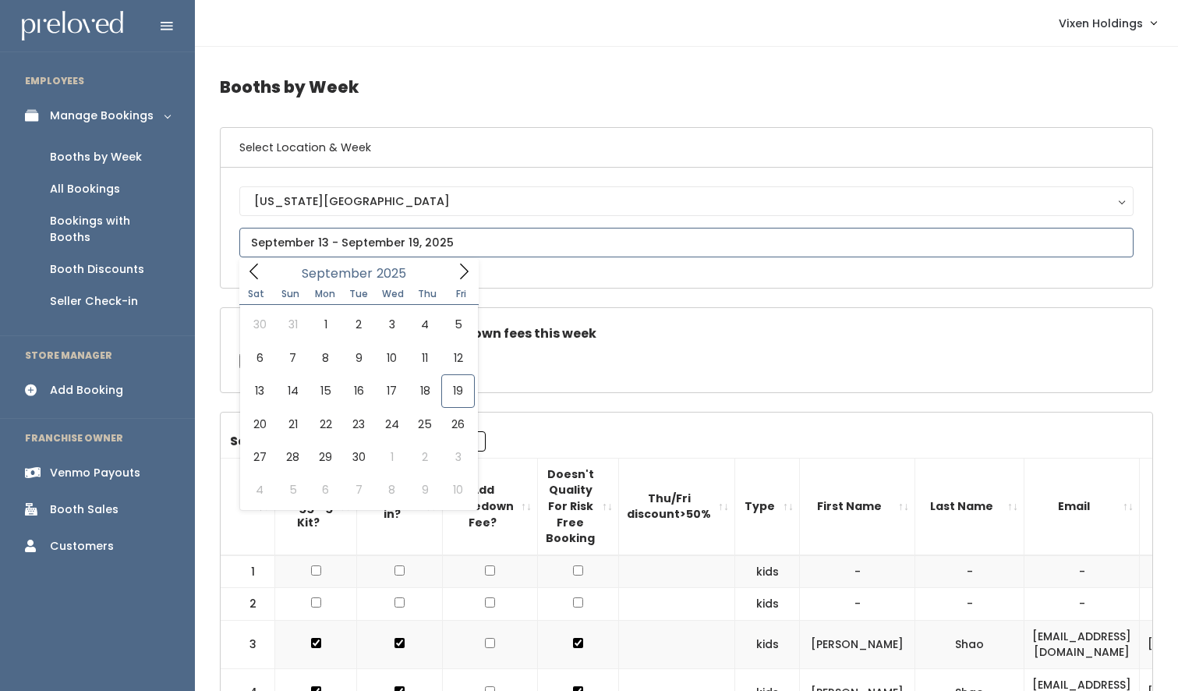
click at [419, 241] on input "text" at bounding box center [686, 243] width 894 height 30
type input "[DATE] to [DATE]"
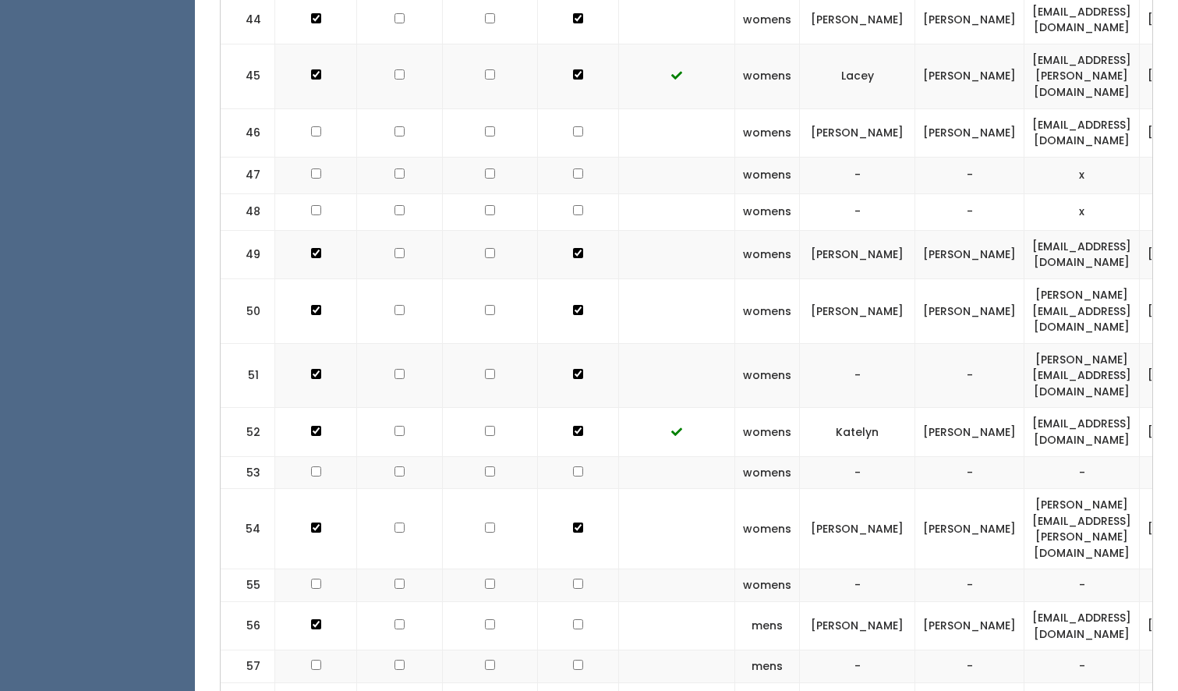
scroll to position [2817, 0]
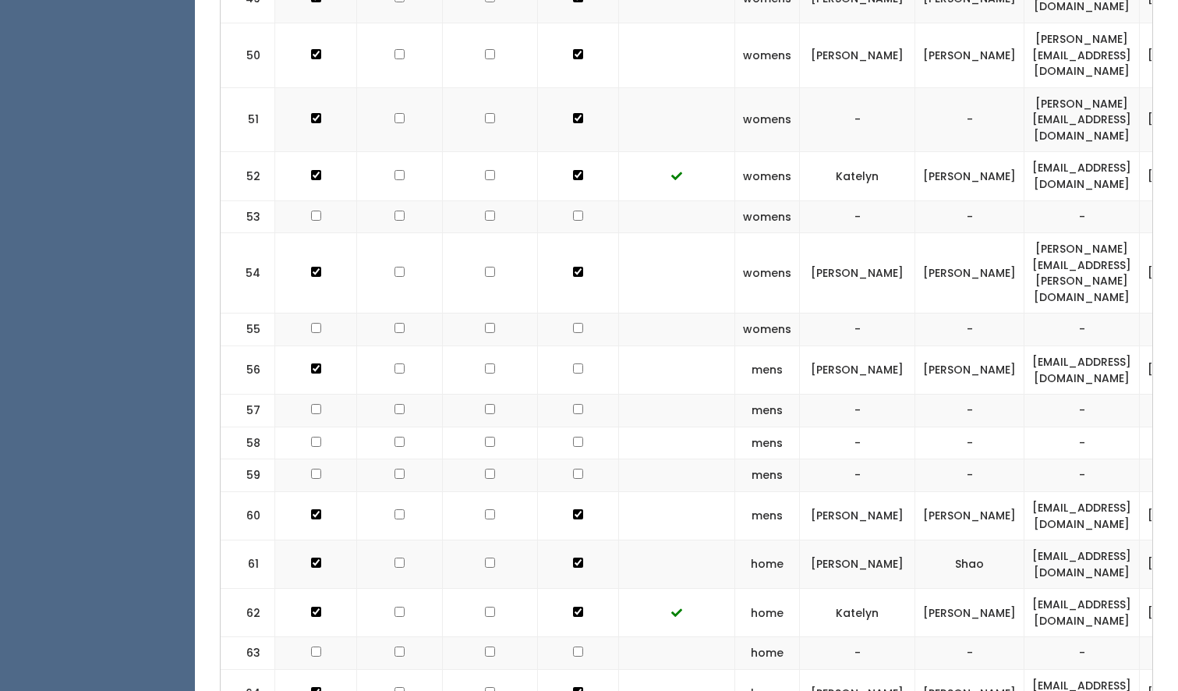
click at [571, 233] on td at bounding box center [578, 273] width 81 height 80
click at [573, 267] on input "checkbox" at bounding box center [578, 272] width 10 height 10
checkbox input "false"
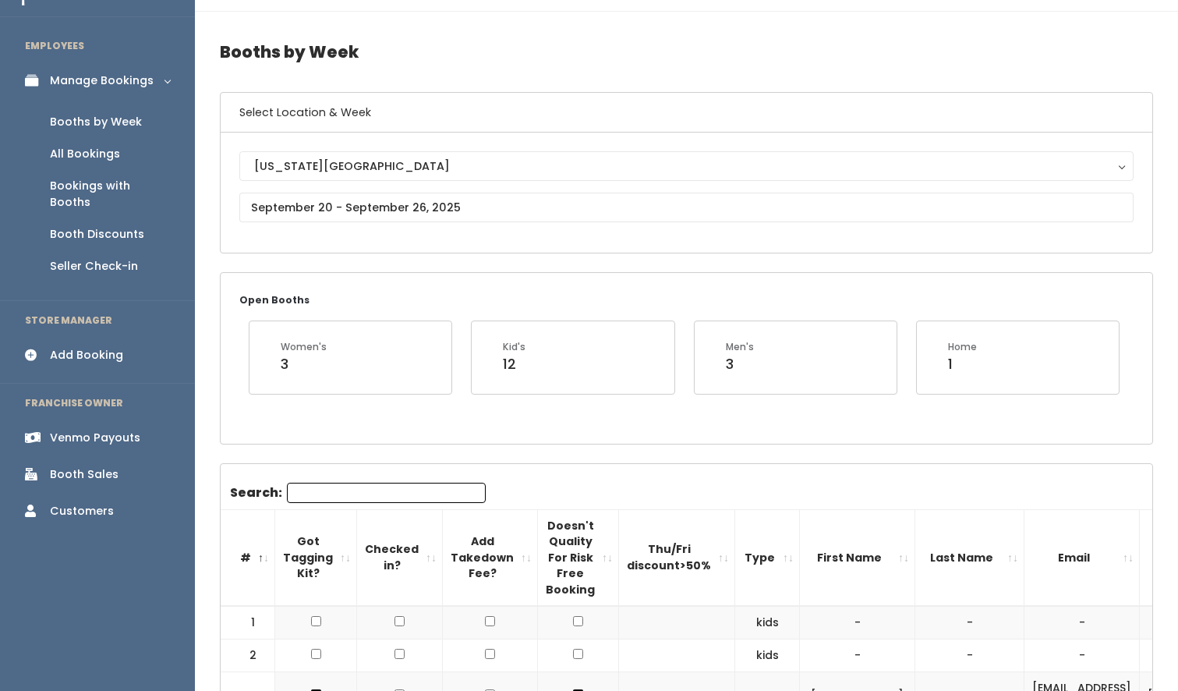
scroll to position [0, 0]
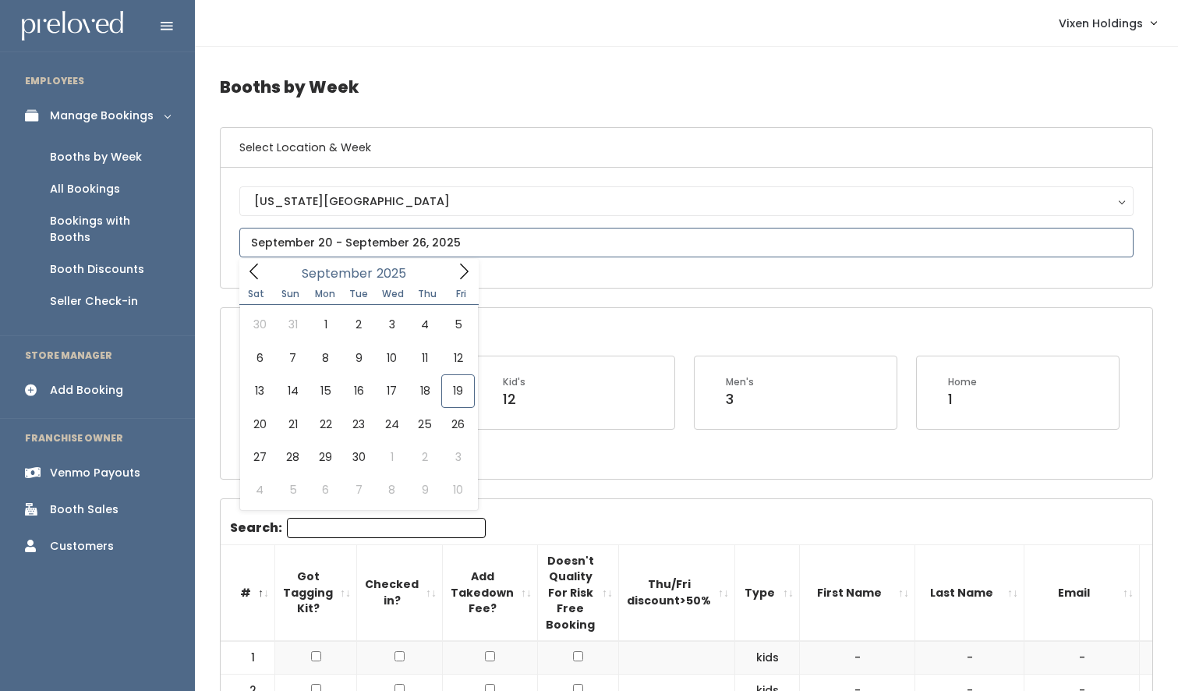
click at [287, 239] on input "text" at bounding box center [686, 243] width 894 height 30
type input "[DATE] to [DATE]"
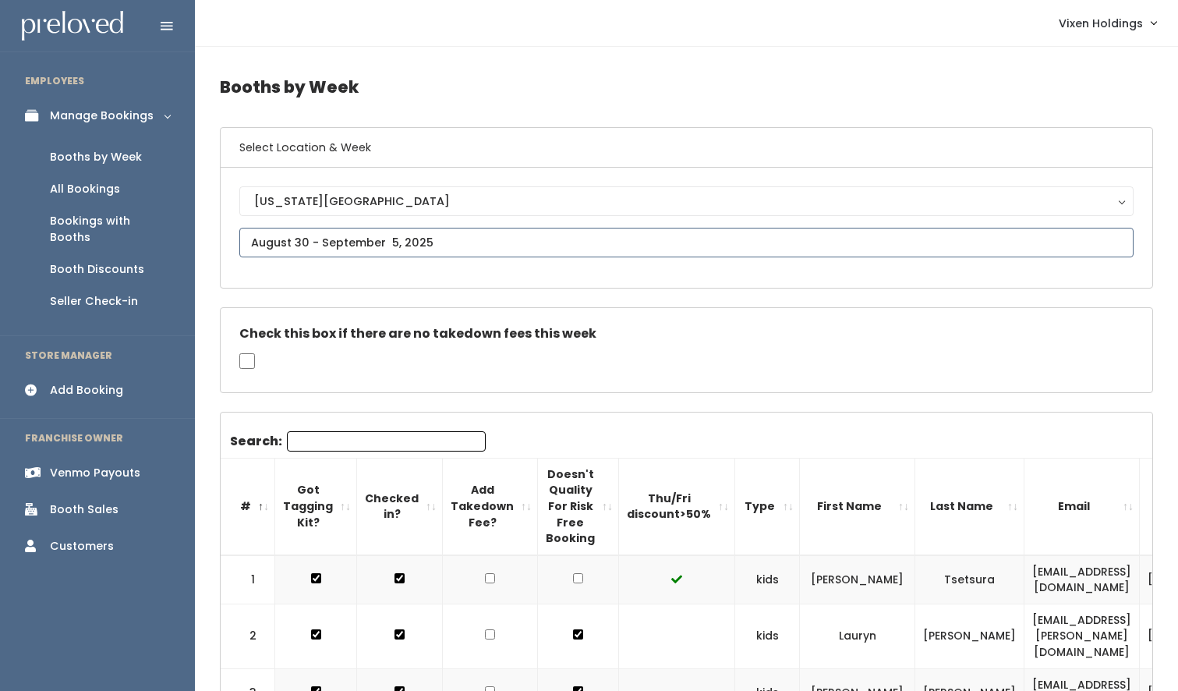
click at [295, 242] on input "text" at bounding box center [686, 243] width 894 height 30
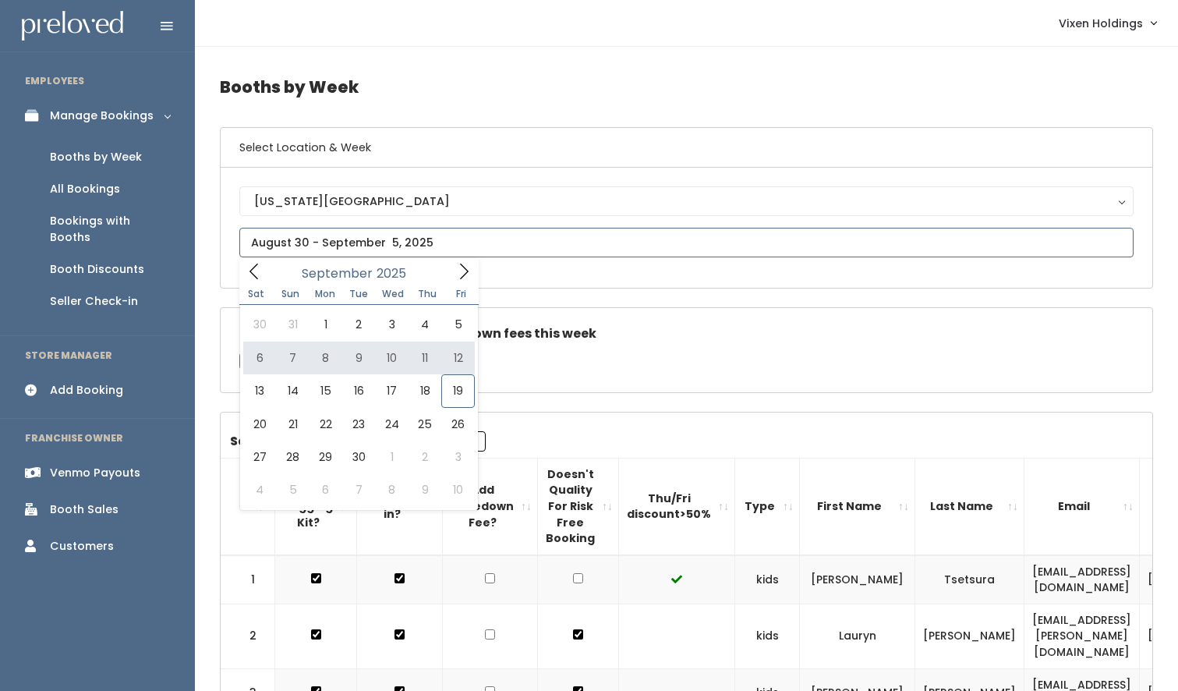
type input "[DATE] to [DATE]"
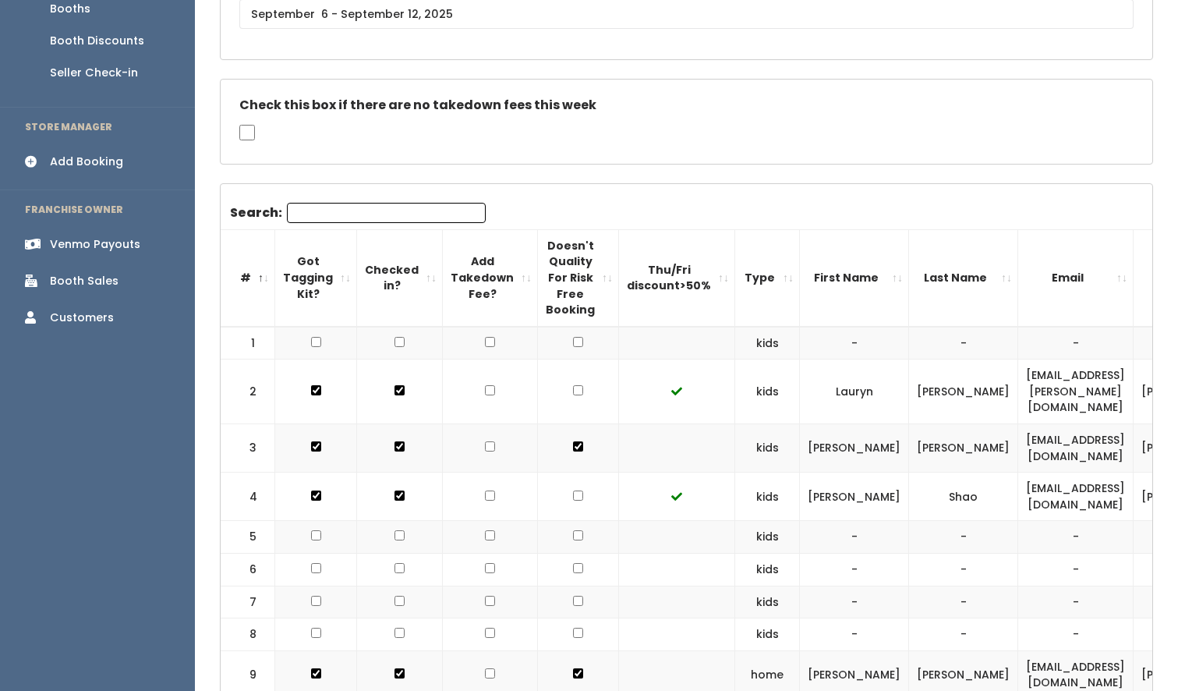
scroll to position [135, 0]
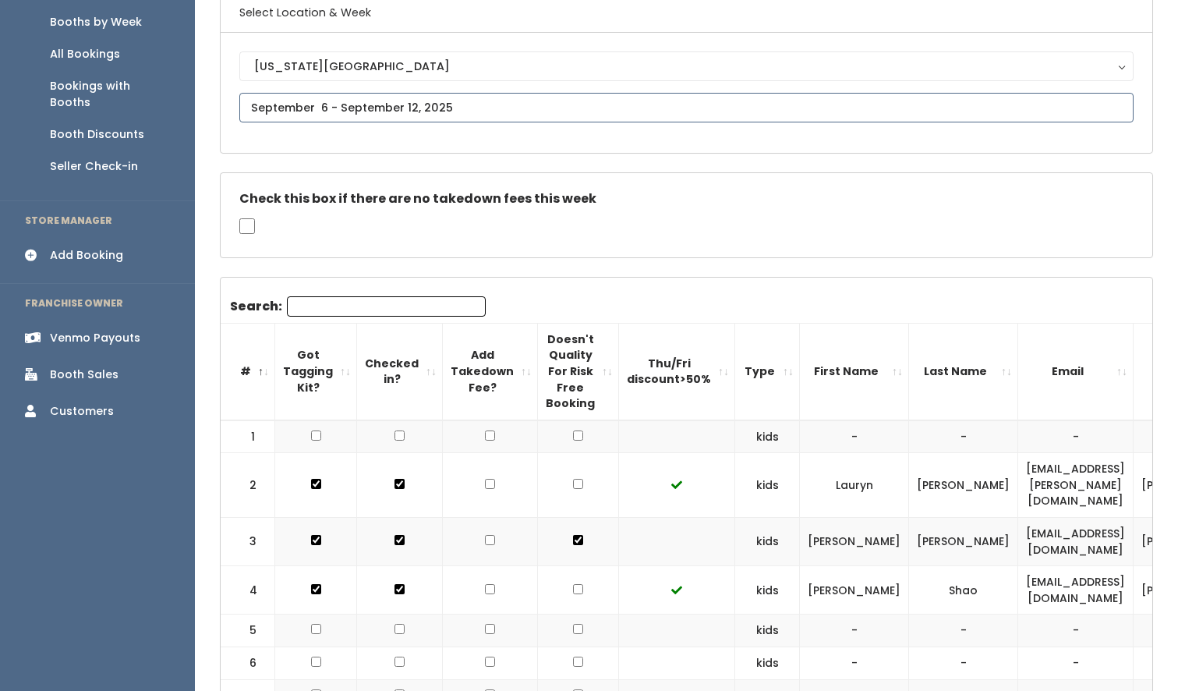
click at [338, 103] on input "text" at bounding box center [686, 108] width 894 height 30
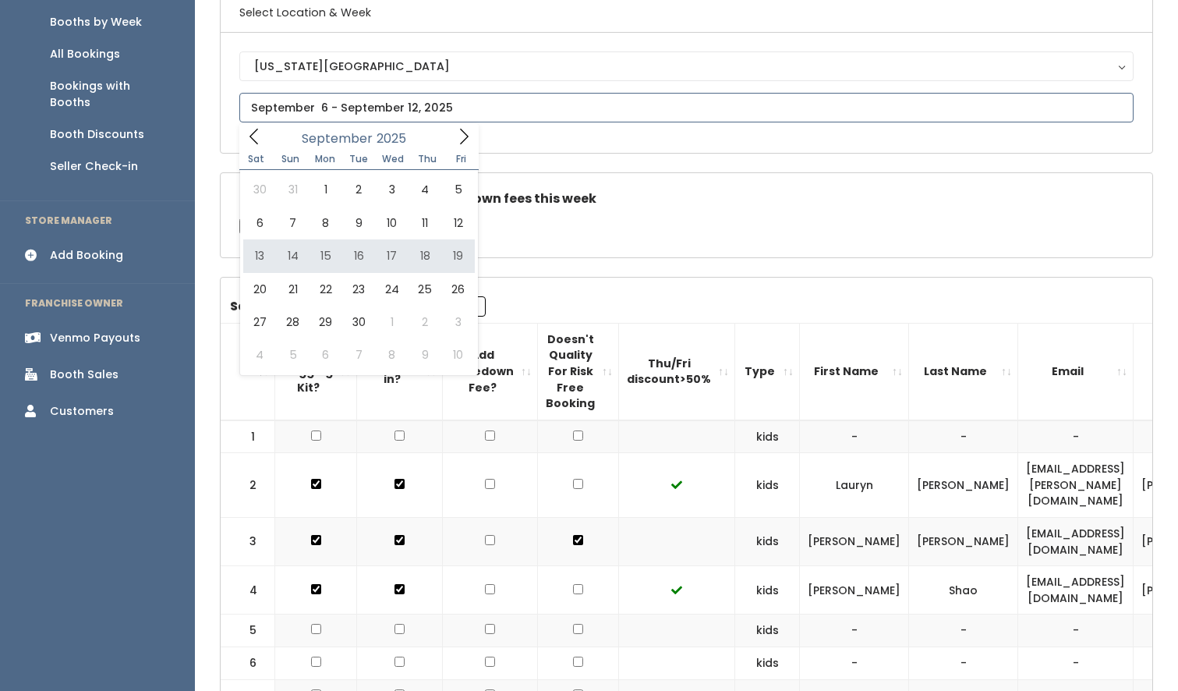
type input "September 13 to September 19"
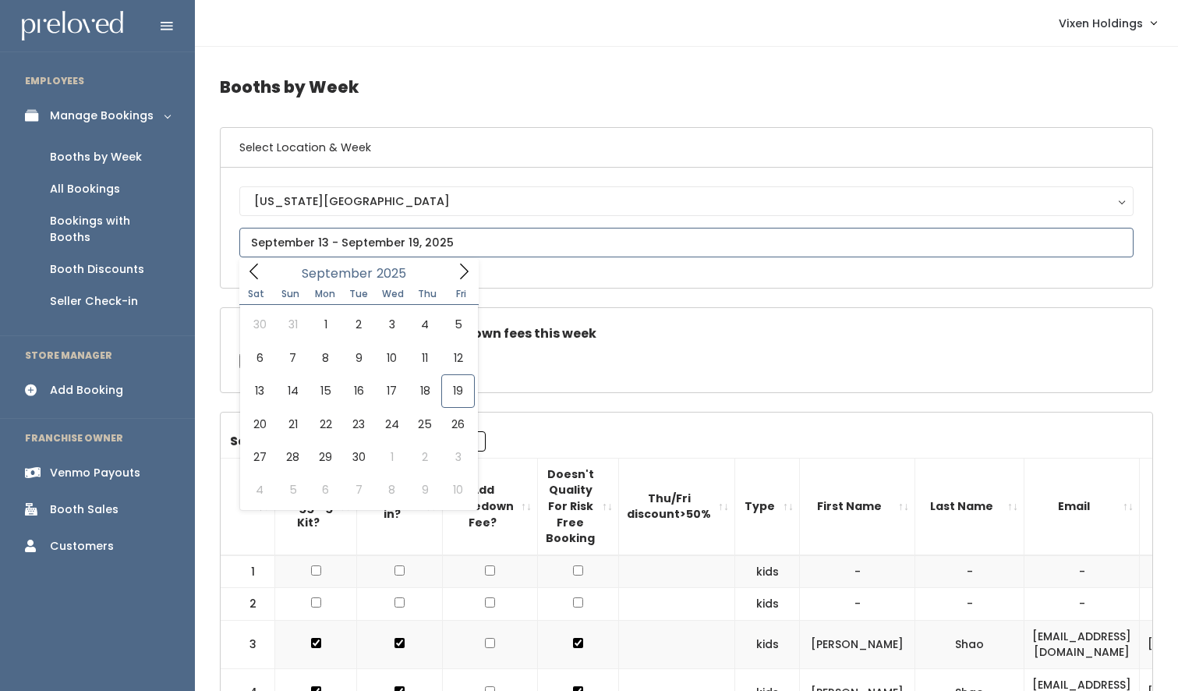
click at [347, 246] on input "text" at bounding box center [686, 243] width 894 height 30
type input "[DATE] to [DATE]"
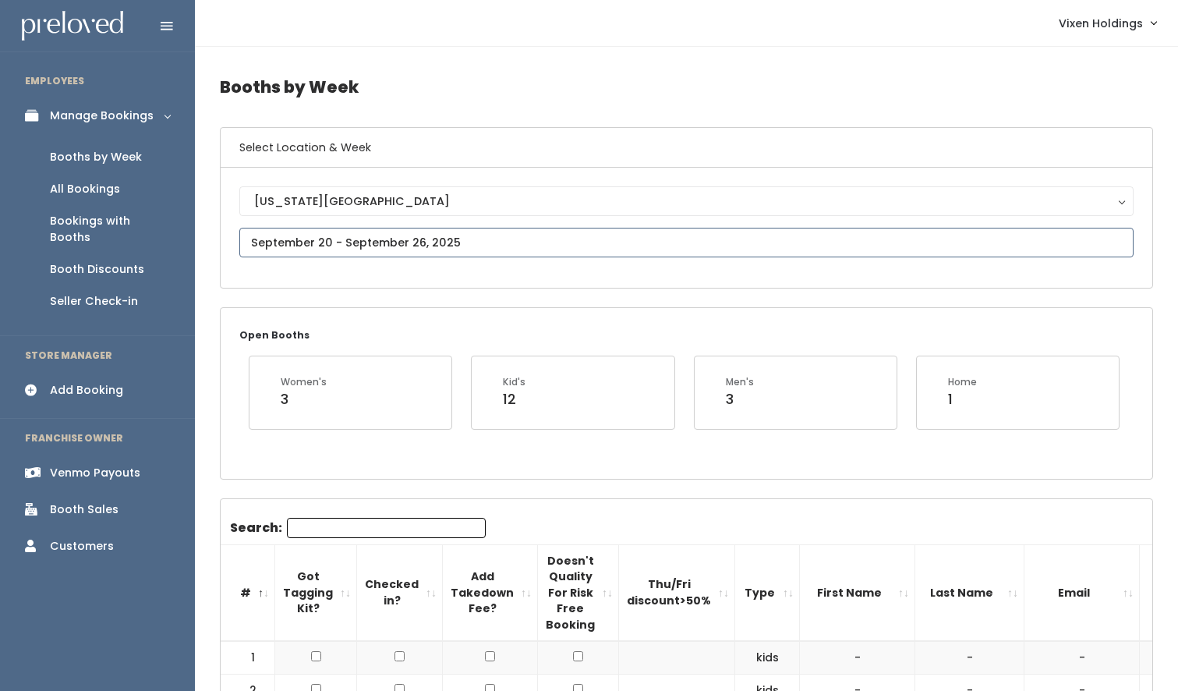
click at [334, 245] on input "text" at bounding box center [686, 243] width 894 height 30
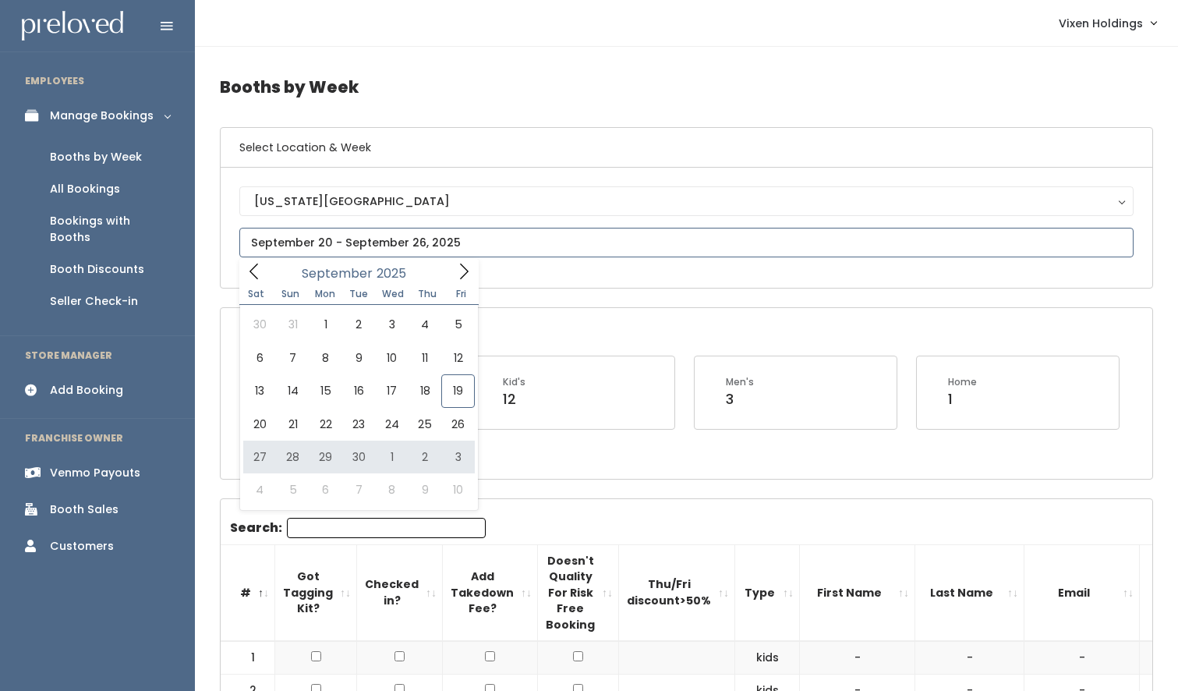
type input "[DATE] to [DATE]"
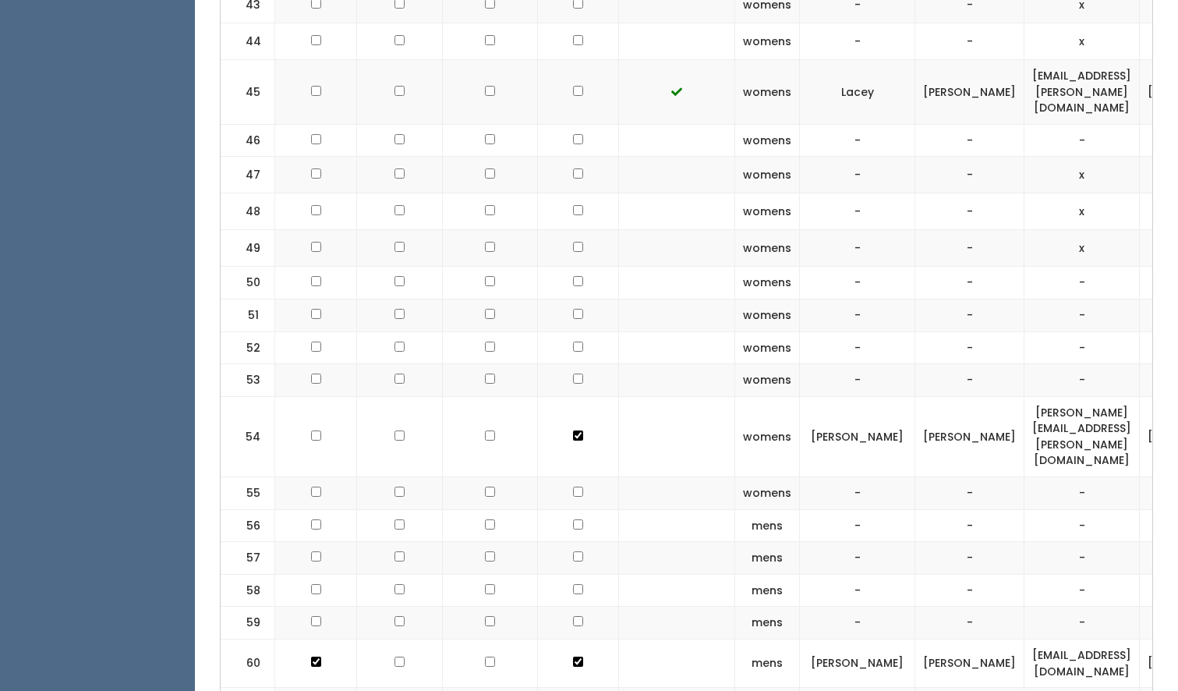
scroll to position [2263, 0]
click at [314, 429] on input "checkbox" at bounding box center [316, 434] width 10 height 10
checkbox input "true"
click at [315, 85] on input "checkbox" at bounding box center [316, 90] width 10 height 10
checkbox input "true"
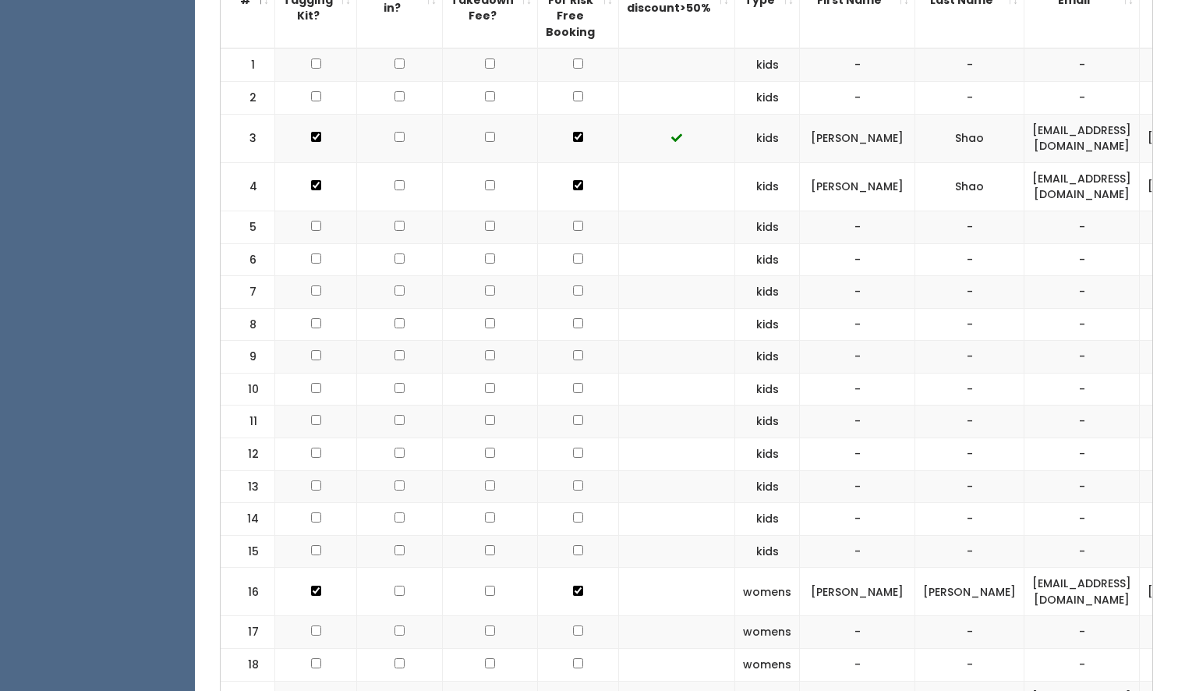
scroll to position [0, 0]
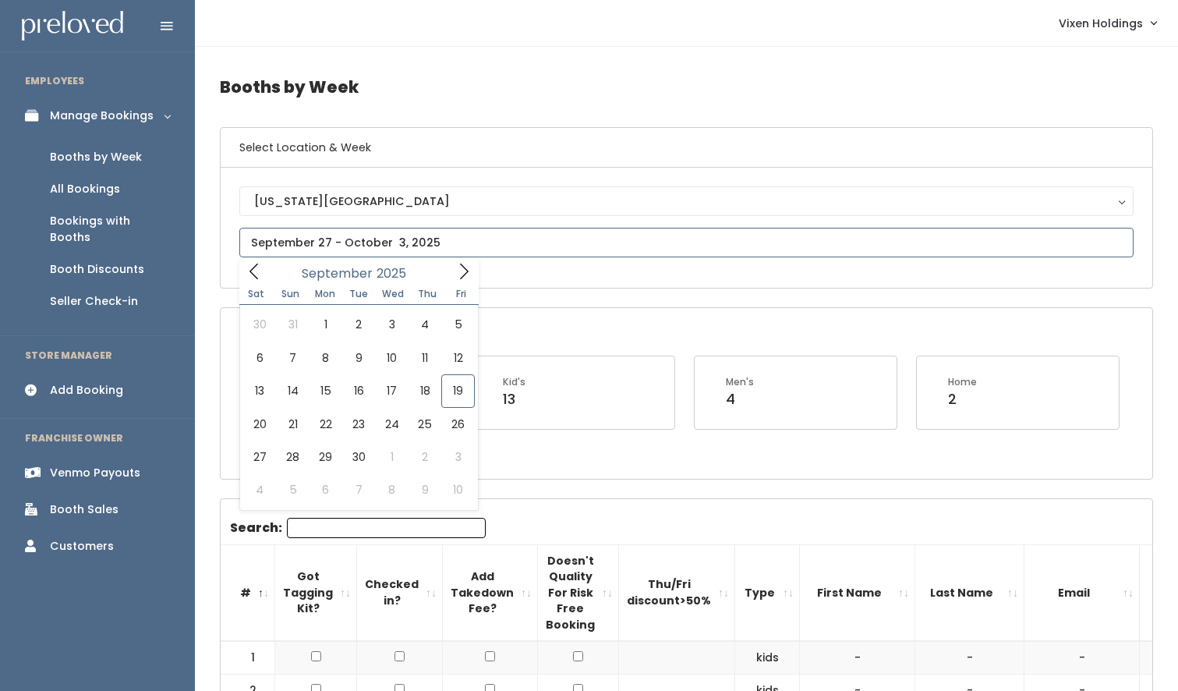
click at [387, 244] on input "text" at bounding box center [686, 243] width 894 height 30
type input "September 20 to September 26"
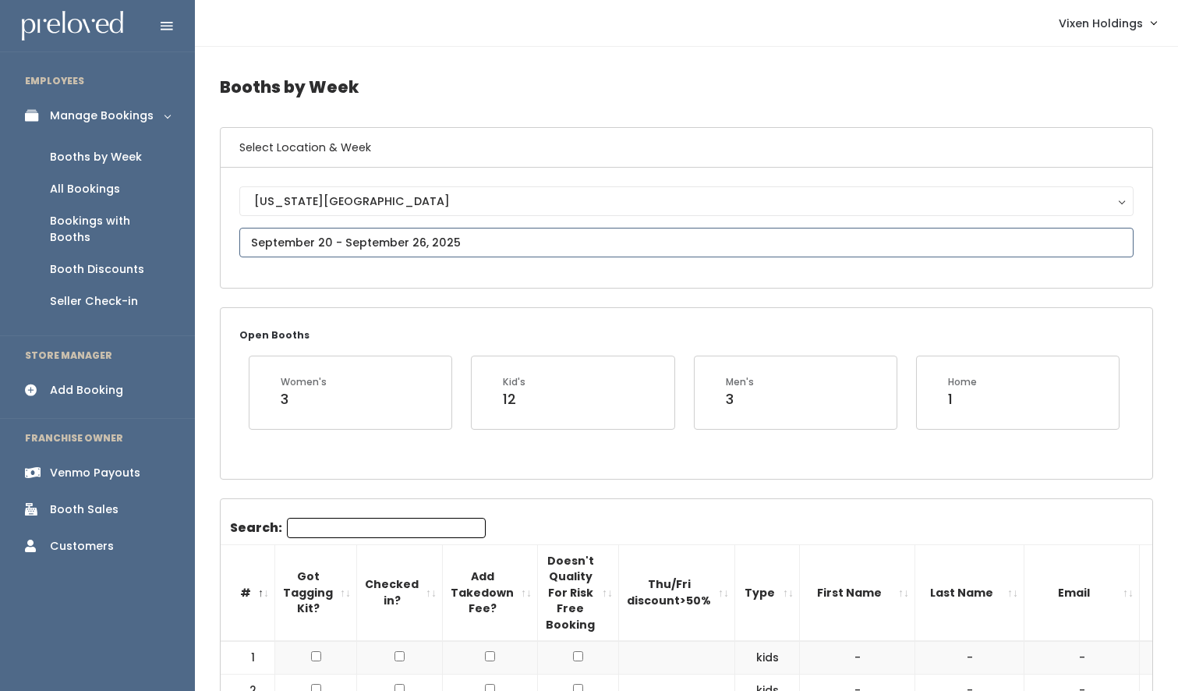
click at [368, 249] on input "text" at bounding box center [686, 243] width 894 height 30
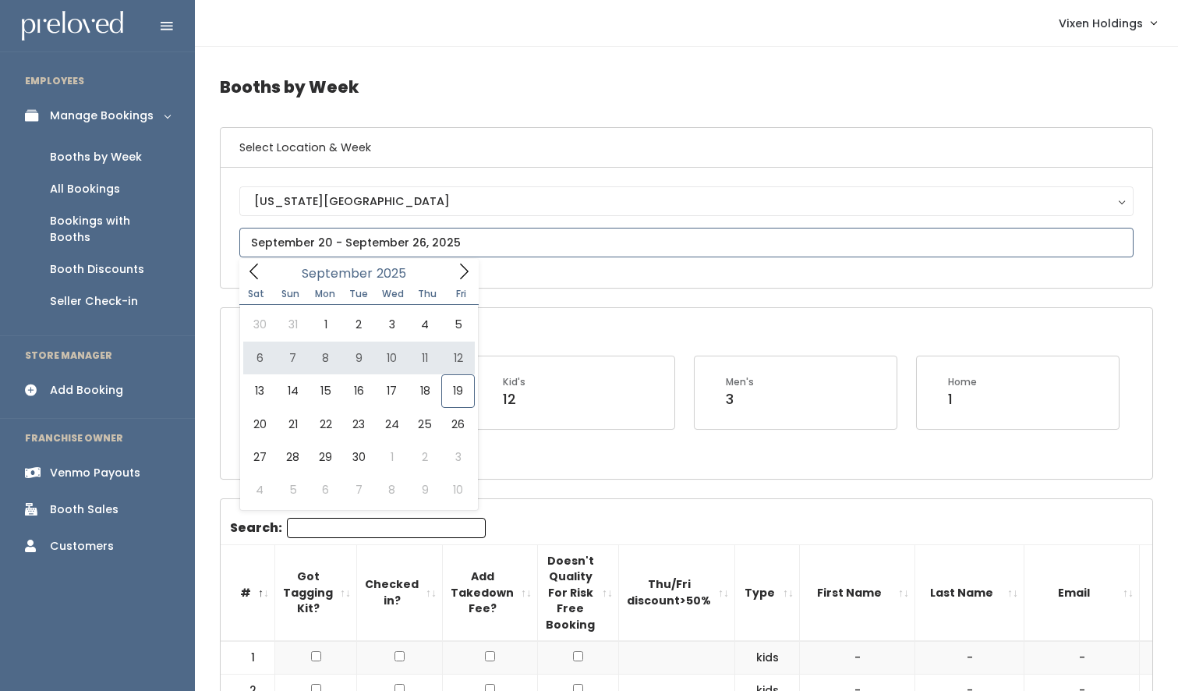
type input "[DATE] to [DATE]"
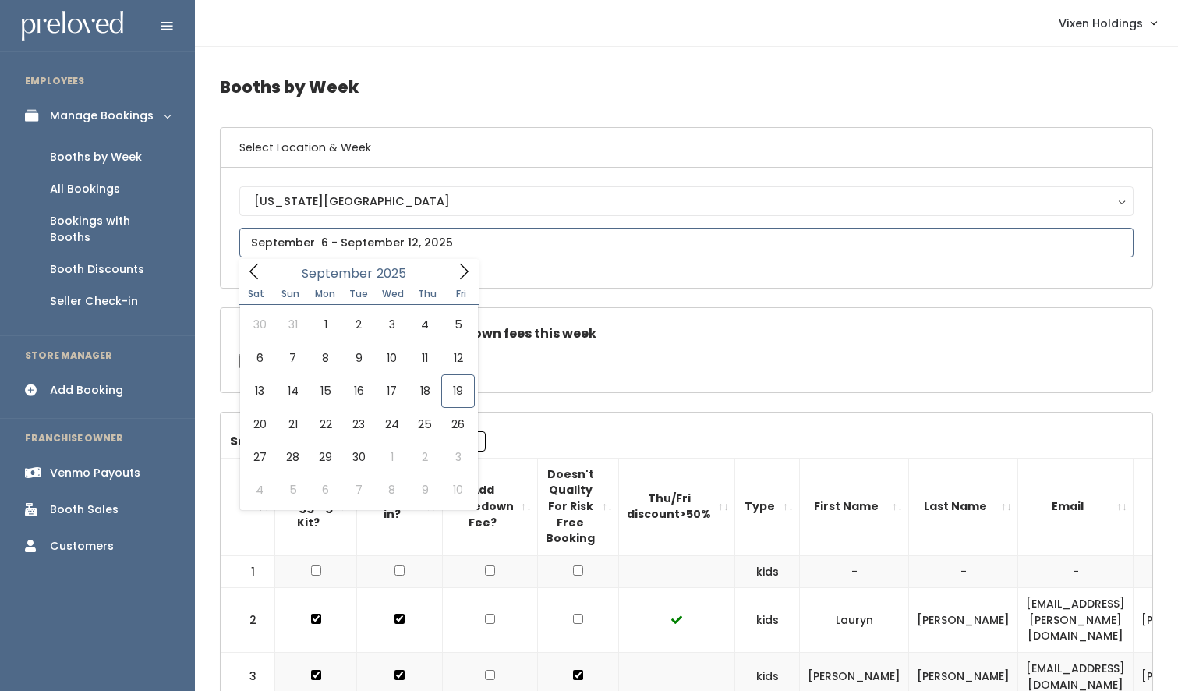
click at [387, 240] on input "text" at bounding box center [686, 243] width 894 height 30
type input "September 13 to September 19"
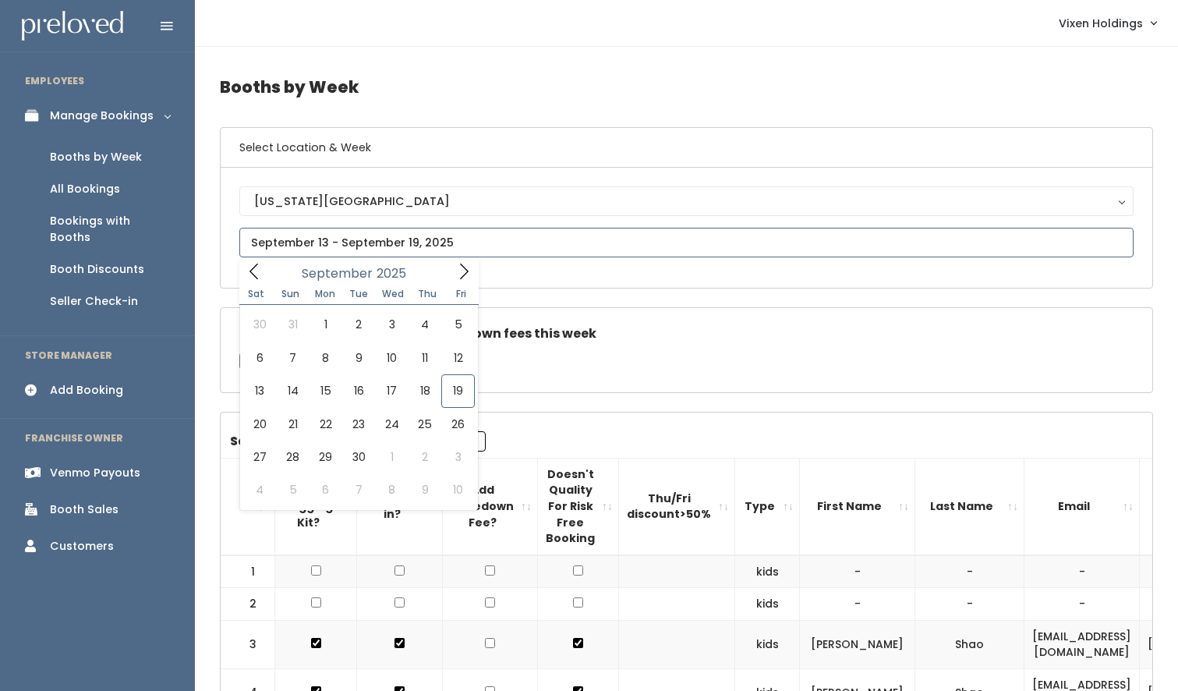
click at [400, 245] on input "text" at bounding box center [686, 243] width 894 height 30
type input "[DATE] to [DATE]"
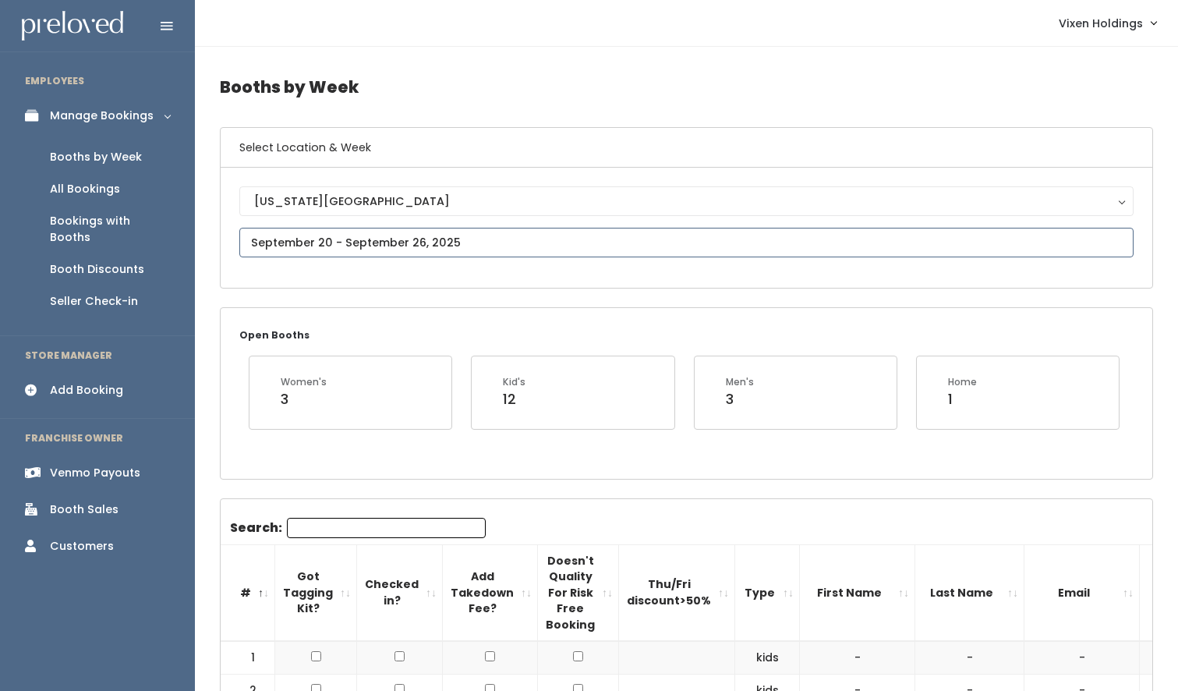
click at [338, 241] on input "text" at bounding box center [686, 243] width 894 height 30
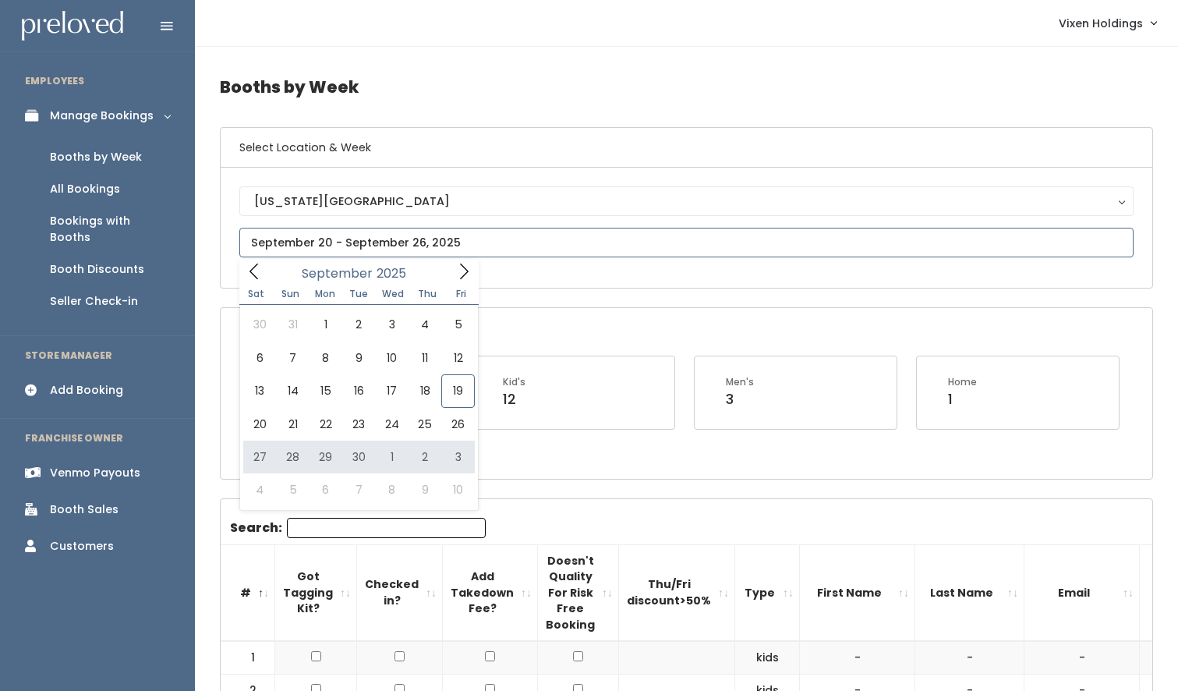
type input "September 27 to October 3"
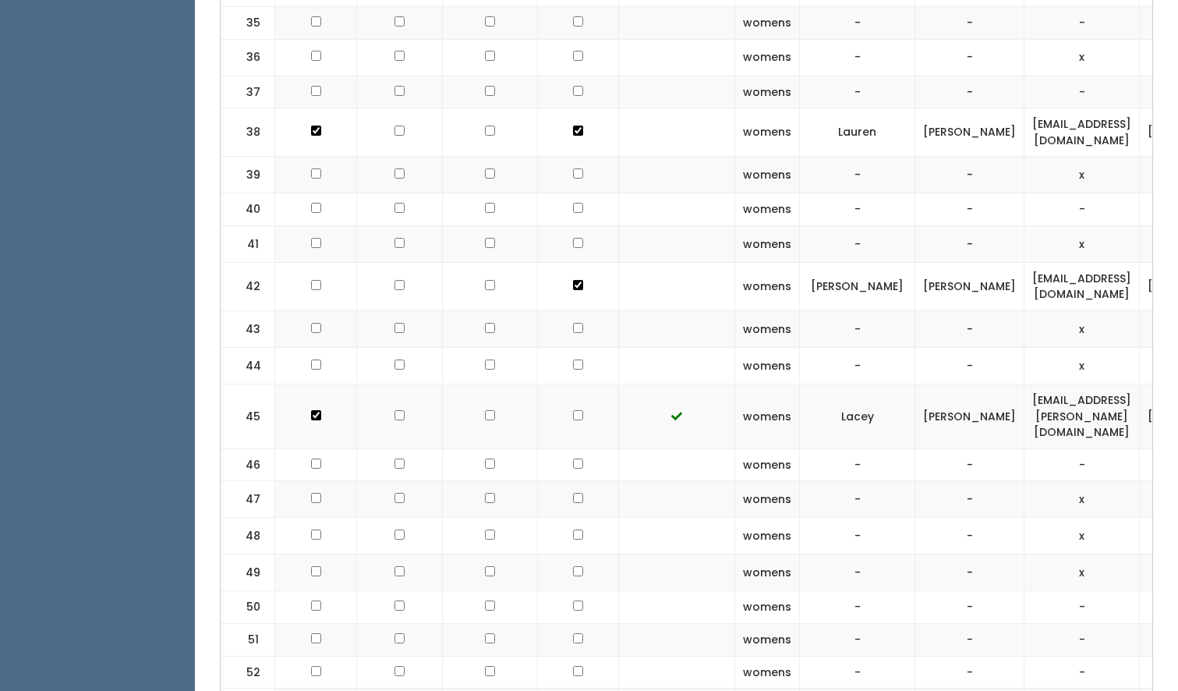
scroll to position [1974, 0]
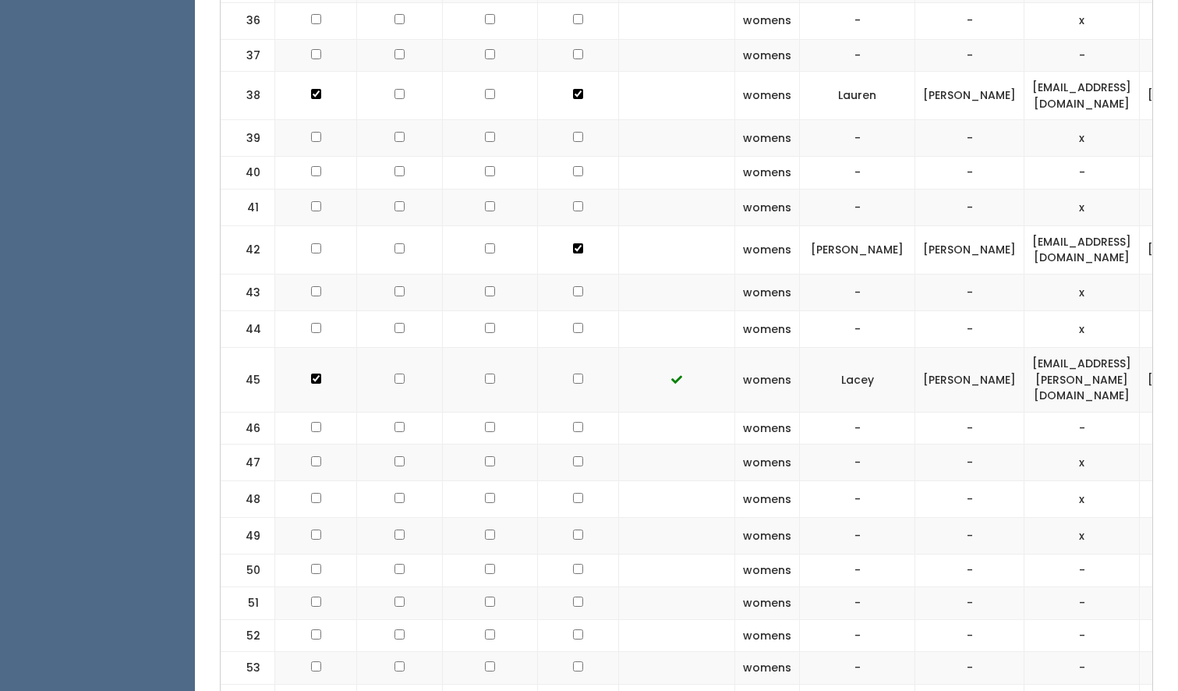
click at [562, 348] on td at bounding box center [578, 380] width 81 height 65
click at [573, 373] on input "checkbox" at bounding box center [578, 378] width 10 height 10
checkbox input "true"
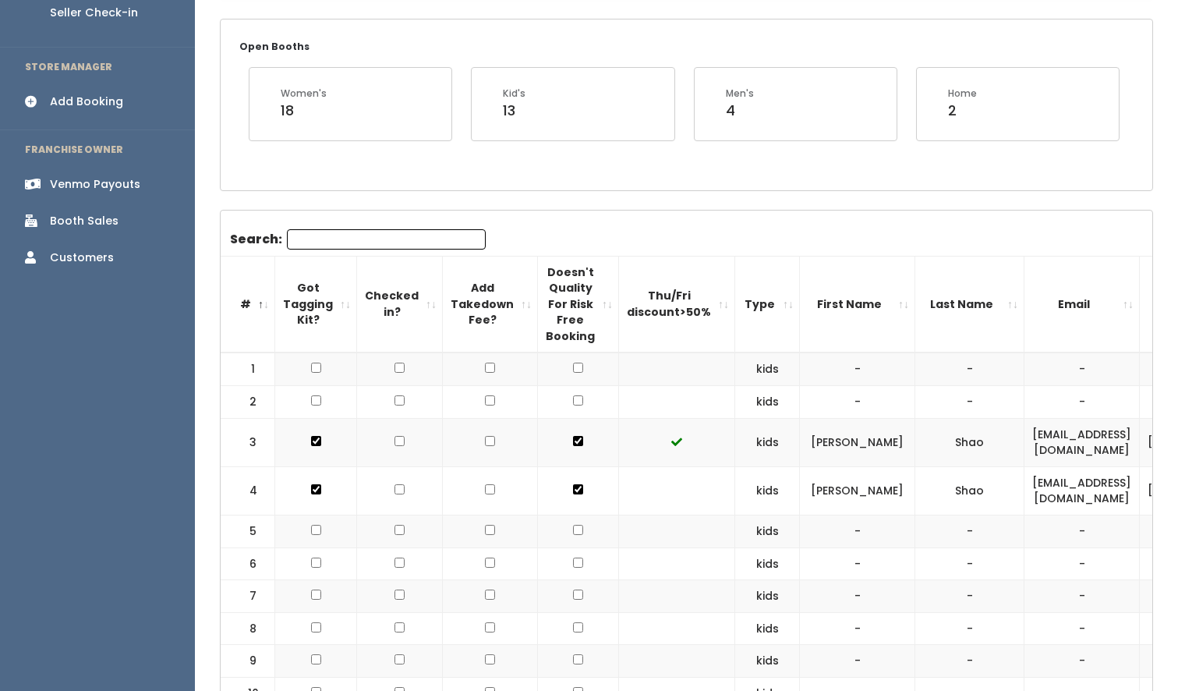
scroll to position [0, 0]
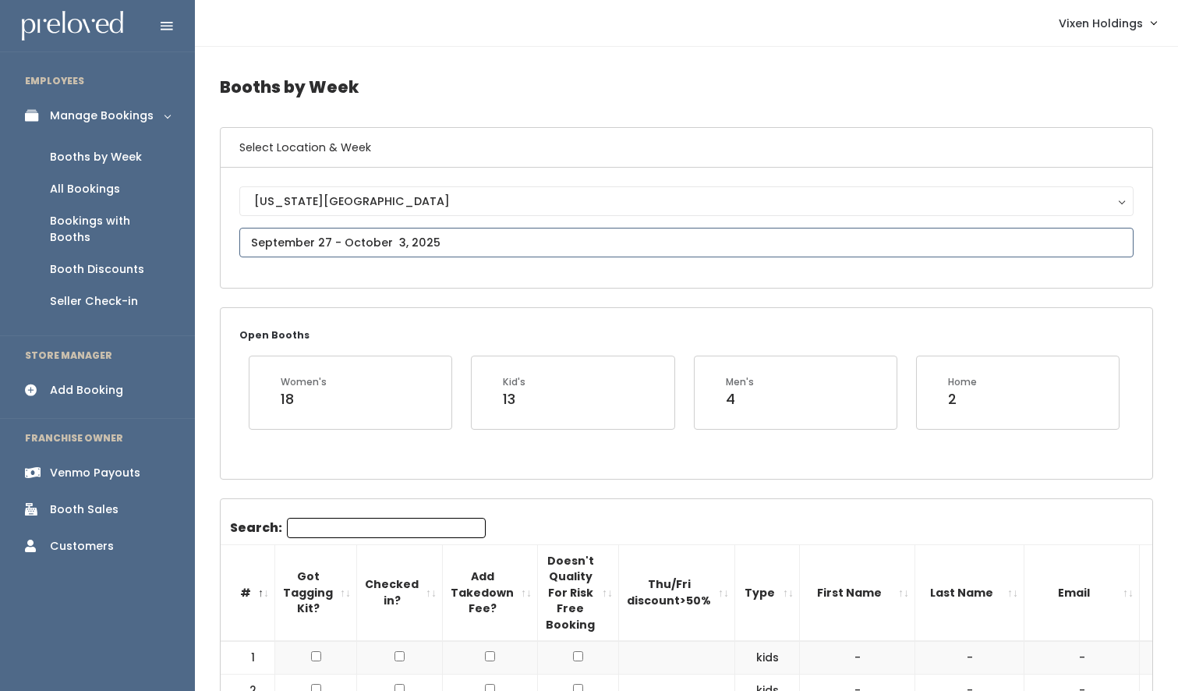
click at [350, 242] on input "text" at bounding box center [686, 243] width 894 height 30
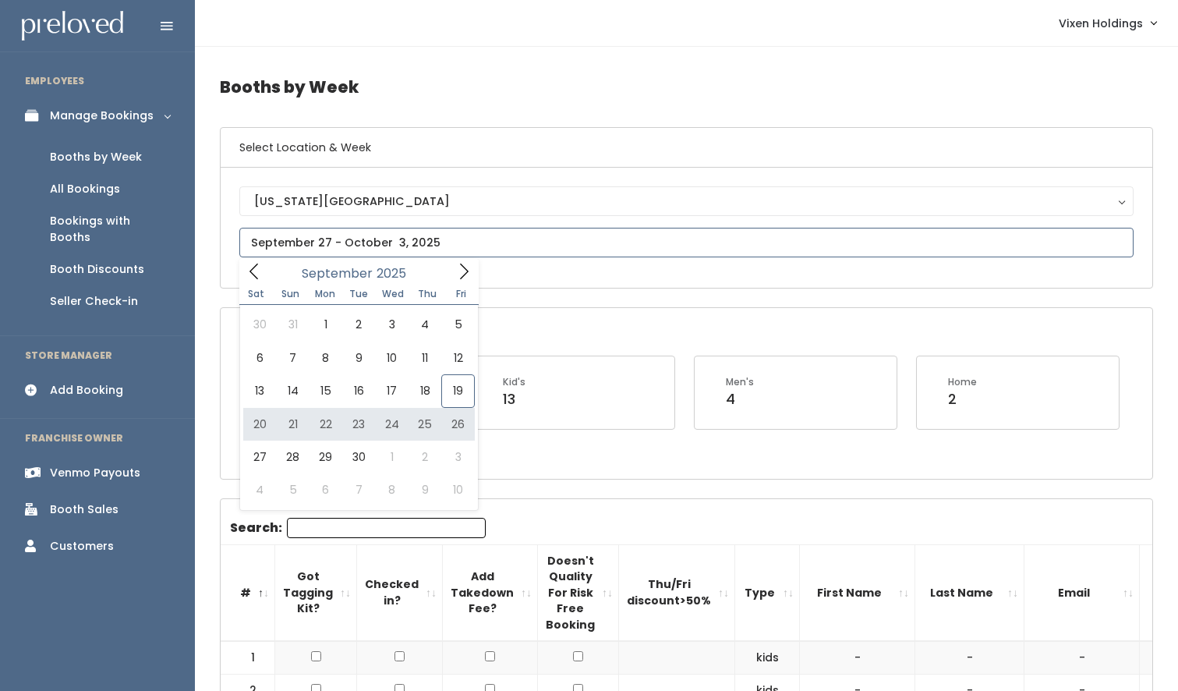
type input "[DATE] to [DATE]"
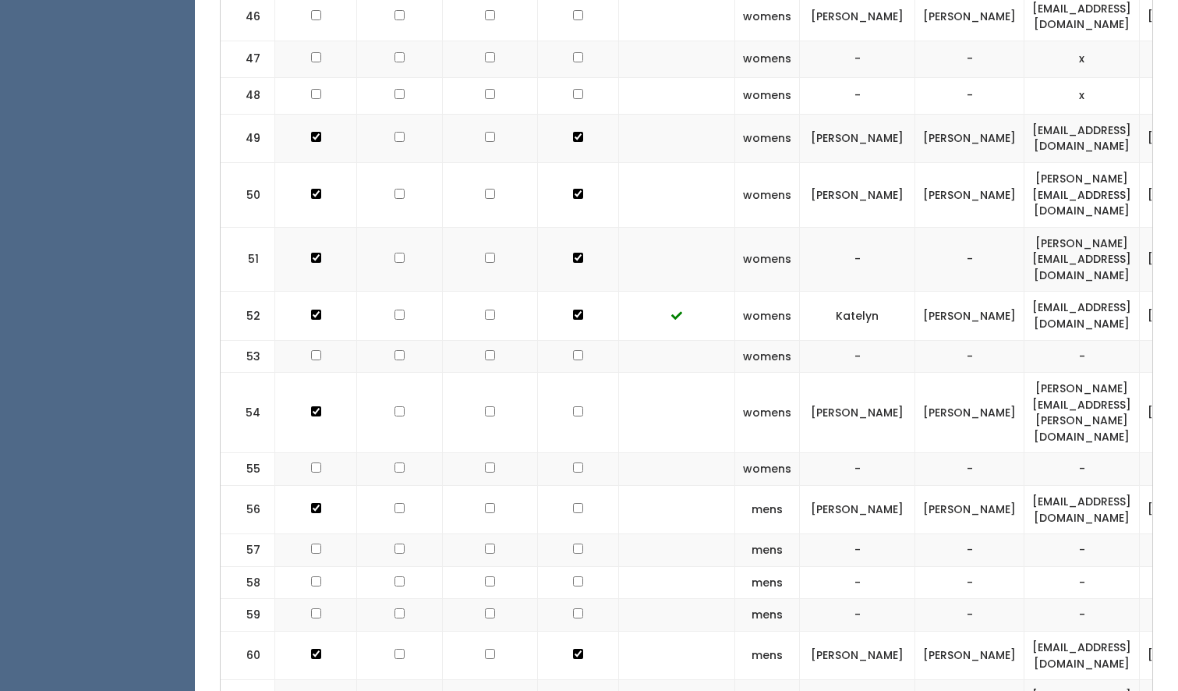
scroll to position [2618, 0]
